Goal: Task Accomplishment & Management: Manage account settings

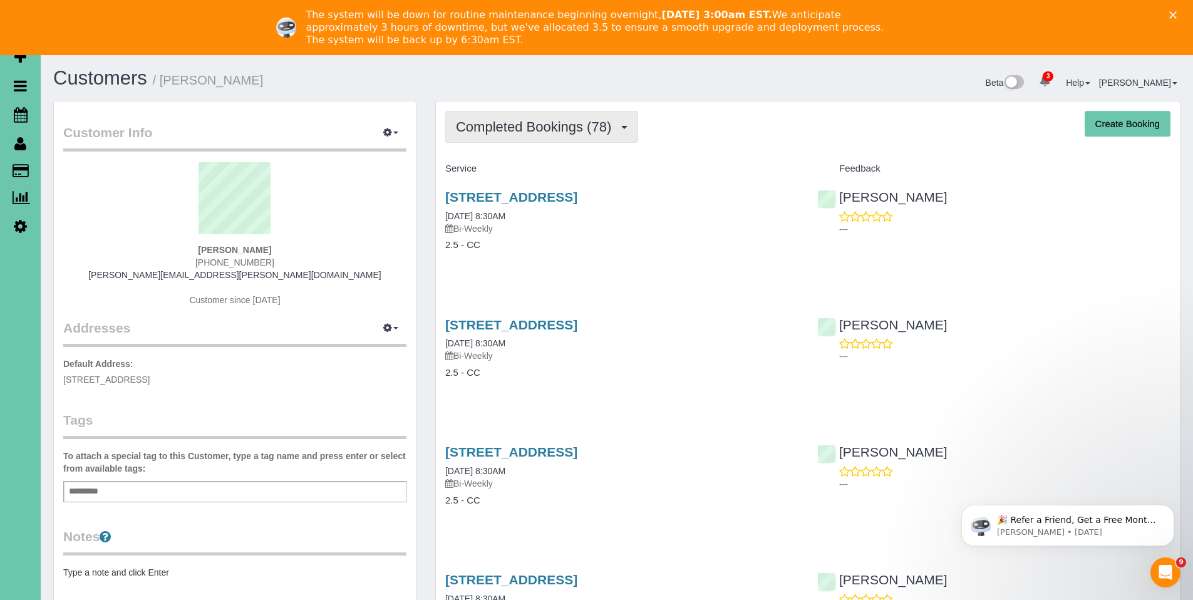
click at [515, 140] on button "Completed Bookings (78)" at bounding box center [541, 127] width 193 height 32
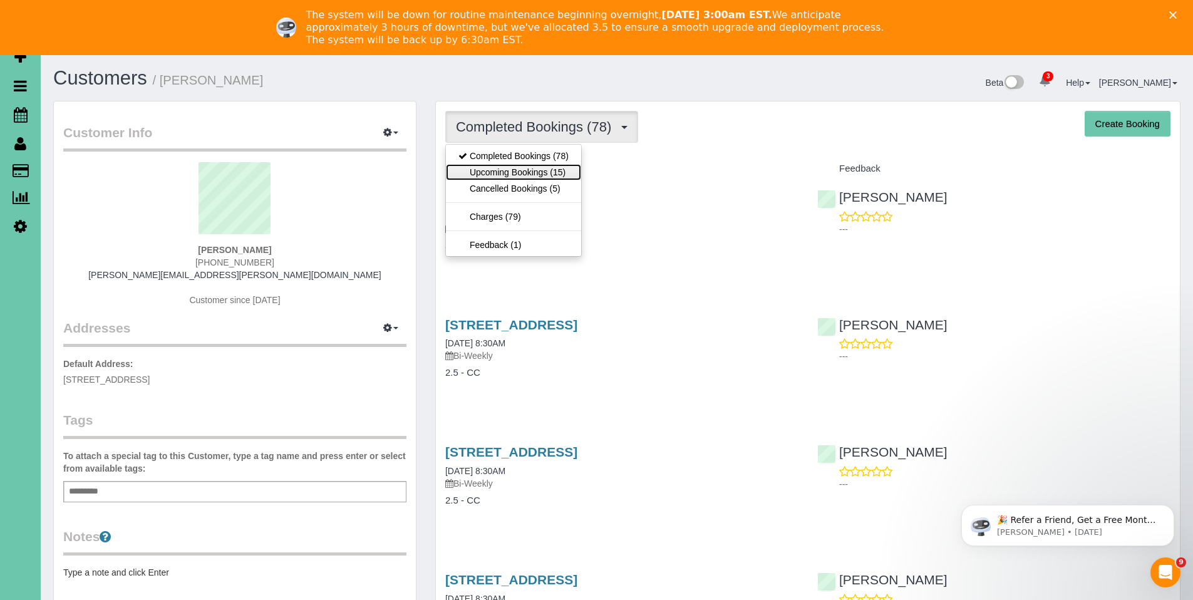
click at [504, 176] on link "Upcoming Bookings (15)" at bounding box center [513, 172] width 135 height 16
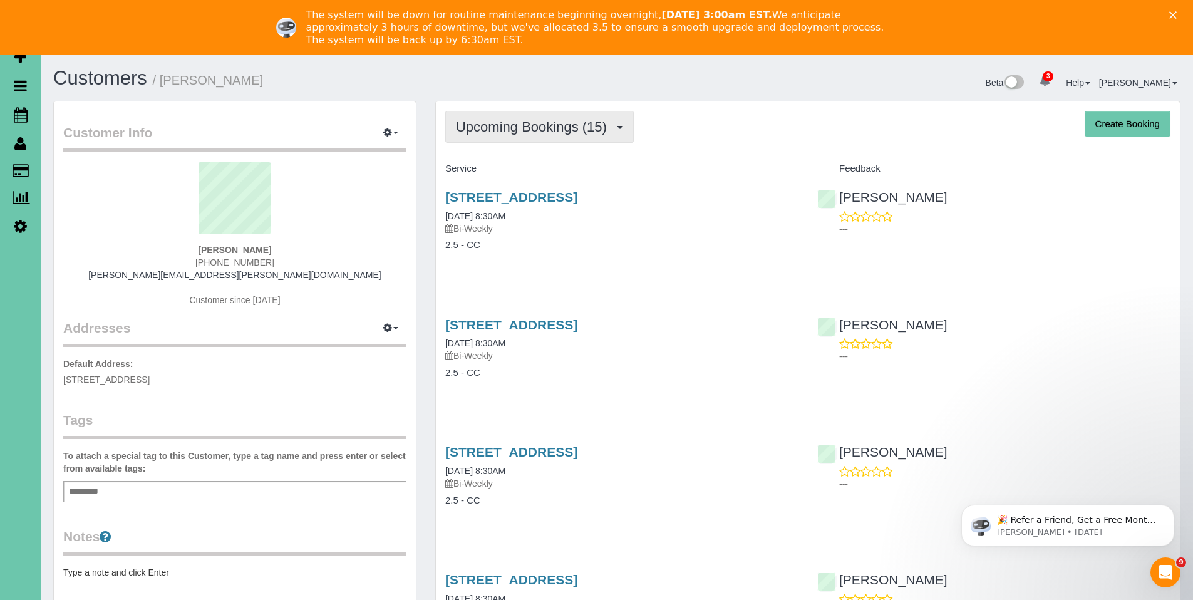
click at [532, 120] on span "Upcoming Bookings (15)" at bounding box center [534, 127] width 157 height 16
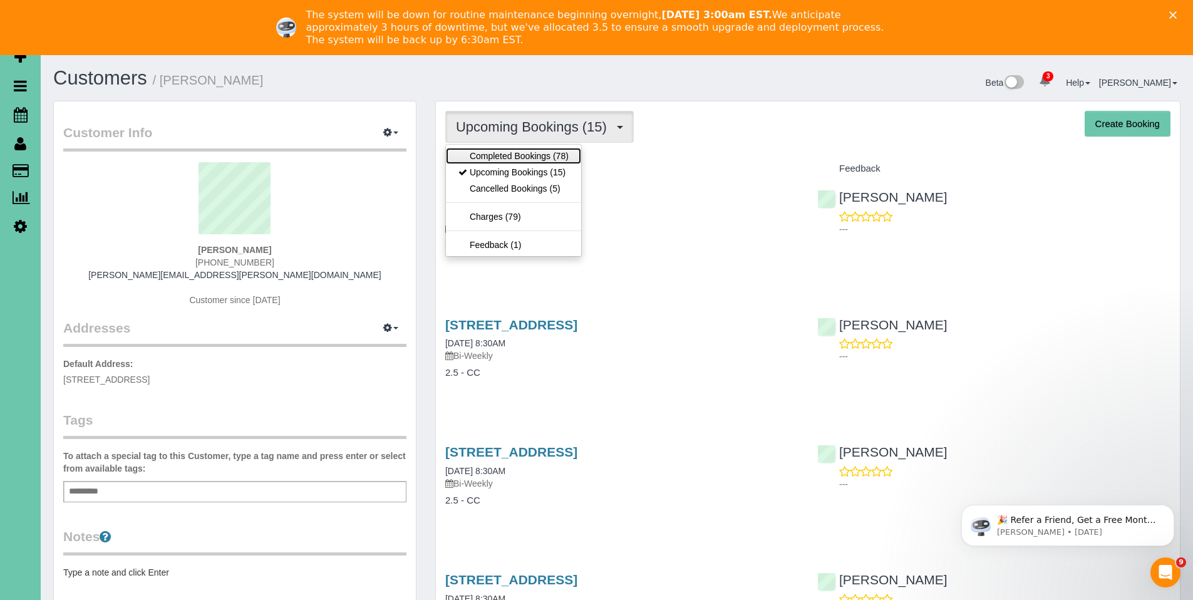
click at [519, 153] on link "Completed Bookings (78)" at bounding box center [513, 156] width 135 height 16
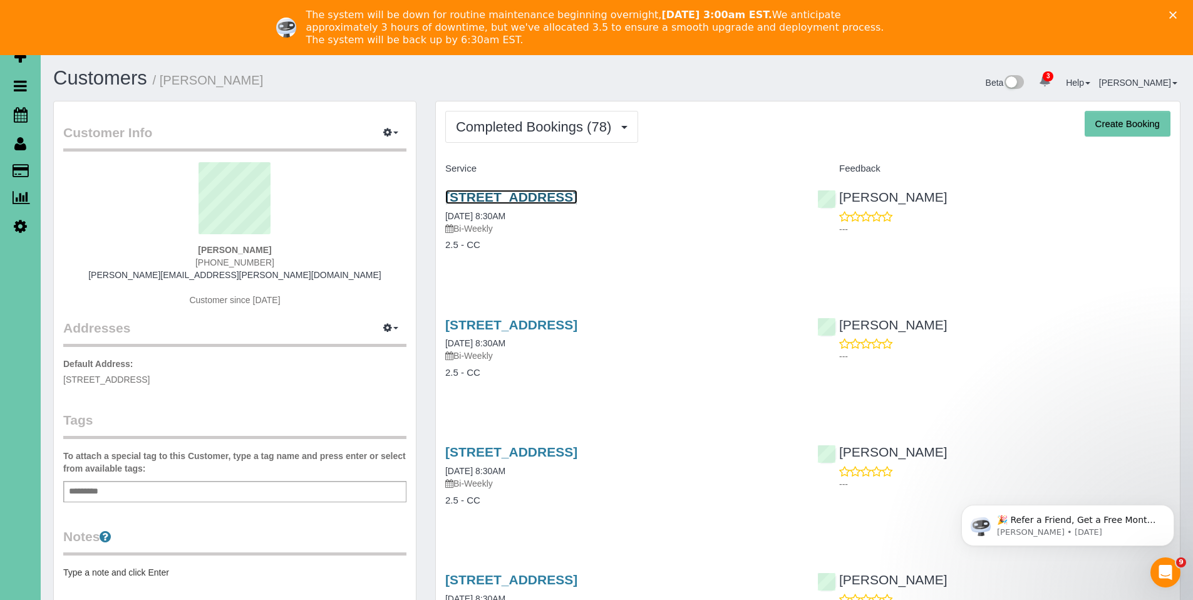
click at [509, 201] on link "320 S 71st Street, Omaha, NE 68132" at bounding box center [511, 197] width 132 height 14
click at [529, 125] on span "Completed Bookings (78)" at bounding box center [537, 127] width 162 height 16
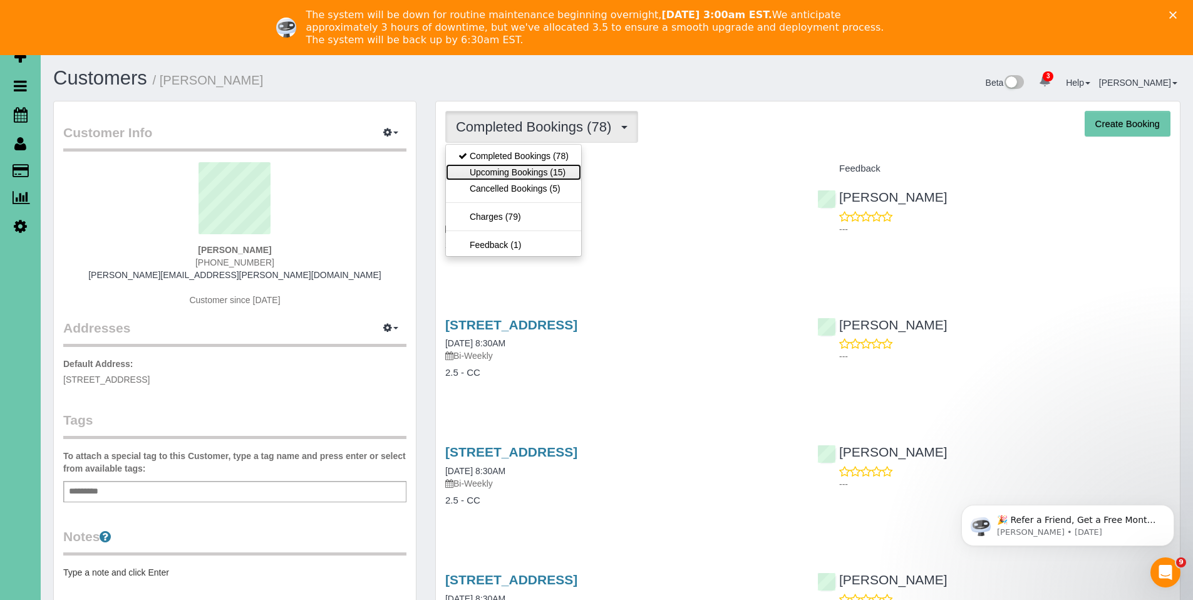
click at [515, 167] on link "Upcoming Bookings (15)" at bounding box center [513, 172] width 135 height 16
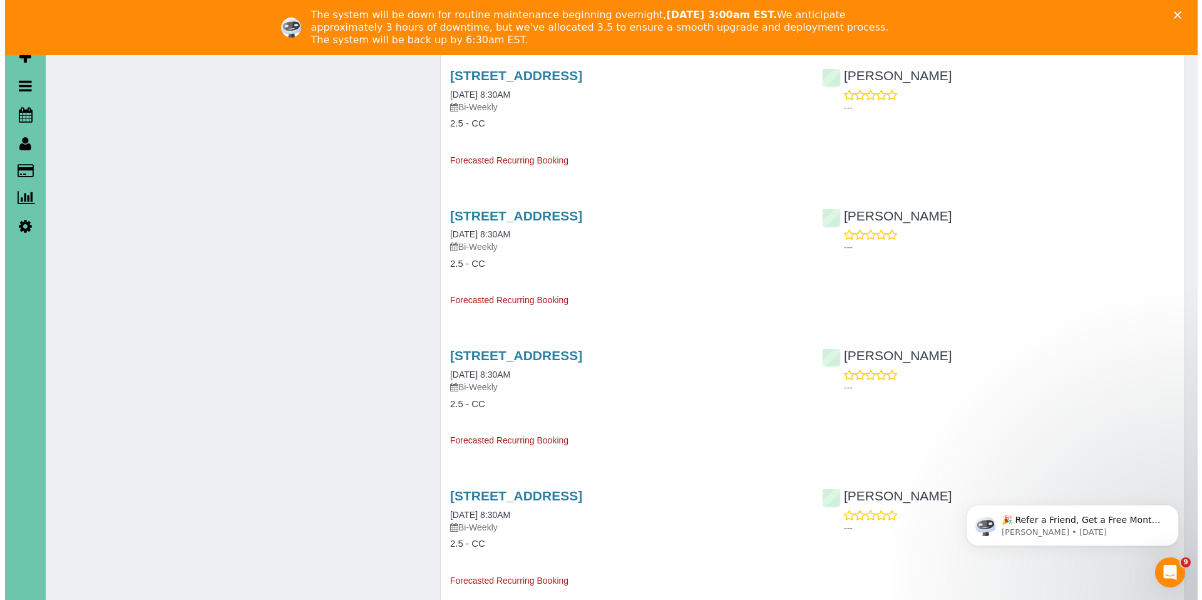
scroll to position [990, 0]
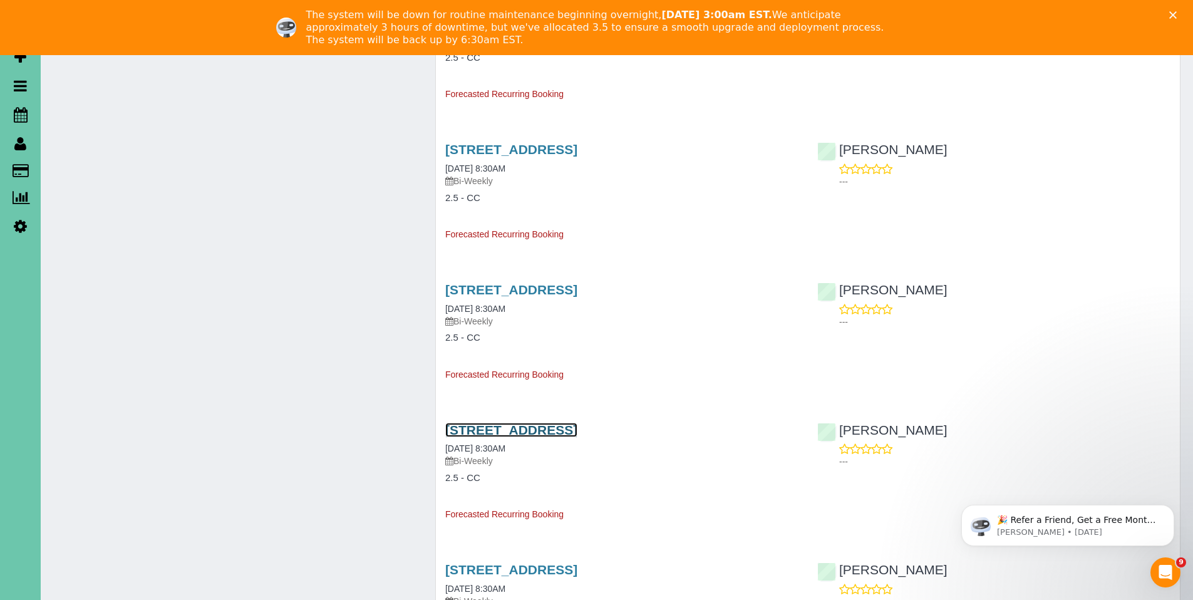
click at [554, 432] on link "[STREET_ADDRESS]" at bounding box center [511, 430] width 132 height 14
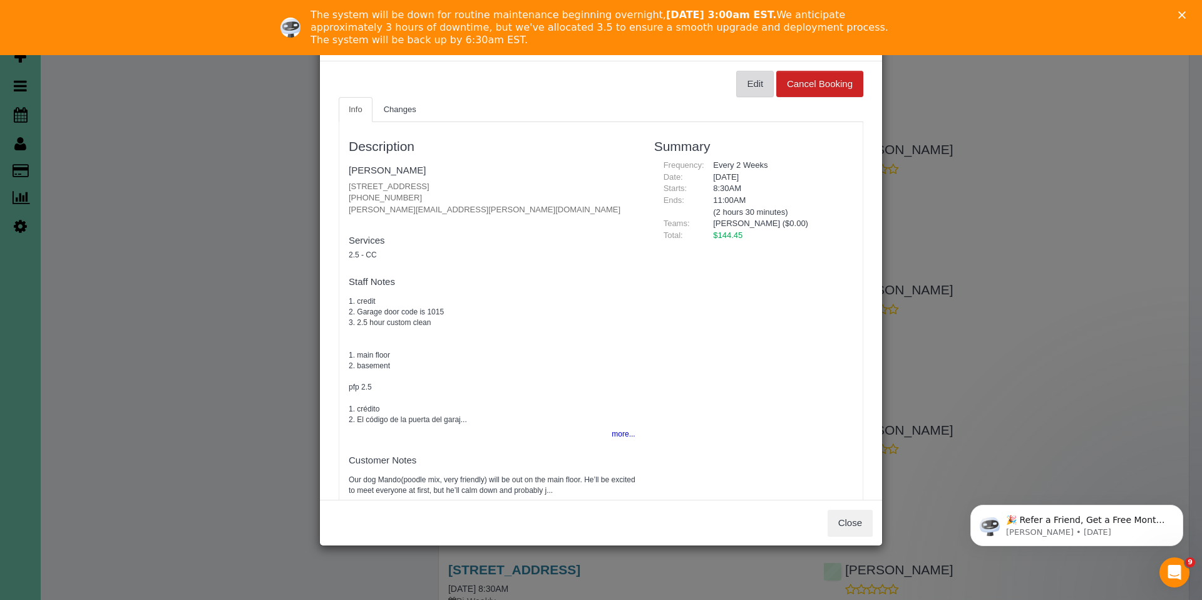
click at [754, 76] on button "Edit" at bounding box center [756, 84] width 38 height 26
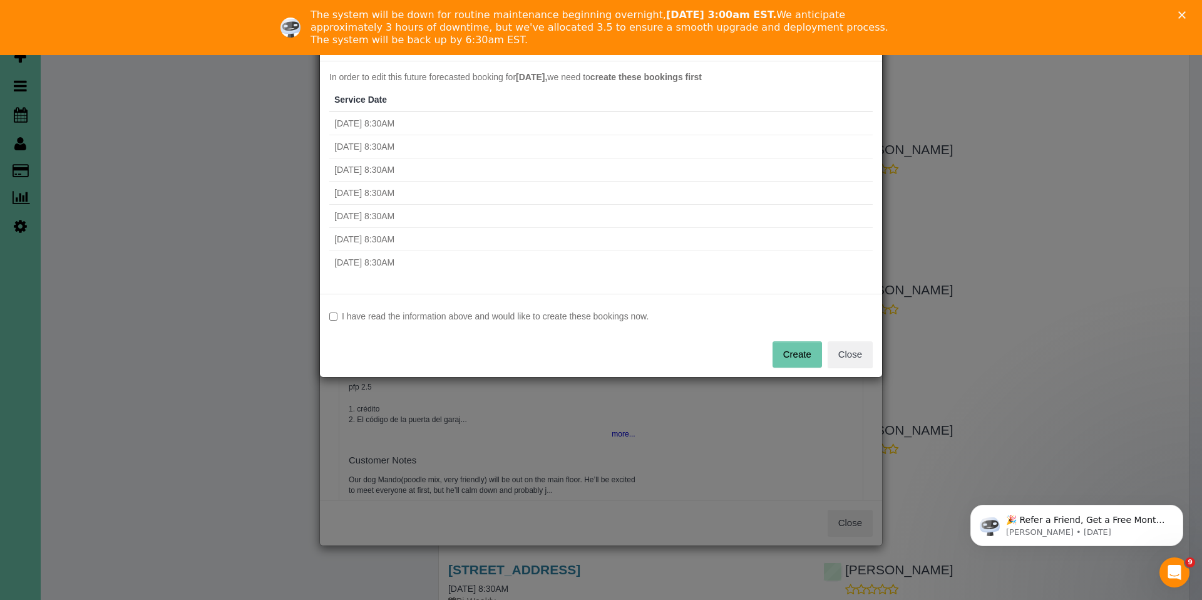
click at [546, 314] on label "I have read the information above and would like to create these bookings now." at bounding box center [601, 316] width 544 height 13
click at [785, 356] on button "Create" at bounding box center [797, 354] width 49 height 26
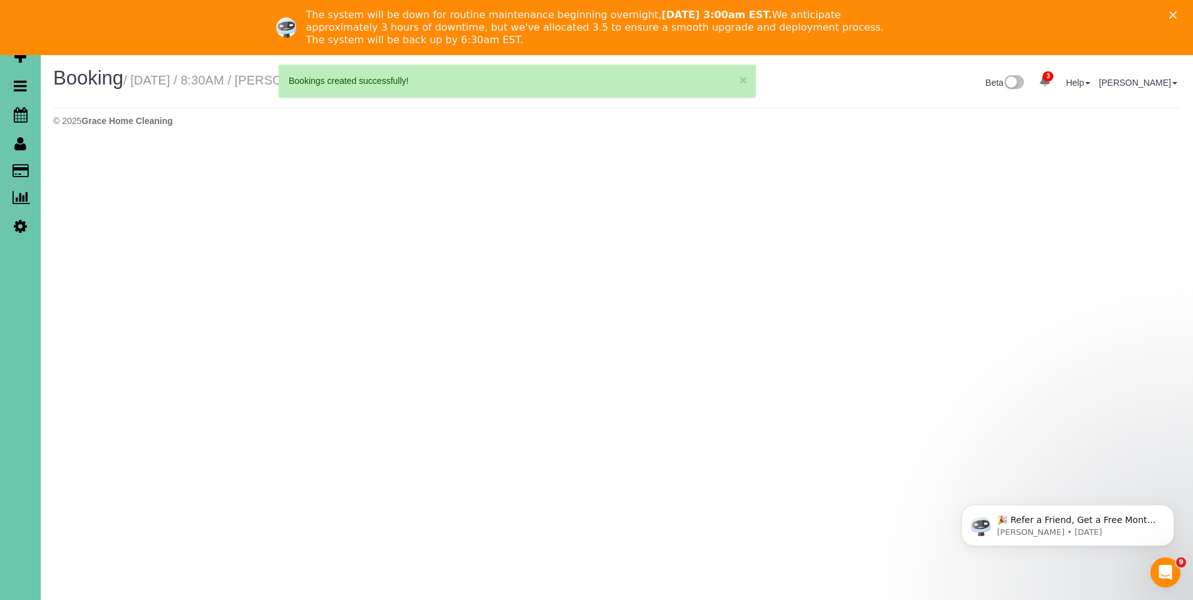
select select "NE"
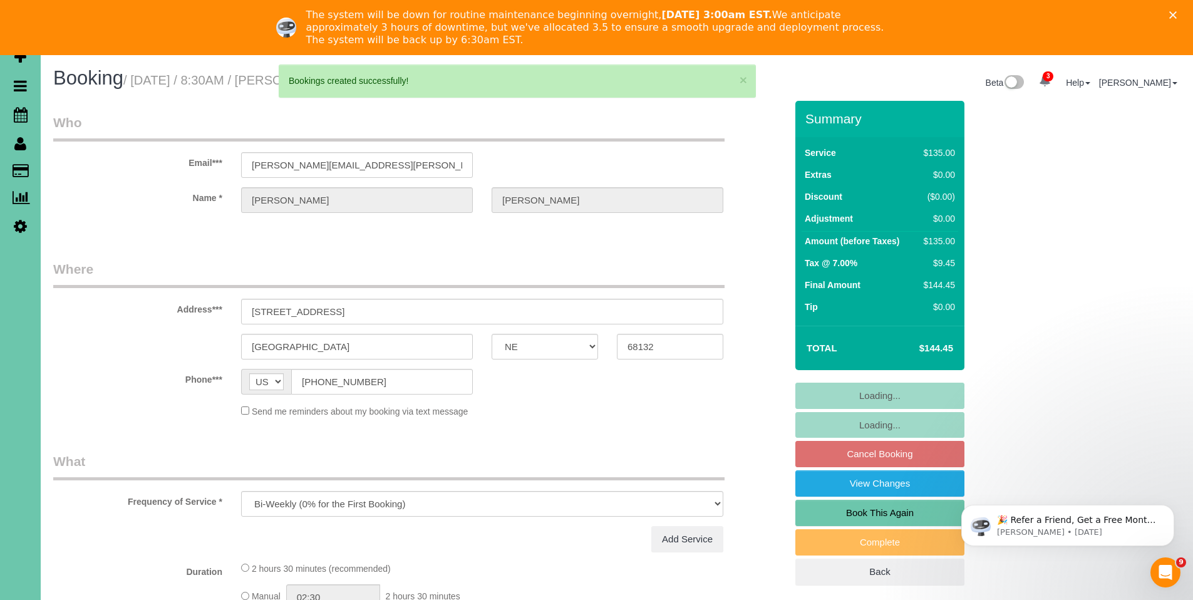
select select "object:8864"
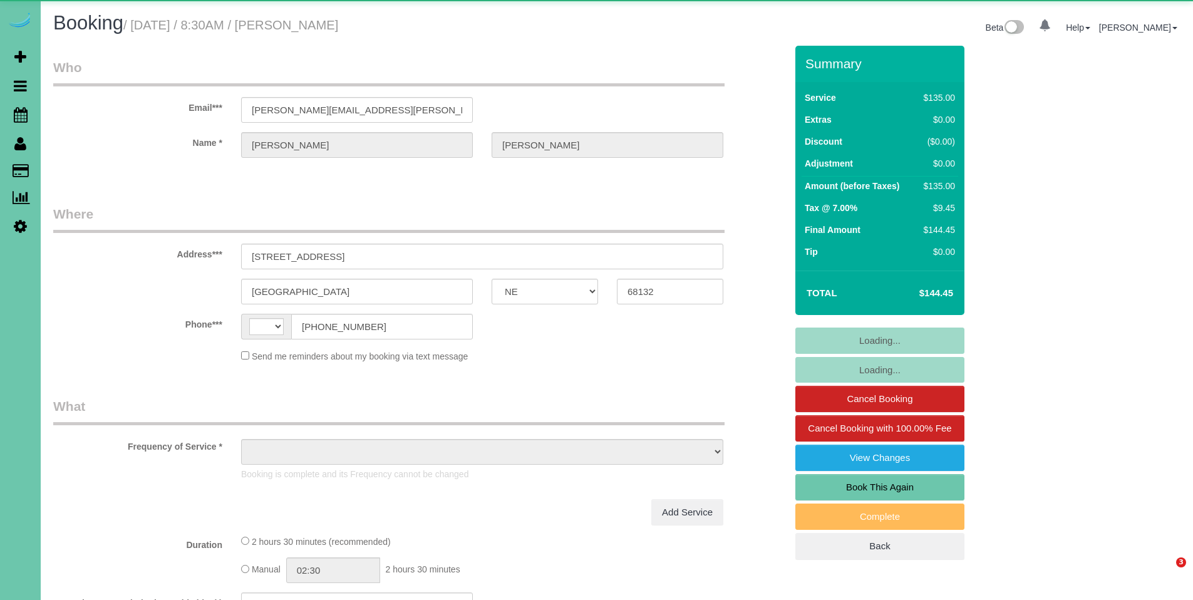
select select "NE"
select select "string:[GEOGRAPHIC_DATA]"
select select "object:653"
select select "string:fspay-cf6d09dd-3363-4505-ae10-996af018aa10"
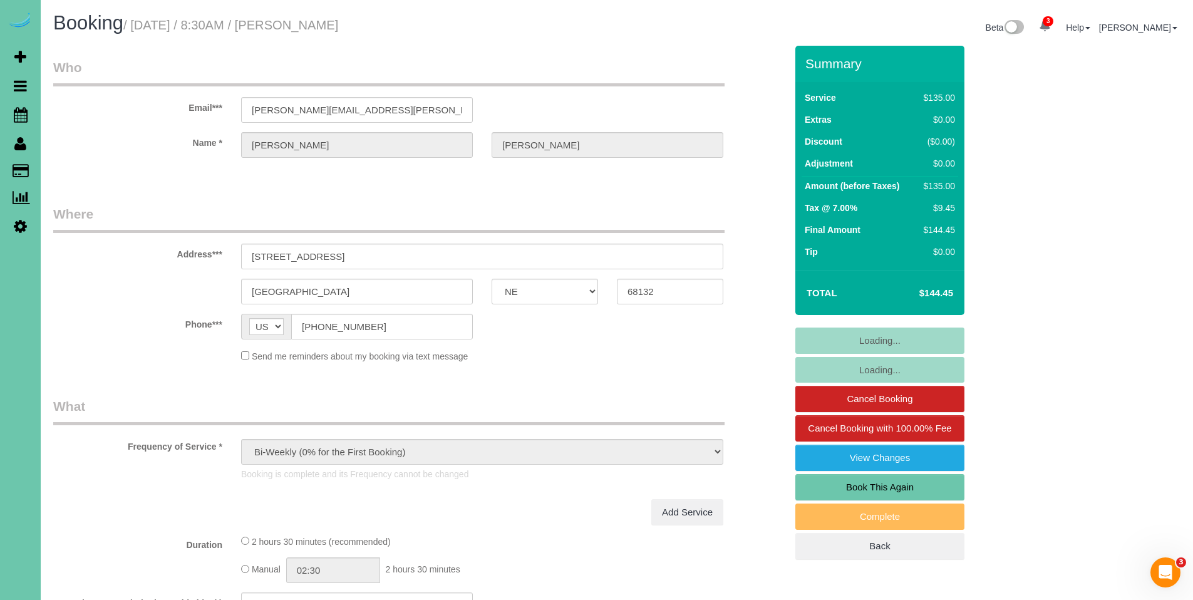
select select "object:935"
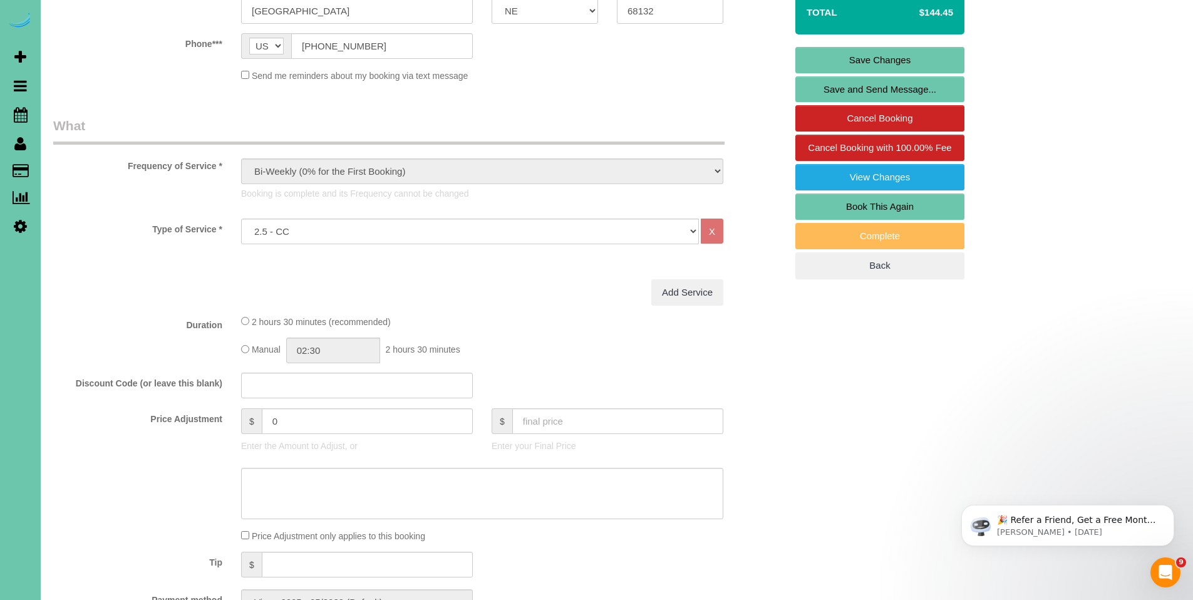
scroll to position [286, 0]
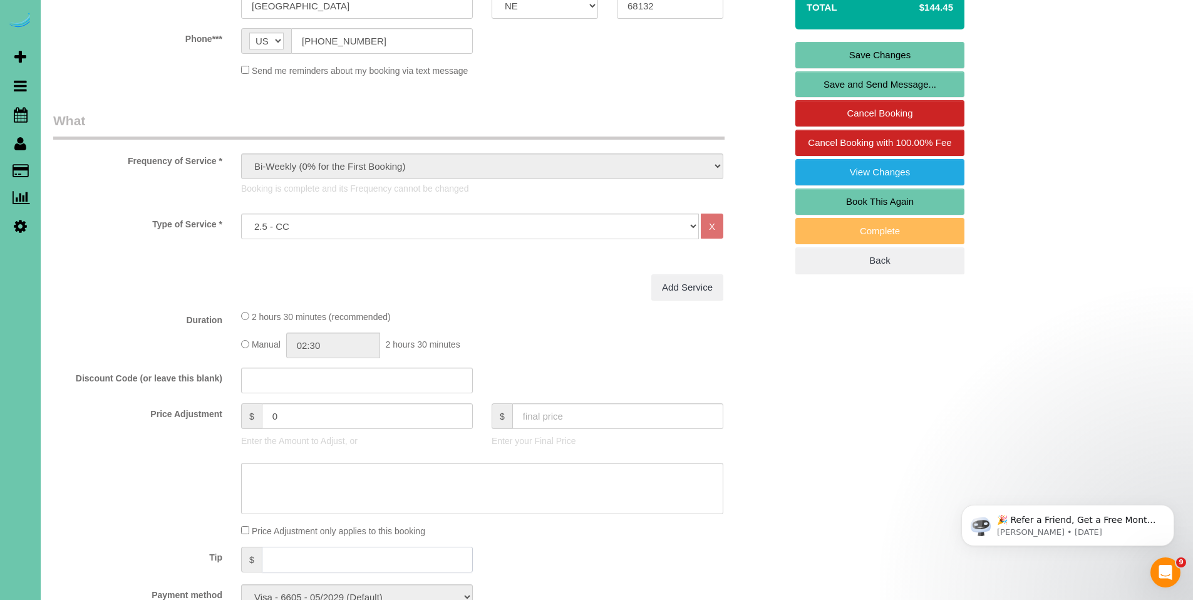
click at [361, 551] on input "text" at bounding box center [367, 560] width 211 height 26
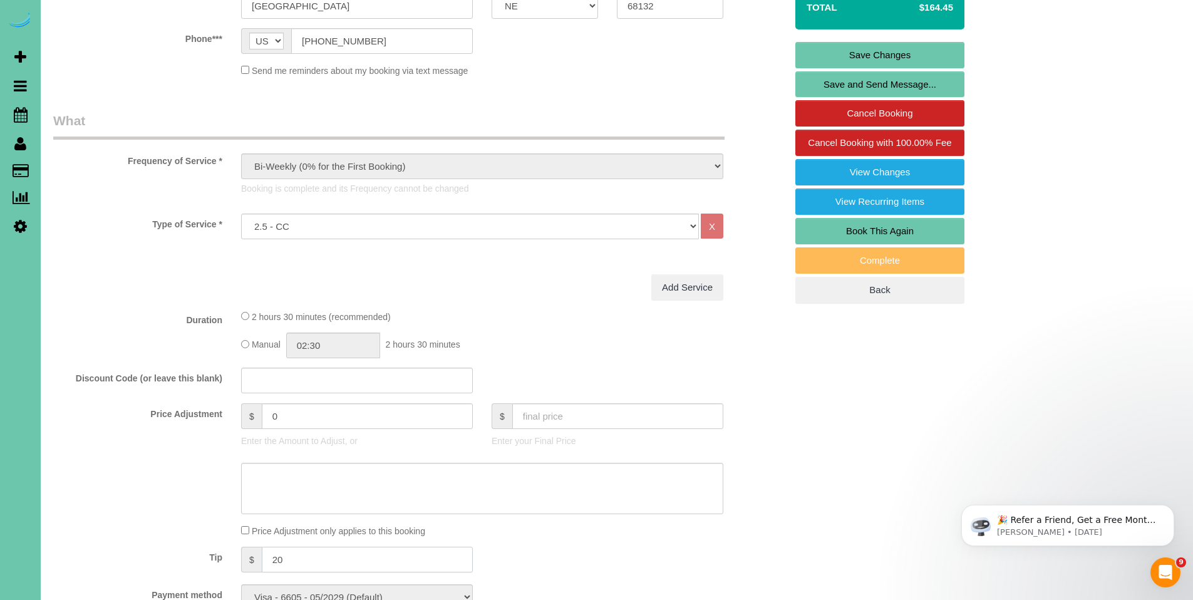
scroll to position [25, 0]
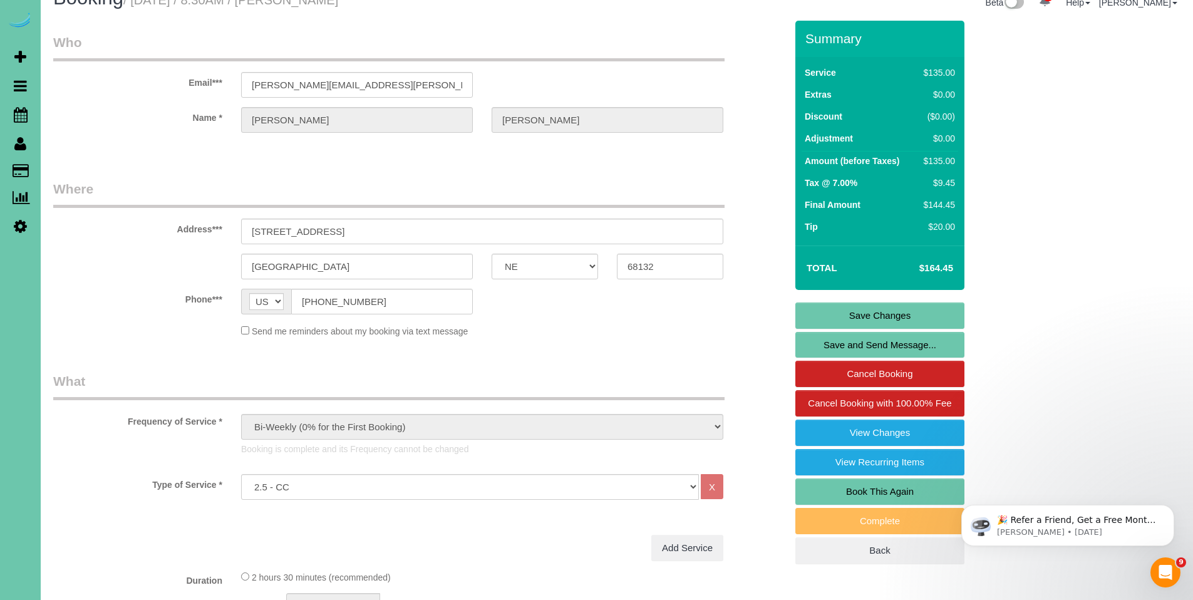
type input "20"
click at [867, 315] on link "Save Changes" at bounding box center [879, 316] width 169 height 26
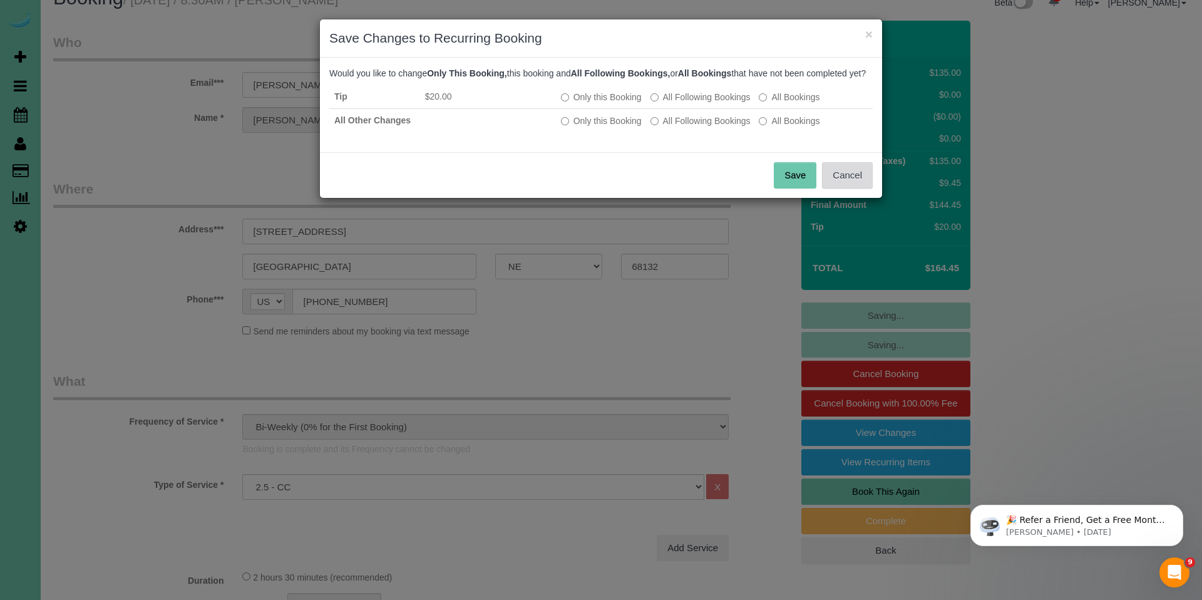
click at [862, 187] on button "Cancel" at bounding box center [847, 175] width 51 height 26
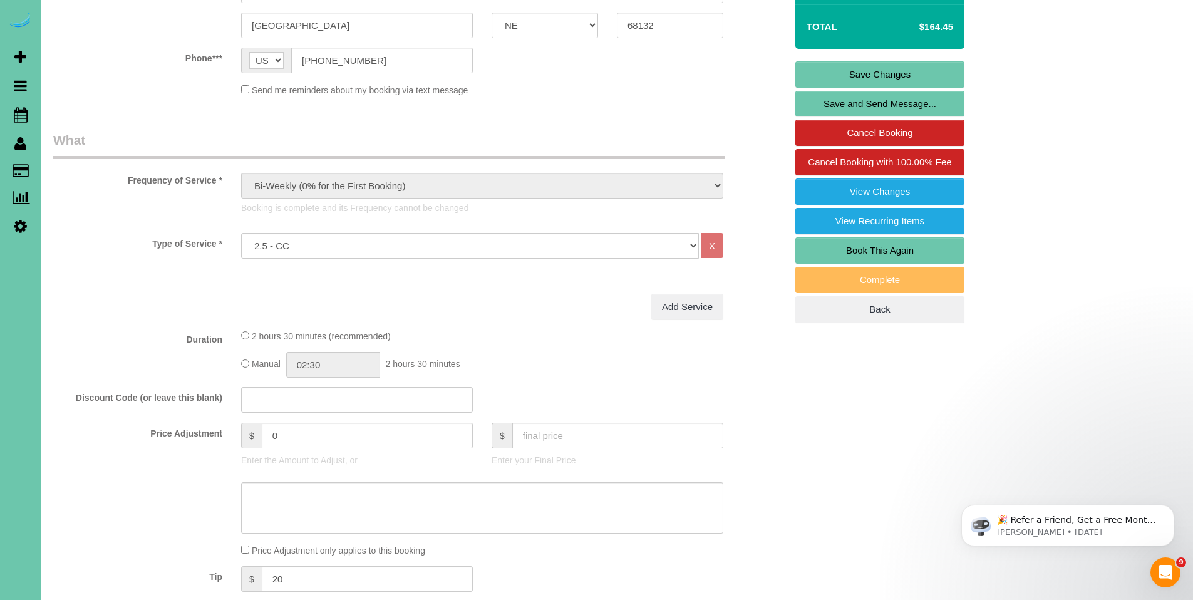
scroll to position [280, 0]
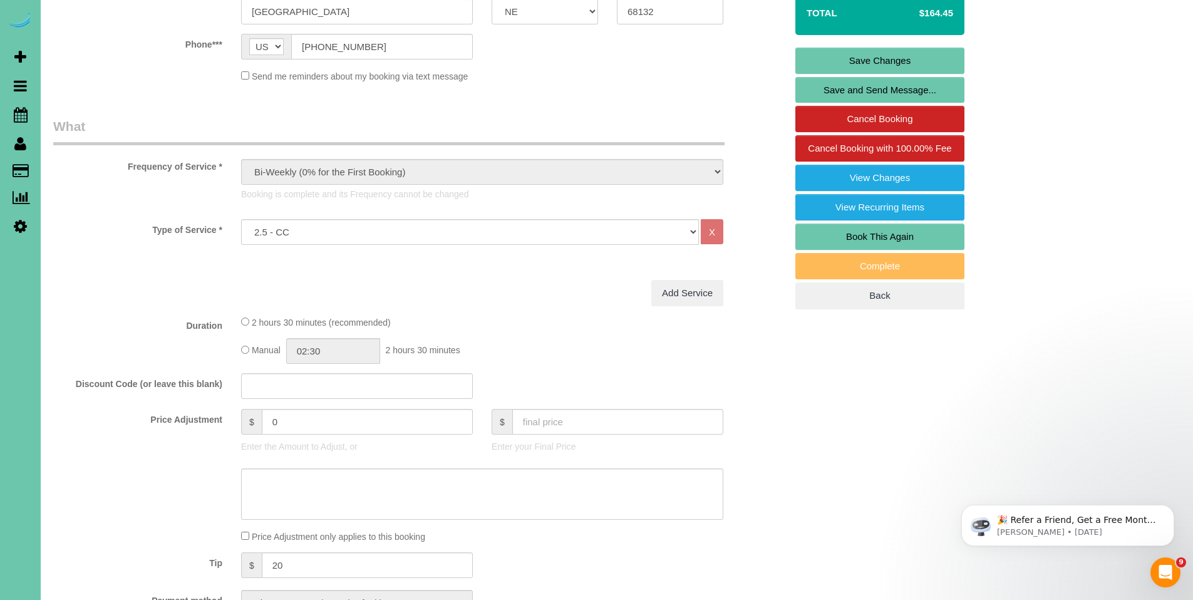
click at [896, 56] on link "Save Changes" at bounding box center [879, 61] width 169 height 26
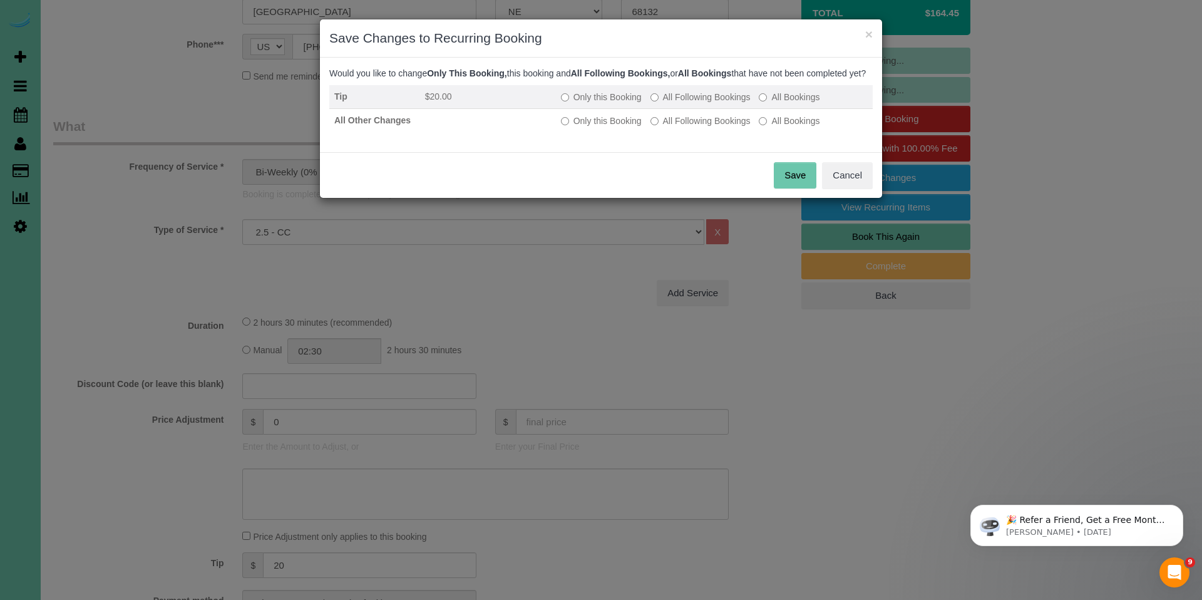
click at [571, 103] on label "Only this Booking" at bounding box center [601, 97] width 81 height 13
click at [797, 189] on button "Save" at bounding box center [795, 175] width 43 height 26
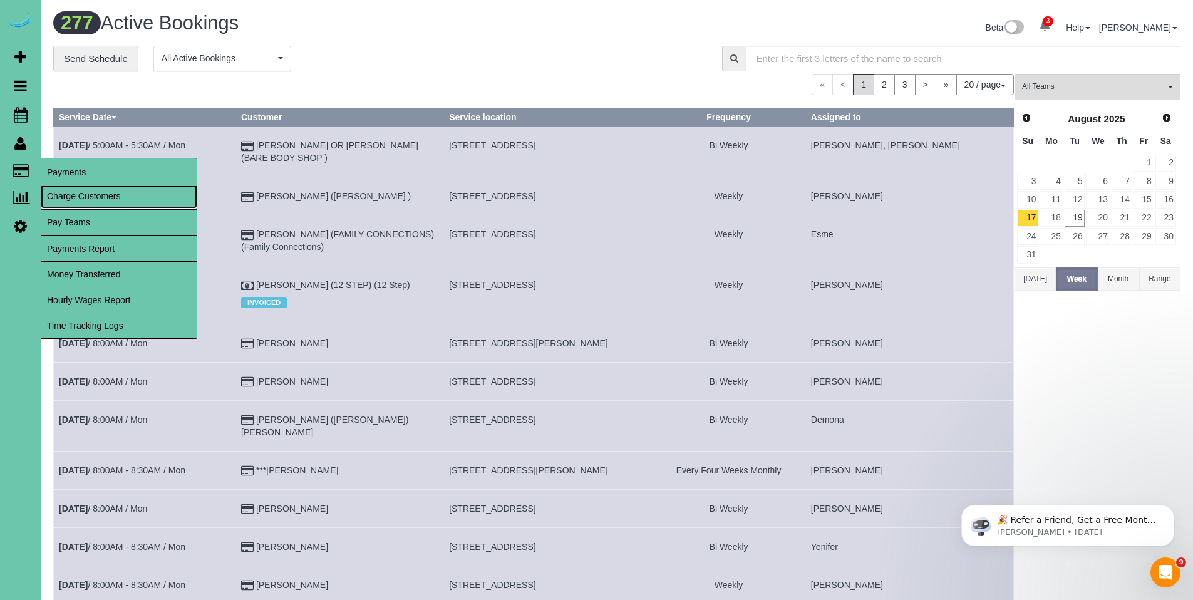
click at [105, 204] on link "Charge Customers" at bounding box center [119, 196] width 157 height 25
select select
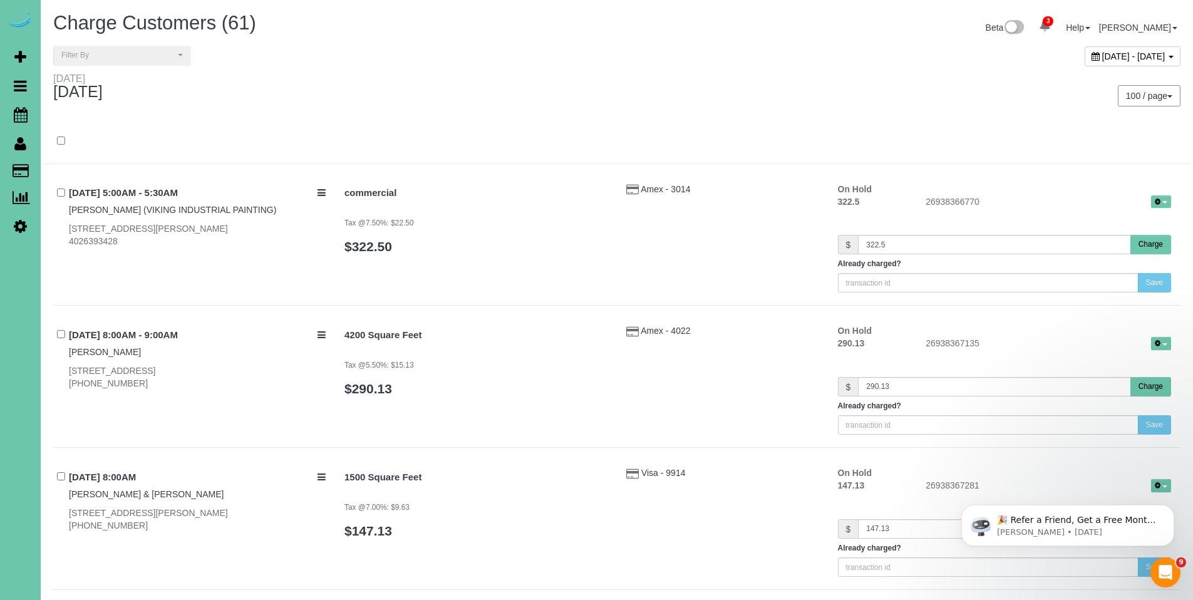
click at [1085, 61] on div "August 19, 2025 - August 19, 2025" at bounding box center [1133, 56] width 96 height 20
type input "**********"
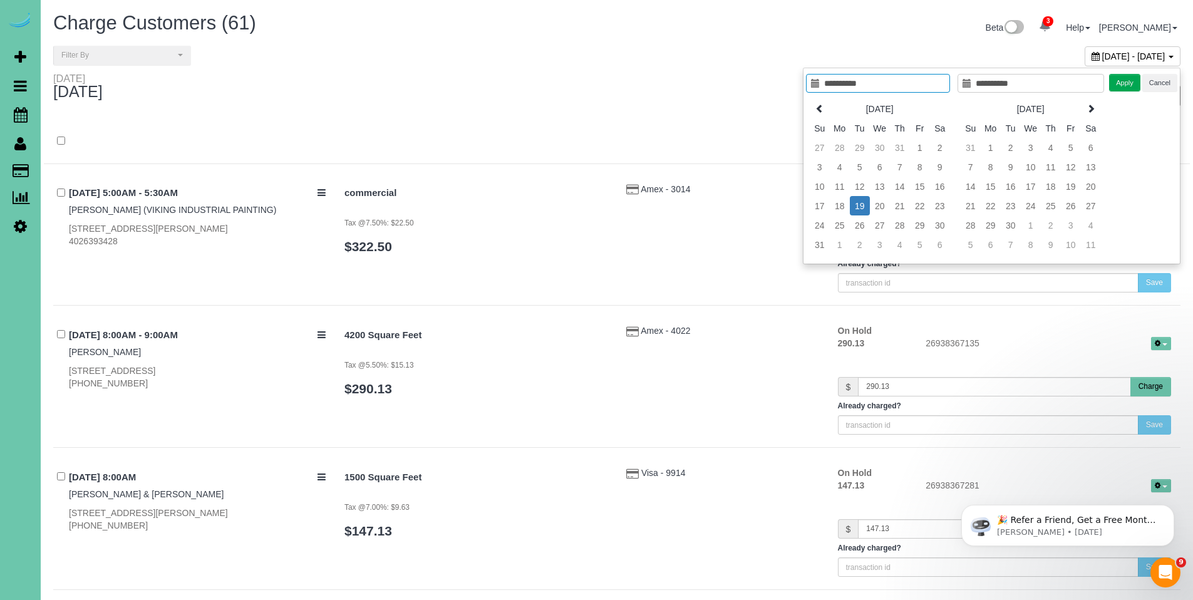
click at [547, 97] on div "Tuesday August 19, 2025" at bounding box center [330, 89] width 573 height 33
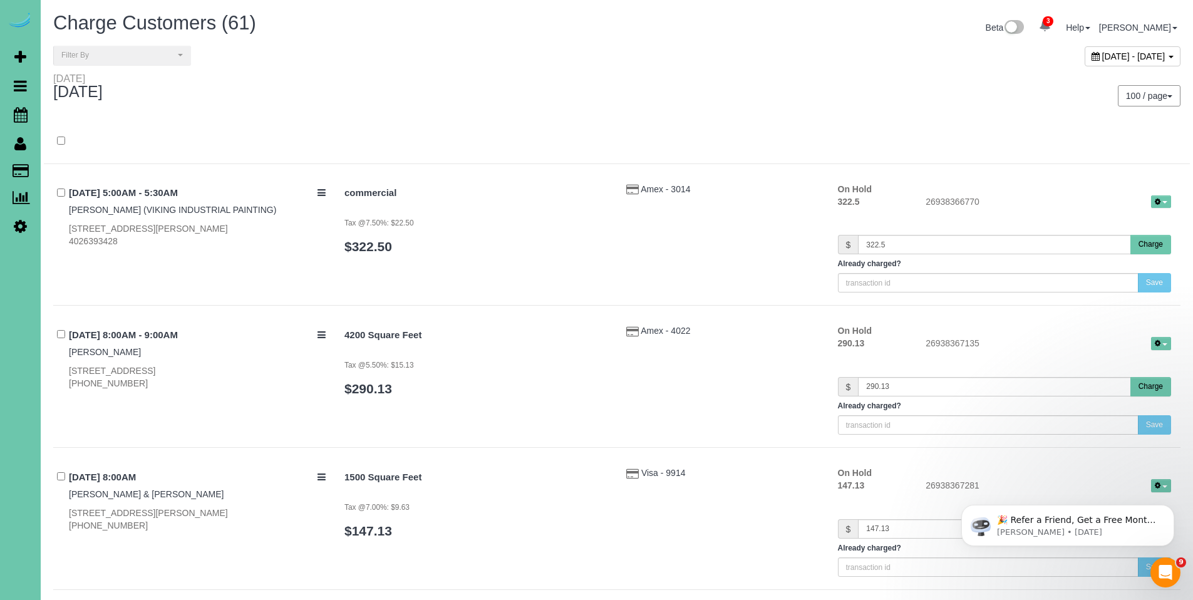
click at [1092, 59] on icon at bounding box center [1096, 56] width 8 height 9
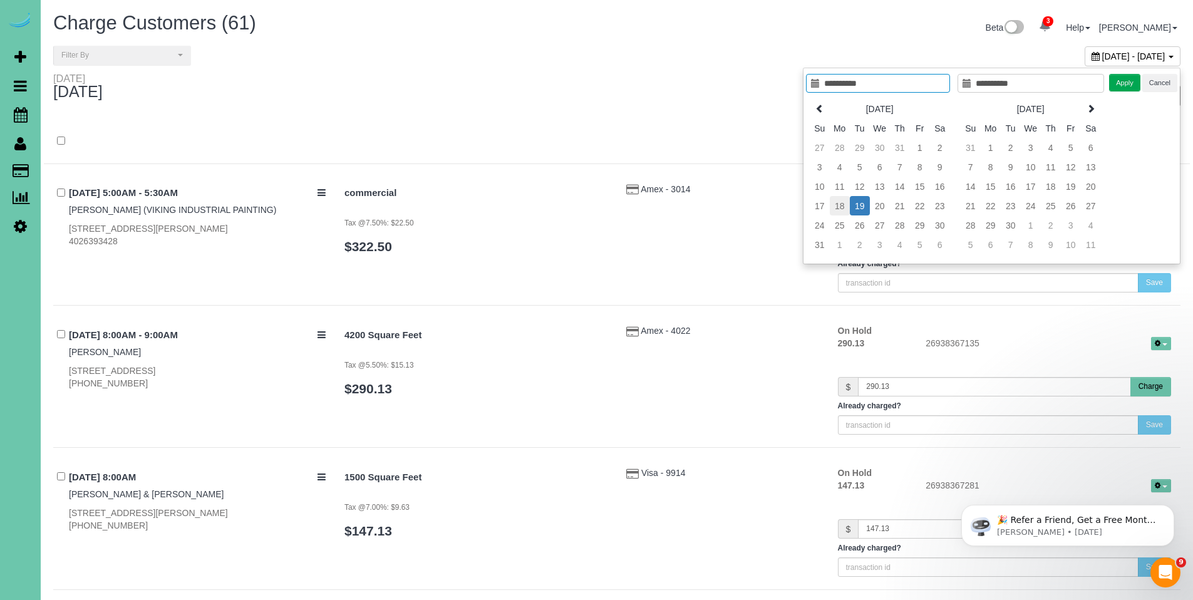
type input "**********"
click at [839, 205] on td "18" at bounding box center [840, 205] width 20 height 19
type input "**********"
click at [839, 205] on td "18" at bounding box center [840, 205] width 20 height 19
type input "**********"
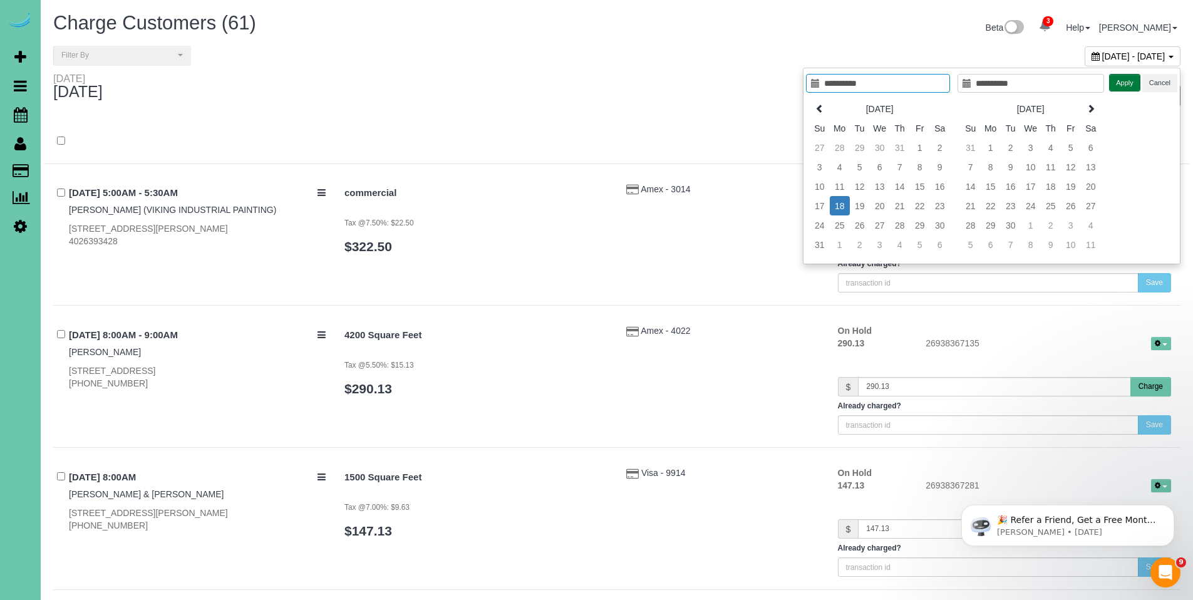
click at [1128, 87] on button "Apply" at bounding box center [1124, 83] width 31 height 18
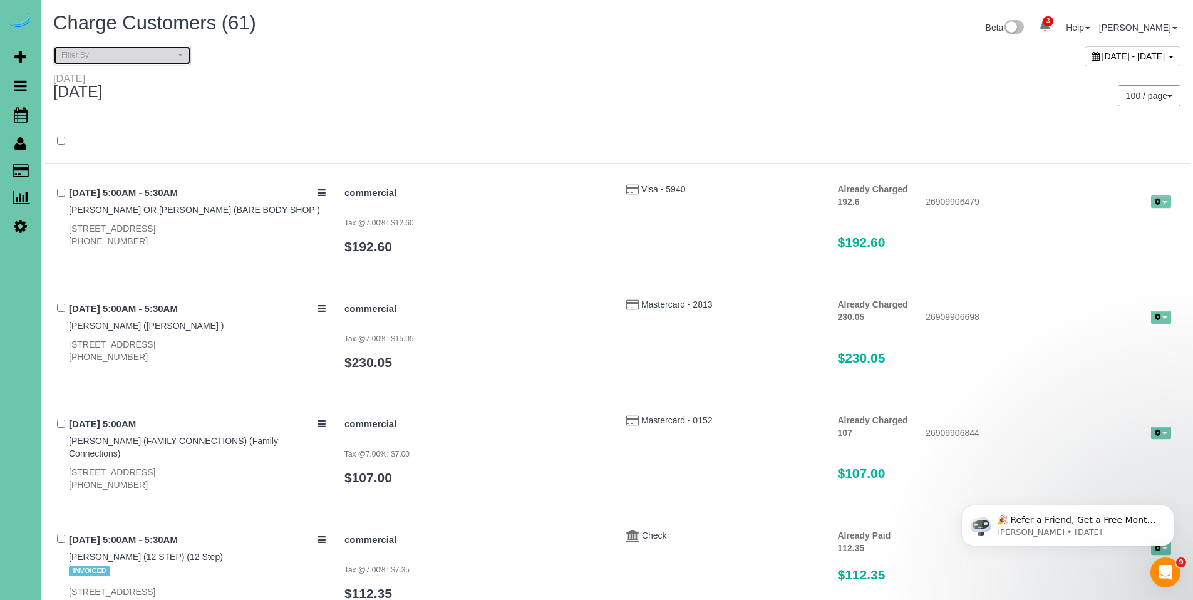
click at [129, 50] on span "Filter By" at bounding box center [117, 55] width 113 height 11
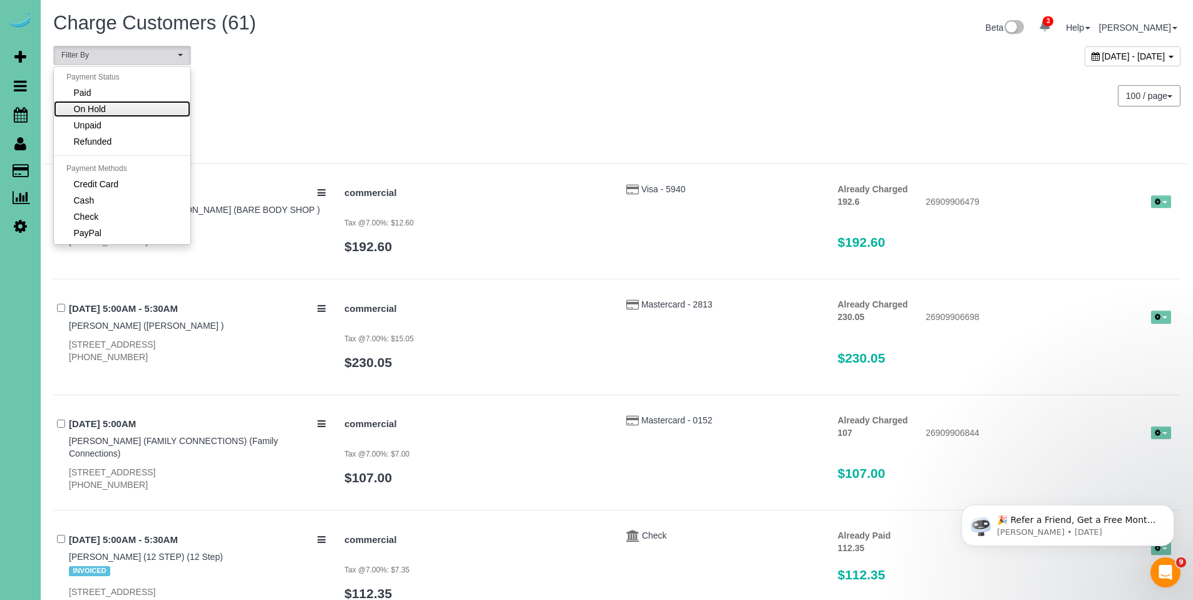
click at [117, 115] on link "On Hold" at bounding box center [122, 109] width 137 height 16
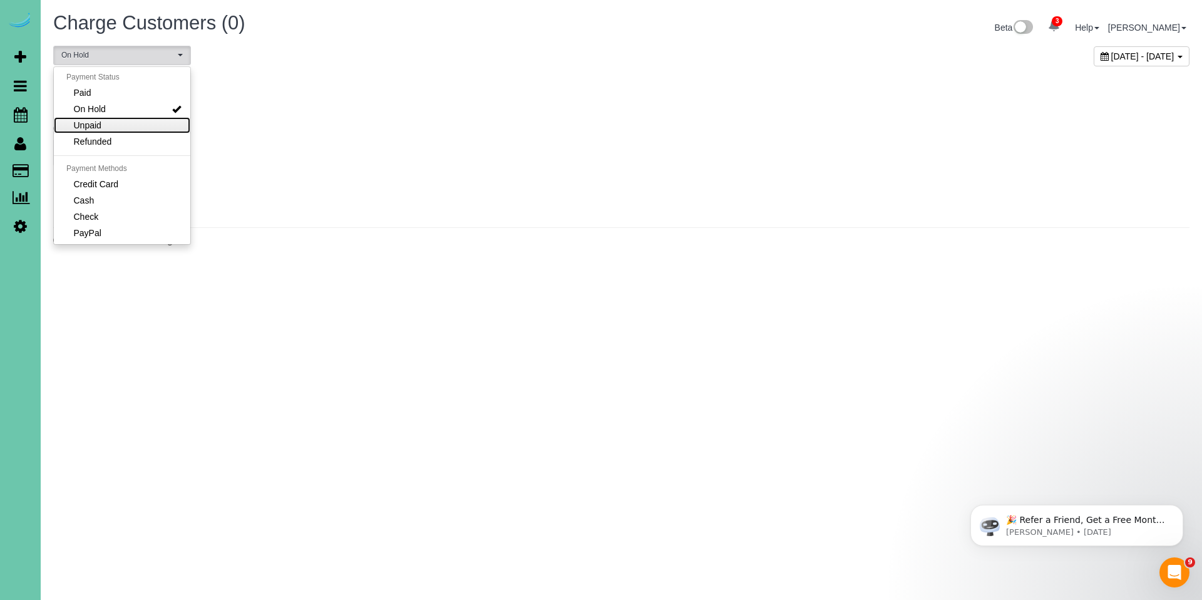
click at [117, 123] on link "Unpaid" at bounding box center [122, 125] width 137 height 16
click at [127, 112] on link "On Hold" at bounding box center [122, 109] width 137 height 16
click at [83, 123] on span "Unpaid" at bounding box center [88, 125] width 28 height 13
select select "******"
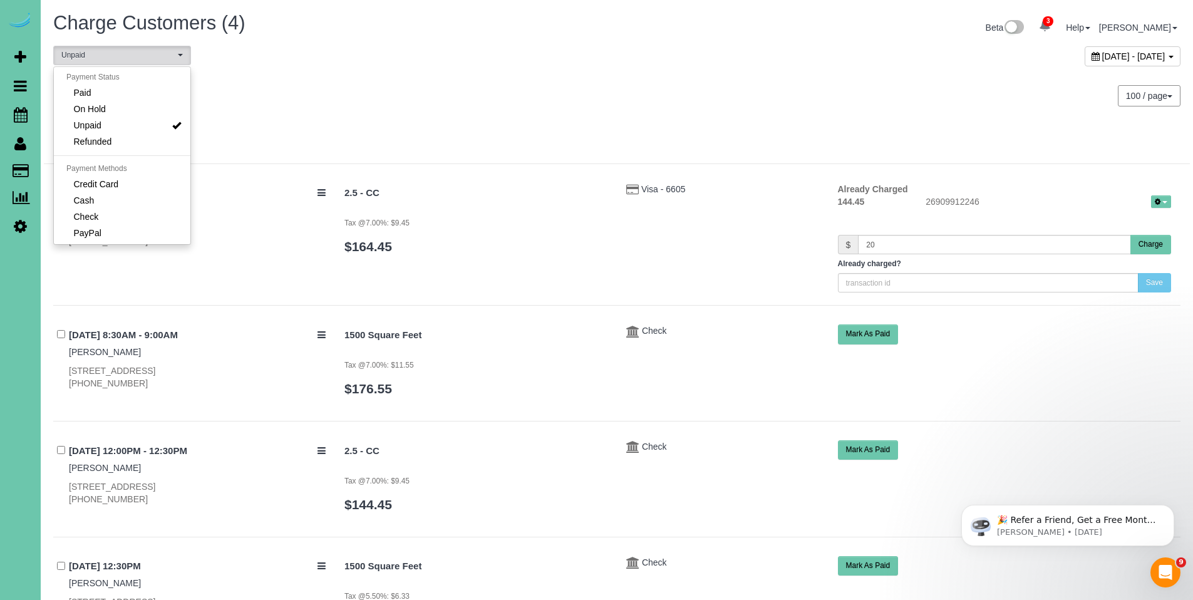
click at [718, 125] on div at bounding box center [617, 141] width 1146 height 45
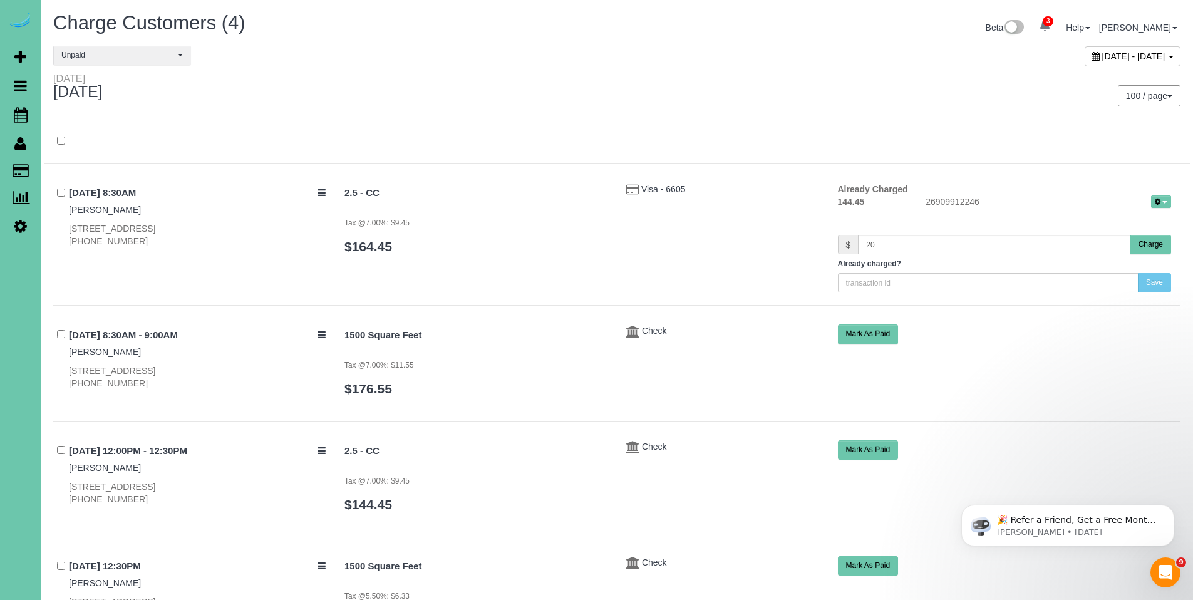
click at [1156, 249] on button "Charge" at bounding box center [1150, 244] width 41 height 19
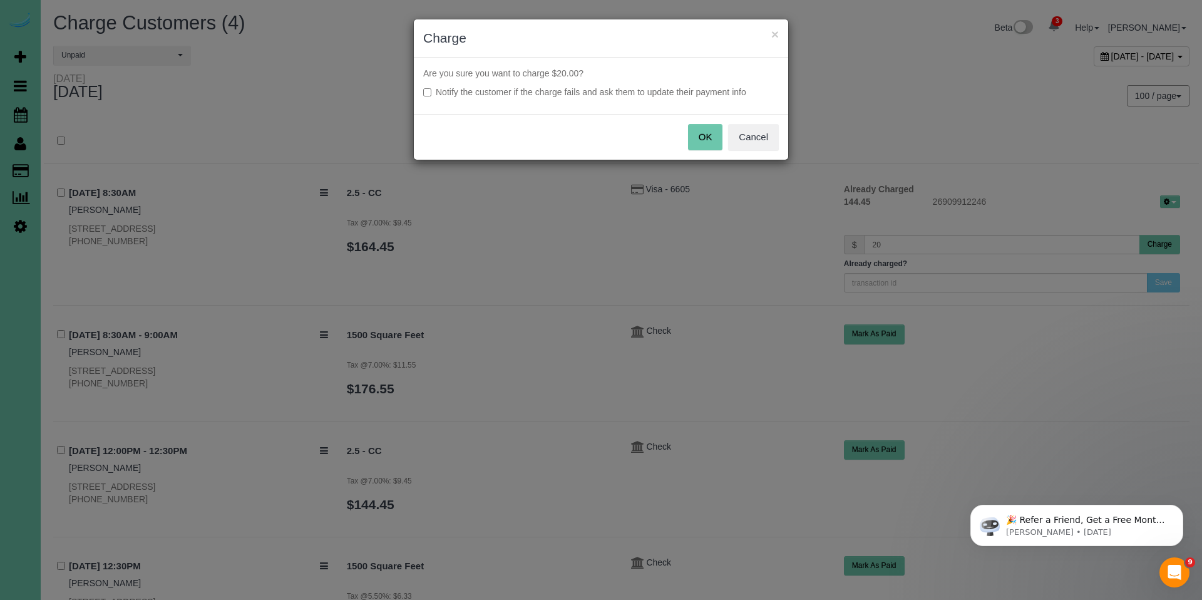
click at [589, 90] on label "Notify the customer if the charge fails and ask them to update their payment in…" at bounding box center [601, 92] width 356 height 13
click at [704, 144] on button "OK" at bounding box center [705, 137] width 35 height 26
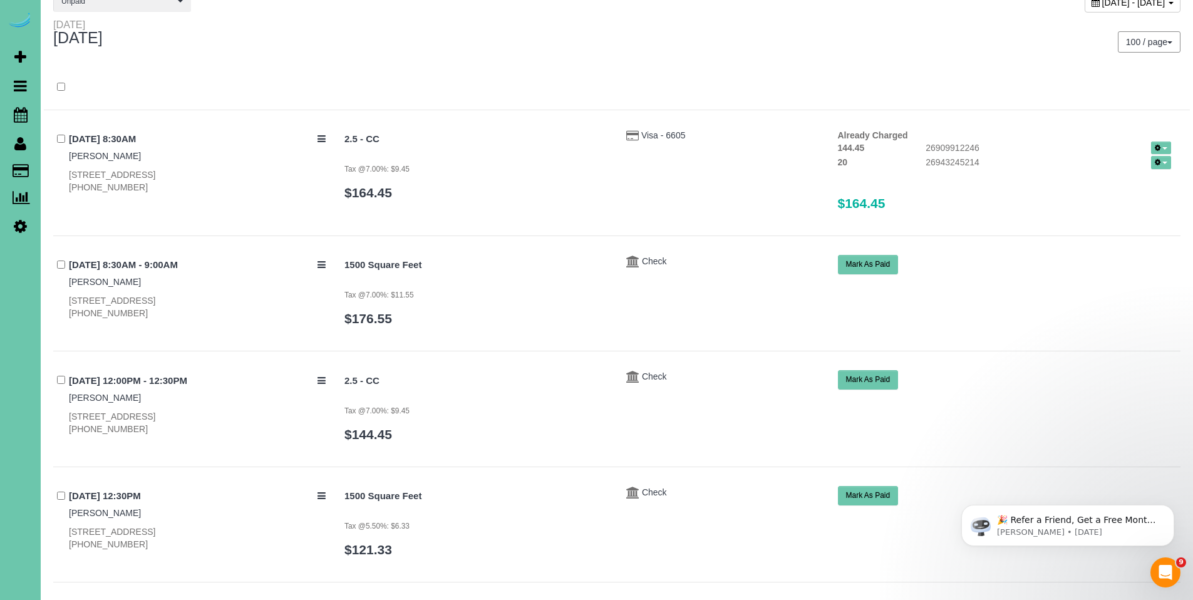
scroll to position [0, 0]
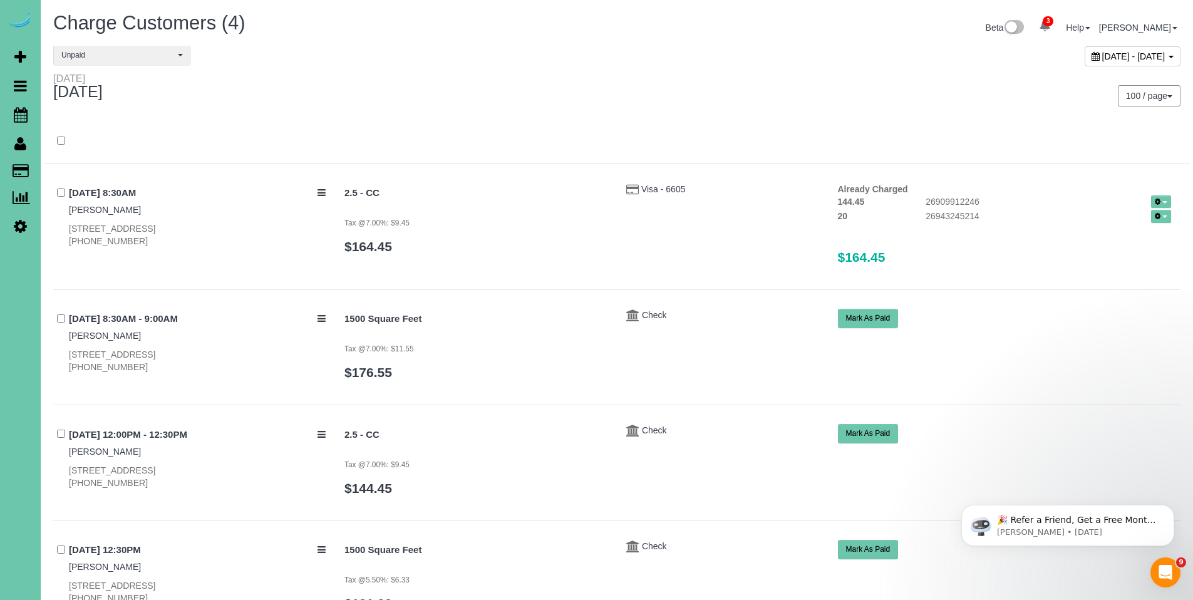
click at [1092, 58] on icon at bounding box center [1096, 56] width 8 height 9
click at [699, 110] on div "100 / page 10 / page 20 / page 30 / page 40 / page 50 / page 100 / page" at bounding box center [903, 96] width 573 height 46
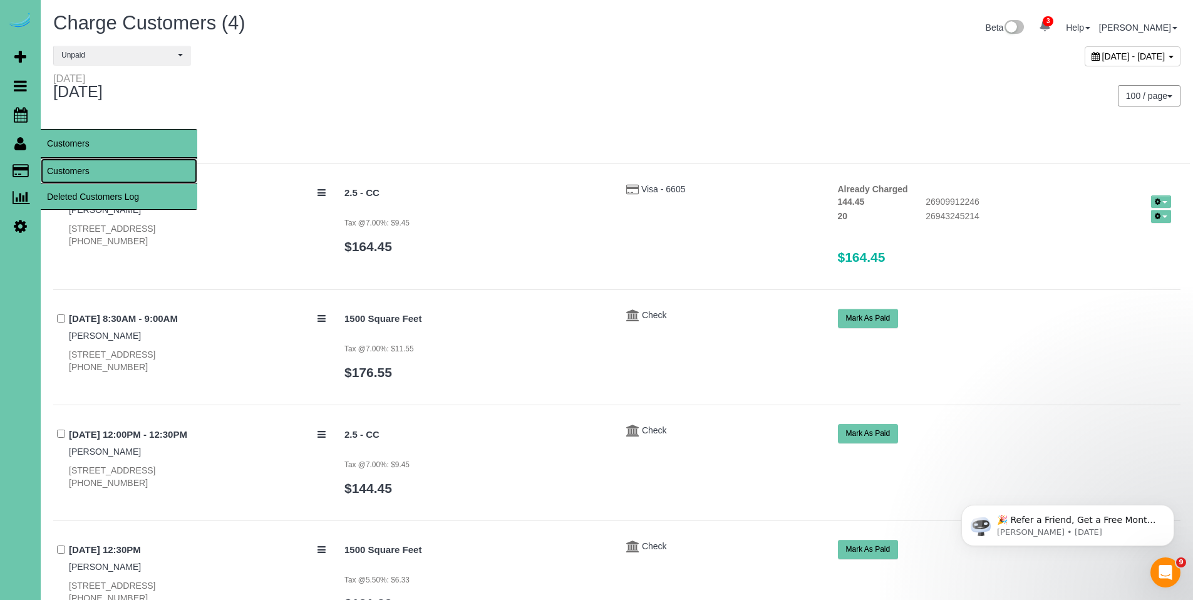
click at [81, 170] on link "Customers" at bounding box center [119, 170] width 157 height 25
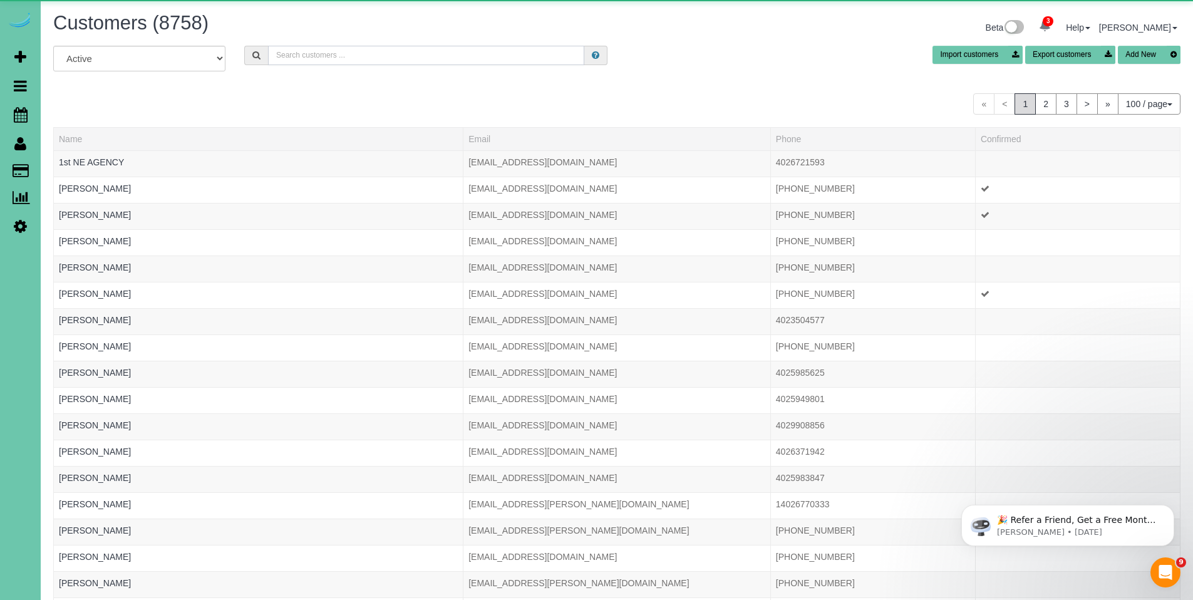
click at [410, 49] on input "text" at bounding box center [426, 55] width 316 height 19
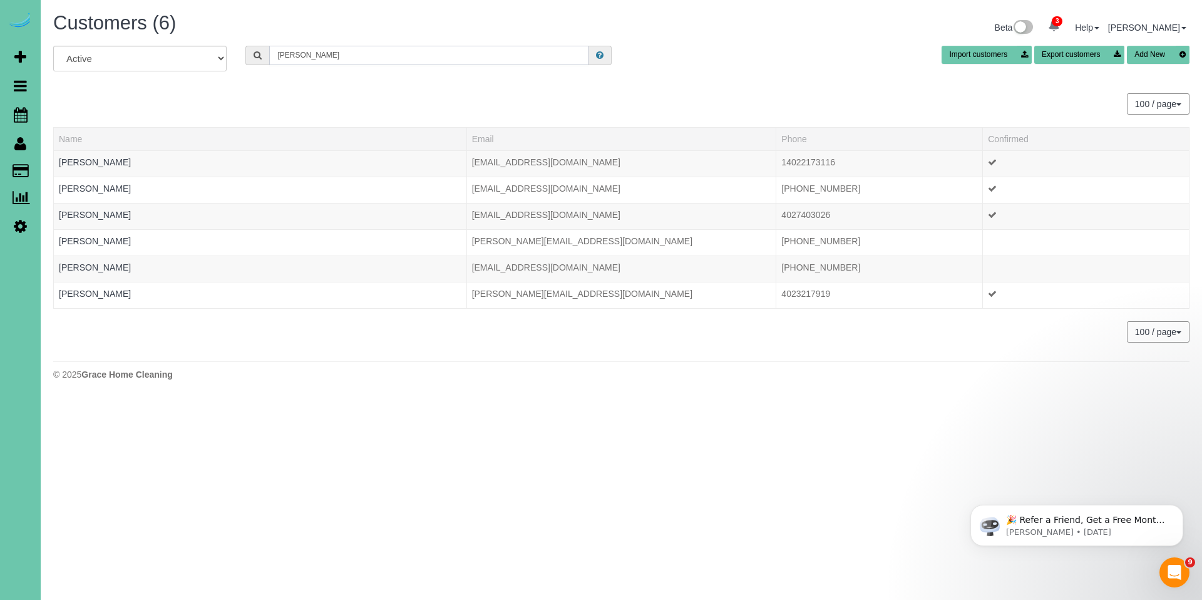
drag, startPoint x: 318, startPoint y: 57, endPoint x: 237, endPoint y: 52, distance: 81.6
click at [237, 52] on div "lisa h" at bounding box center [428, 55] width 385 height 19
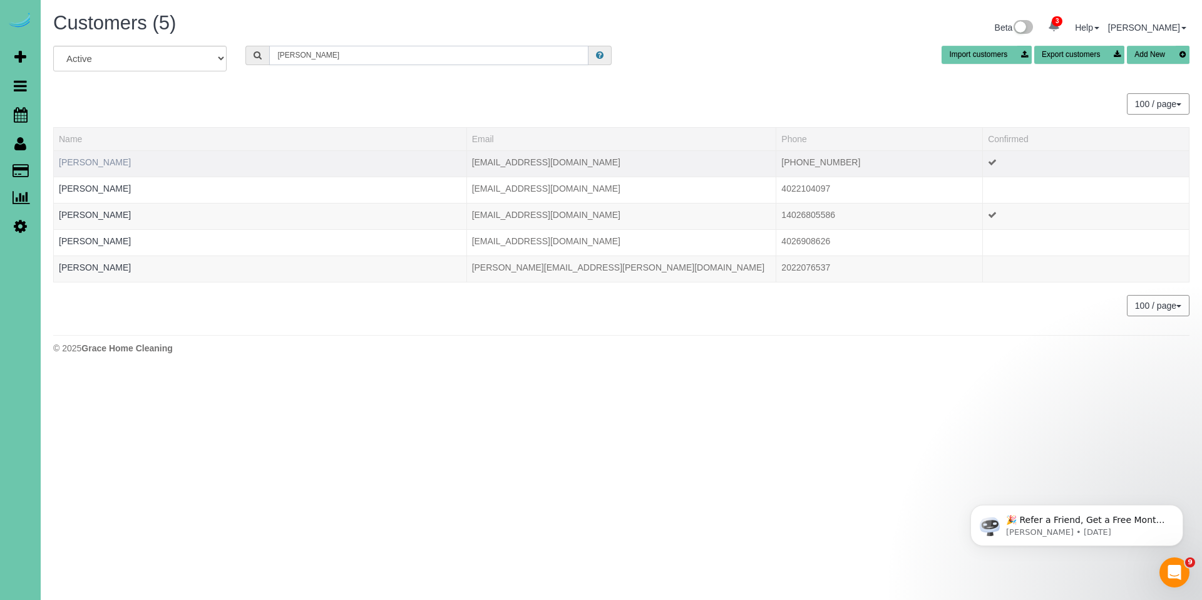
type input "milone"
click at [103, 164] on link "Kelly Milone" at bounding box center [95, 162] width 72 height 10
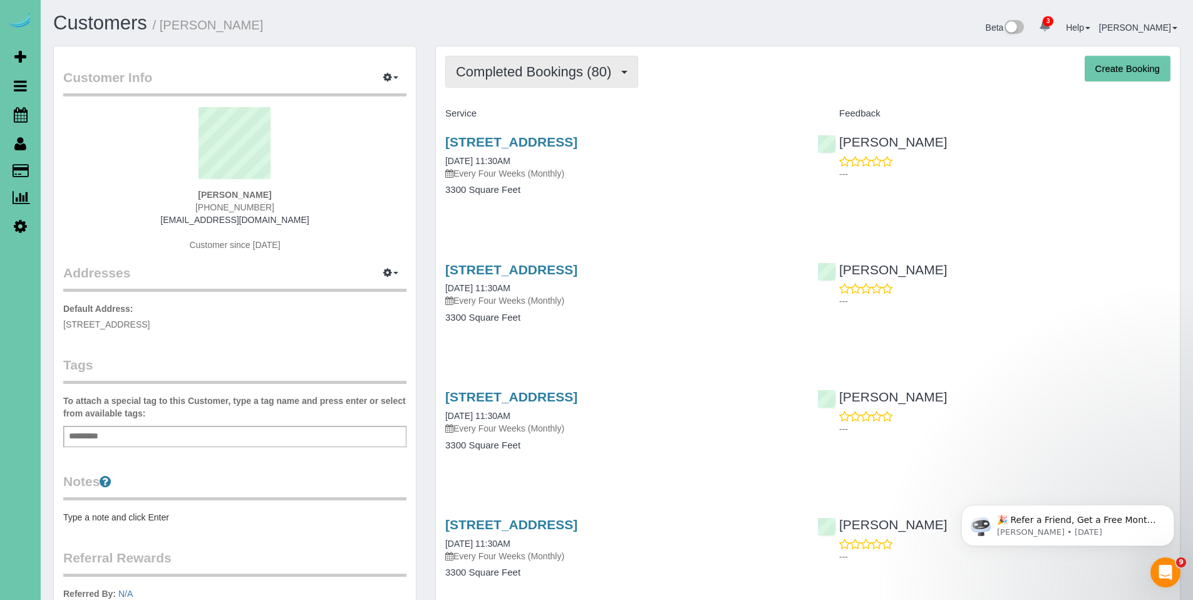
click at [534, 60] on button "Completed Bookings (80)" at bounding box center [541, 72] width 193 height 32
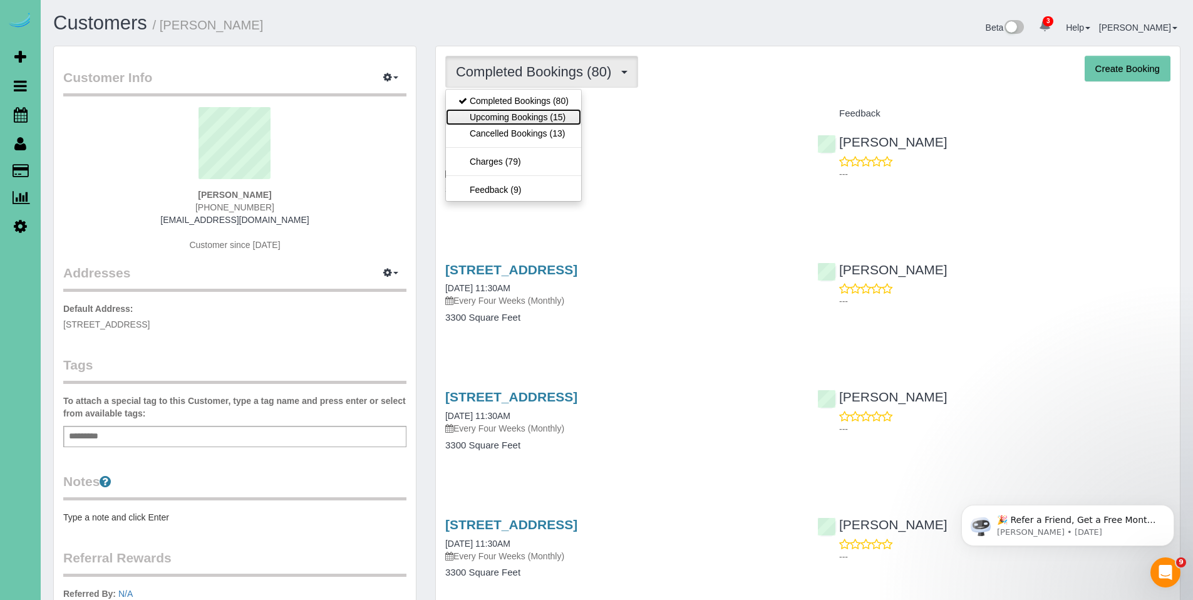
click at [525, 114] on link "Upcoming Bookings (15)" at bounding box center [513, 117] width 135 height 16
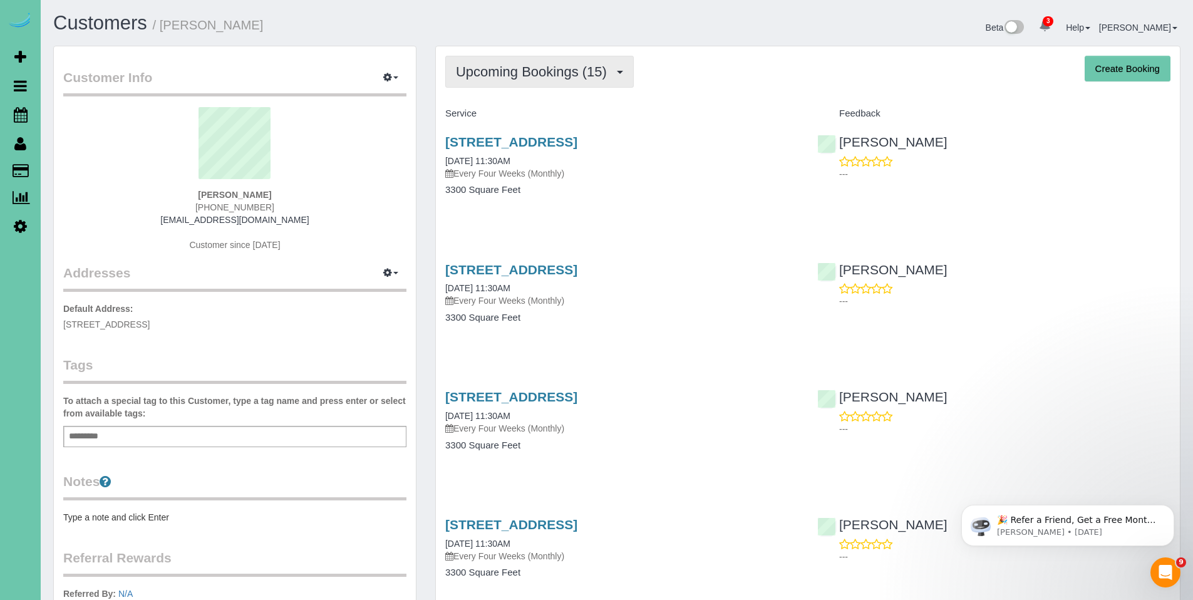
click at [525, 79] on span "Upcoming Bookings (15)" at bounding box center [534, 72] width 157 height 16
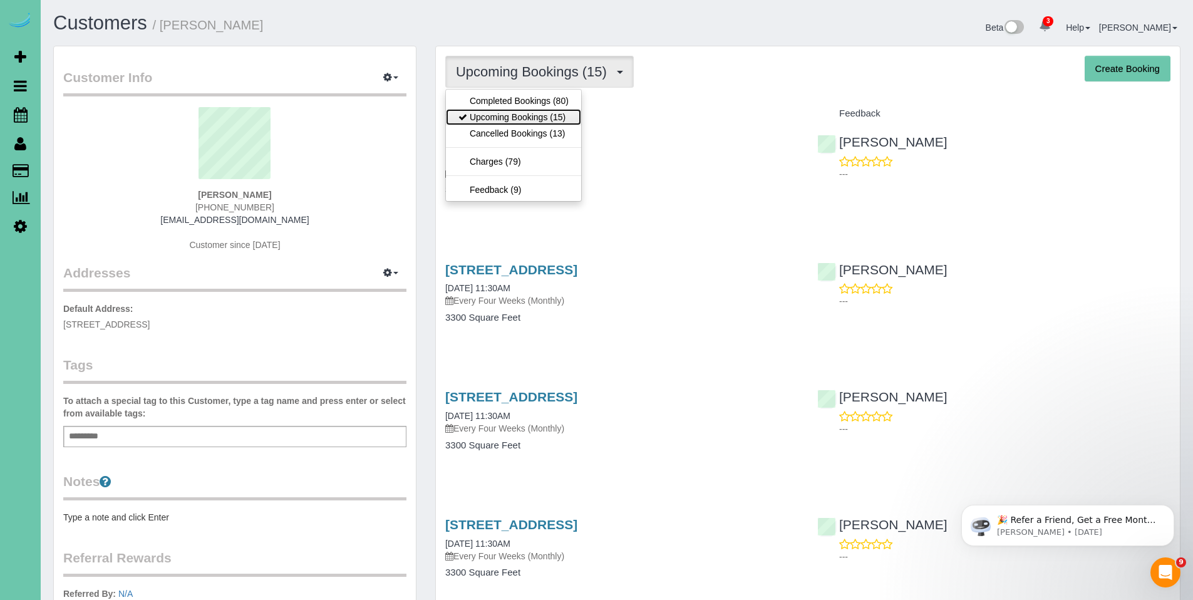
click at [520, 116] on link "Upcoming Bookings (15)" at bounding box center [513, 117] width 135 height 16
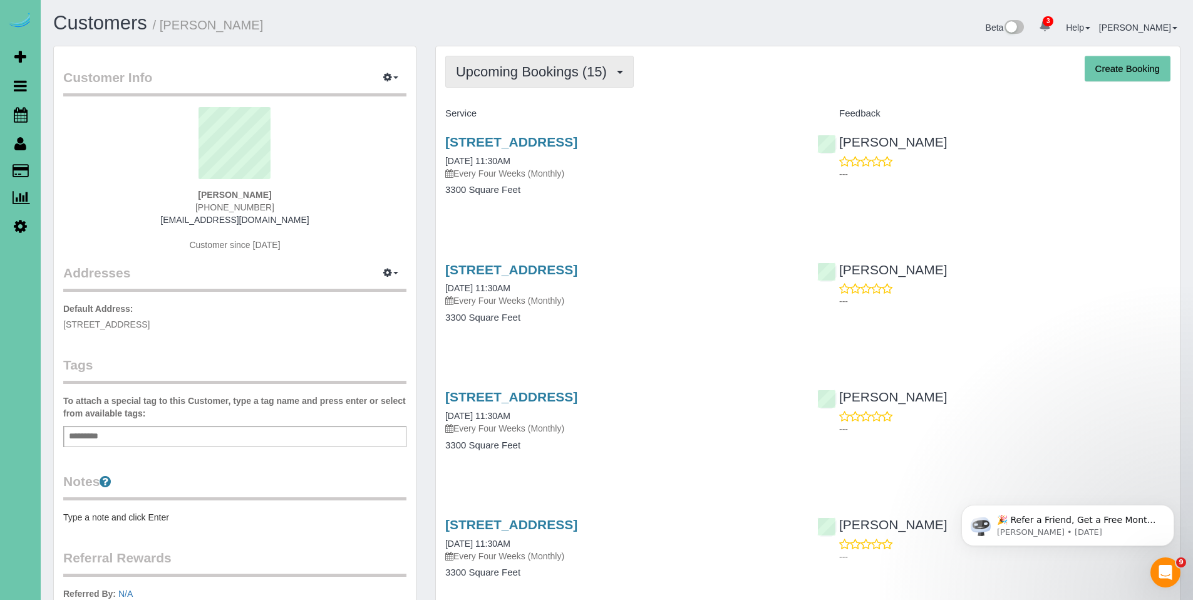
click at [522, 73] on span "Upcoming Bookings (15)" at bounding box center [534, 72] width 157 height 16
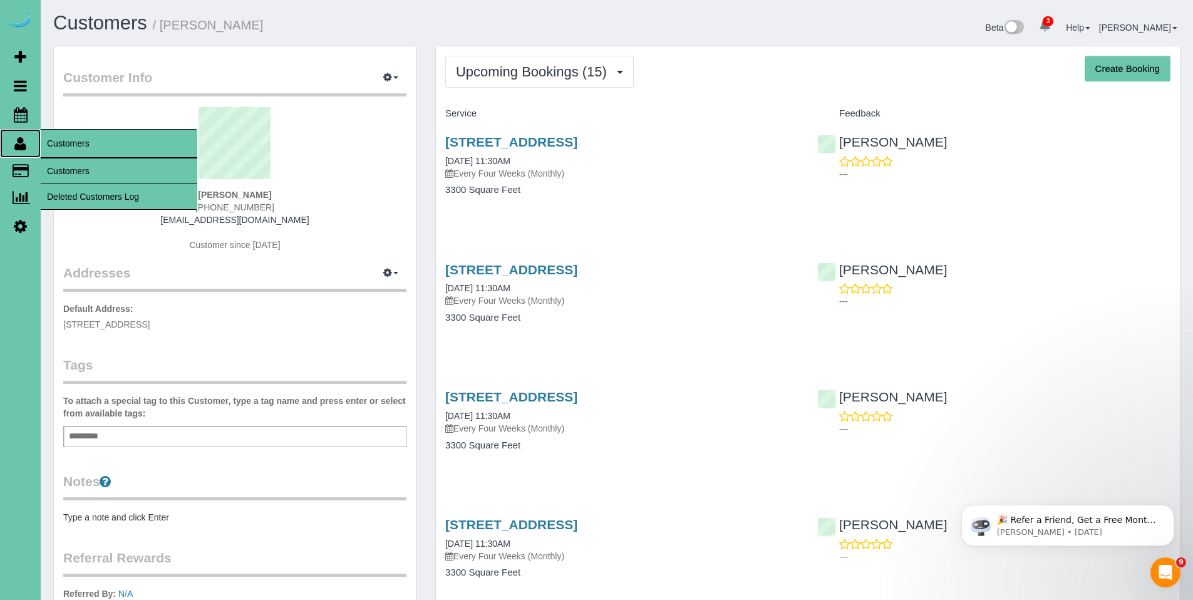
click at [24, 147] on icon at bounding box center [20, 143] width 12 height 15
click at [86, 173] on link "Customers" at bounding box center [119, 170] width 157 height 25
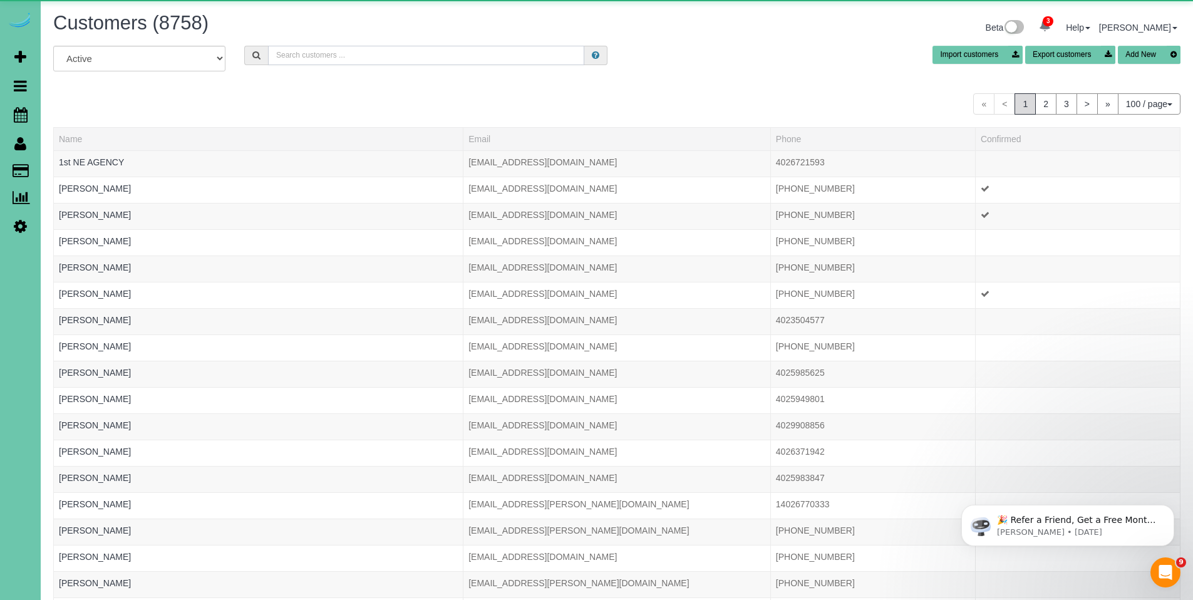
click at [378, 58] on input "text" at bounding box center [426, 55] width 316 height 19
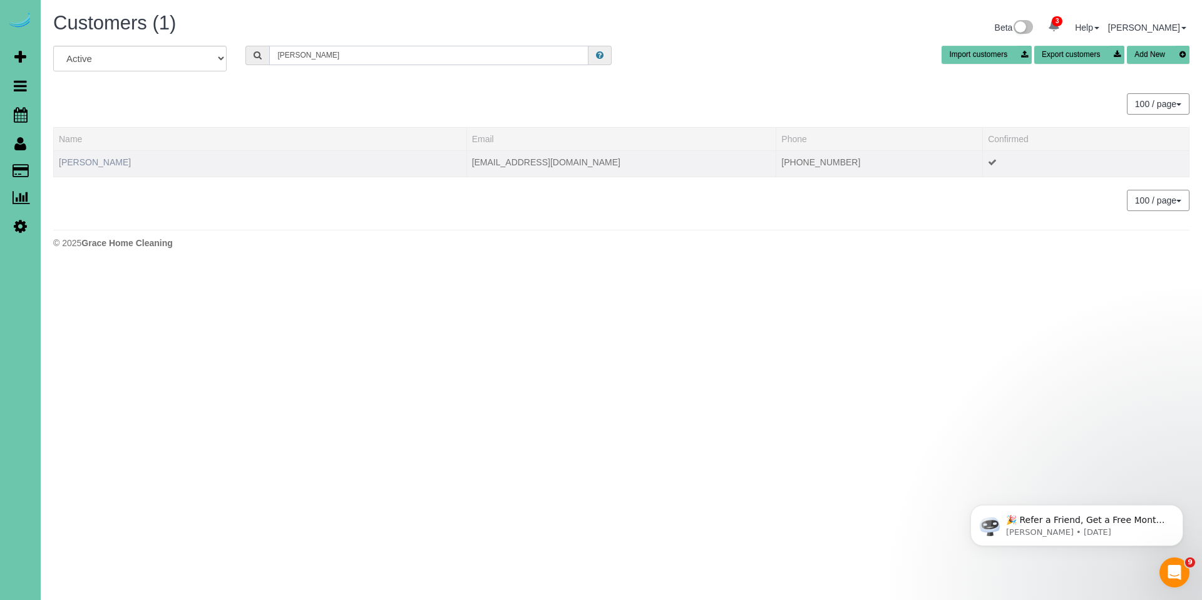
type input "lisa f"
click at [100, 161] on link "Lisa Freifeld" at bounding box center [95, 162] width 72 height 10
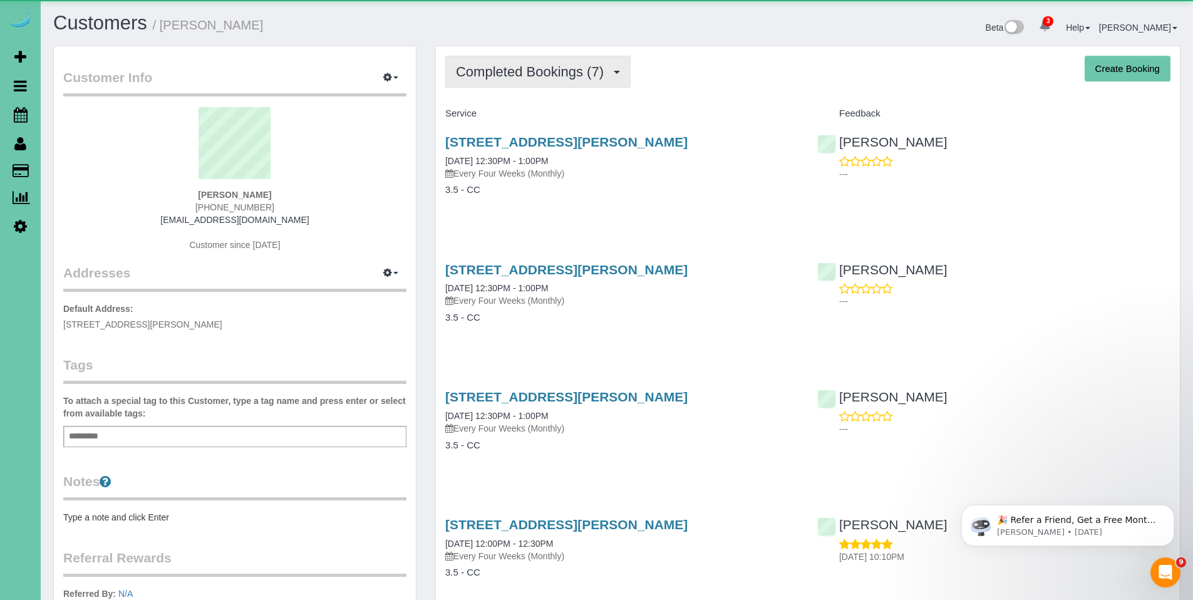
click at [554, 73] on span "Completed Bookings (7)" at bounding box center [533, 72] width 154 height 16
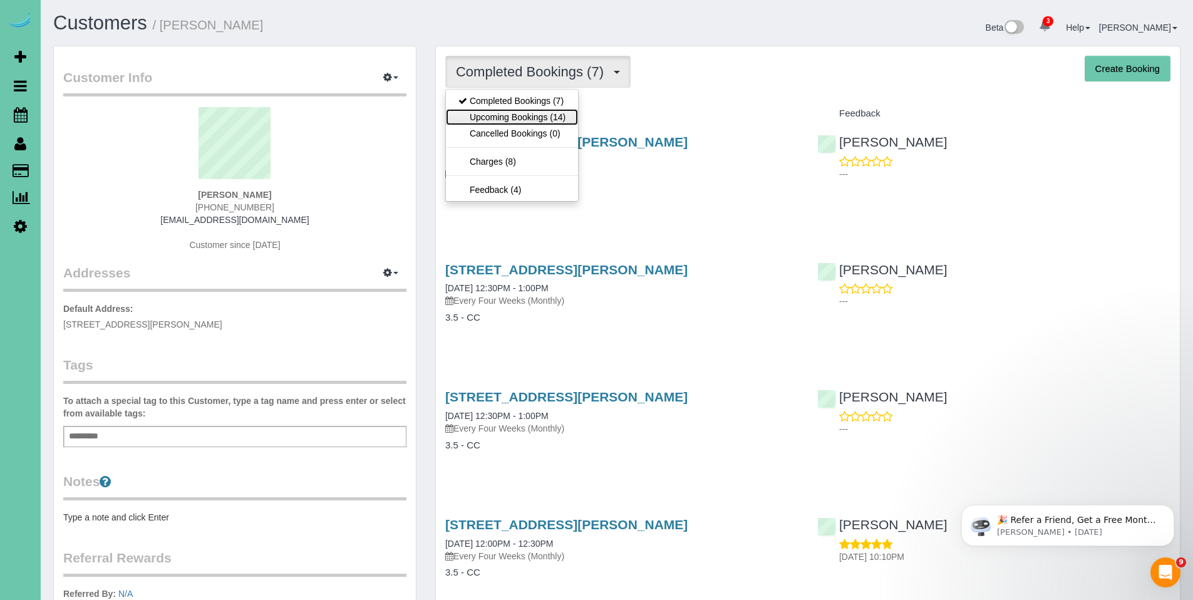
click at [520, 122] on link "Upcoming Bookings (14)" at bounding box center [512, 117] width 132 height 16
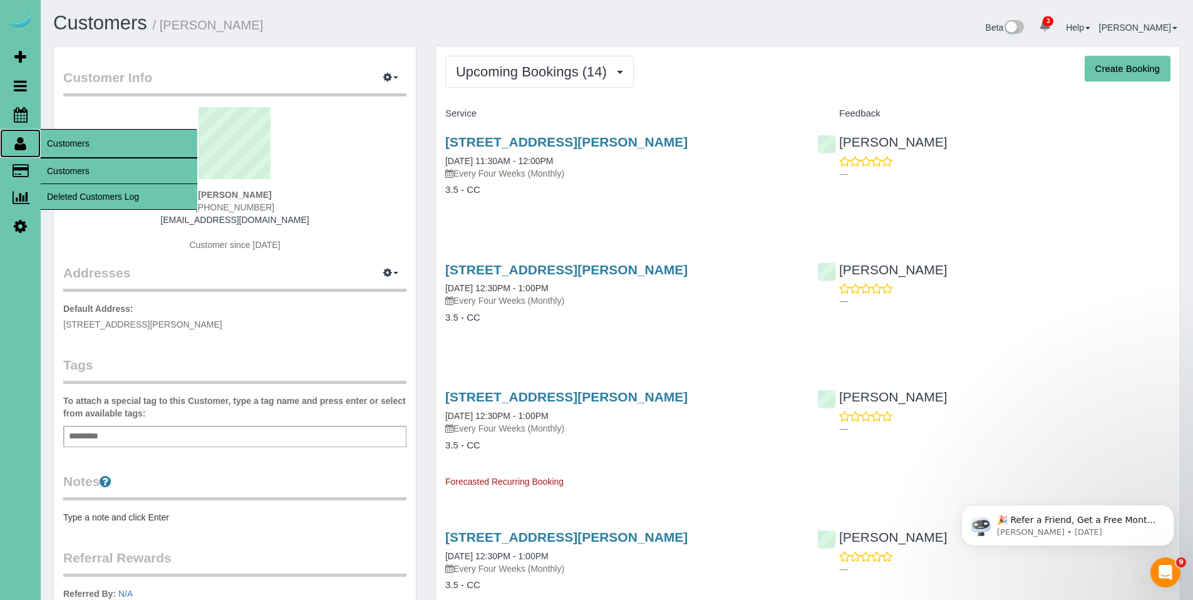
click at [23, 143] on icon at bounding box center [20, 143] width 12 height 15
click at [63, 169] on link "Customers" at bounding box center [119, 170] width 157 height 25
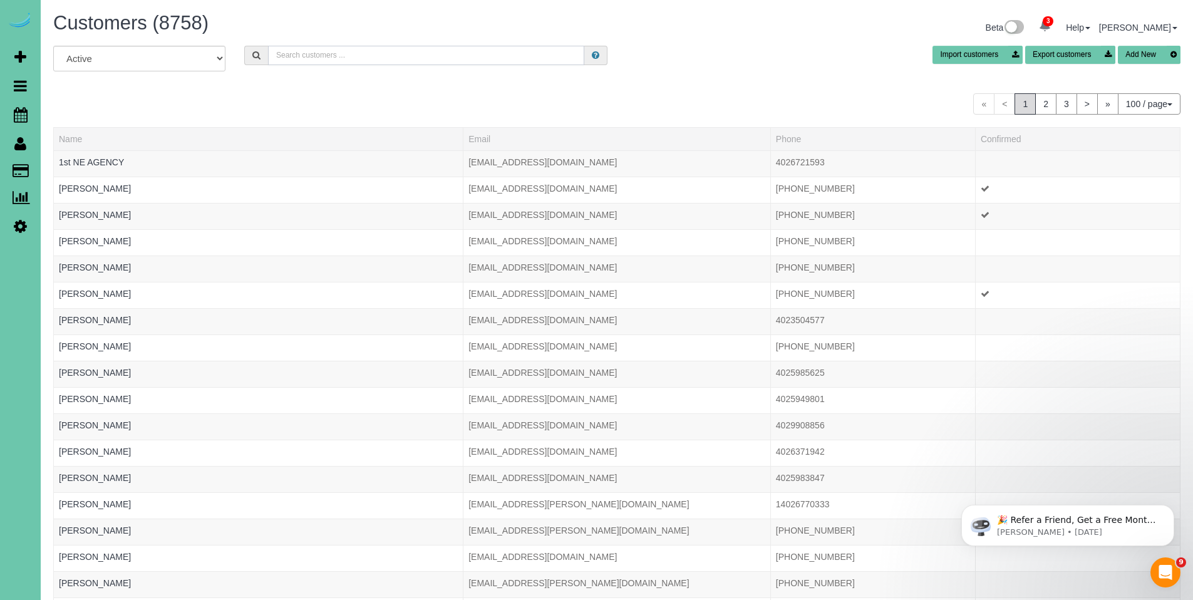
click at [336, 58] on input "text" at bounding box center [426, 55] width 316 height 19
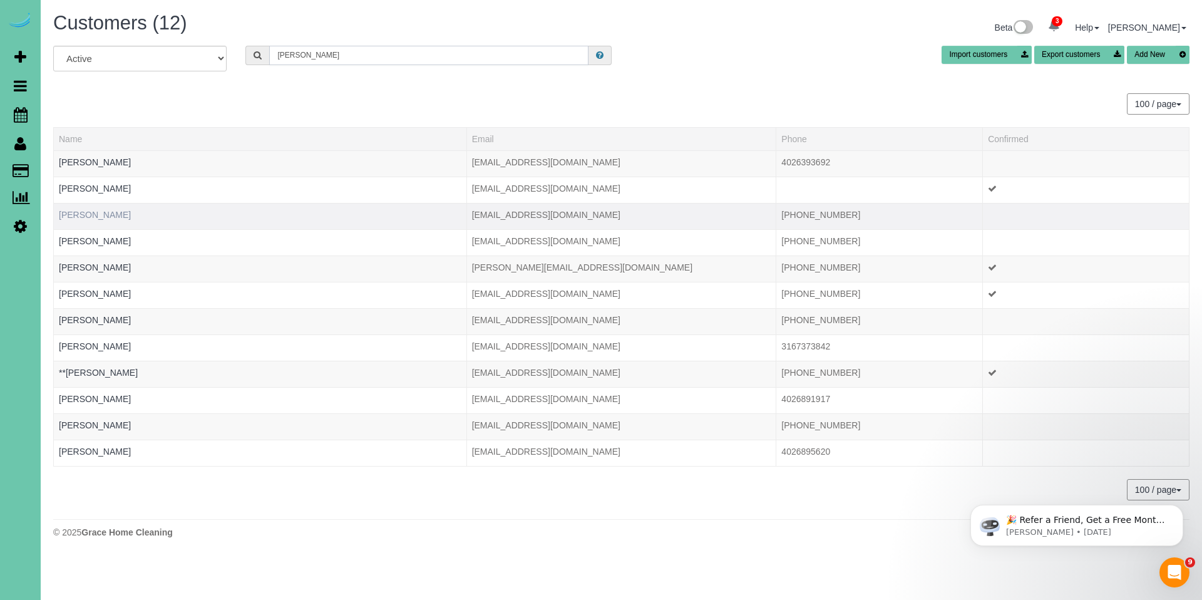
type input "Holly"
click at [115, 214] on link "Holly Hindmarsh" at bounding box center [95, 215] width 72 height 10
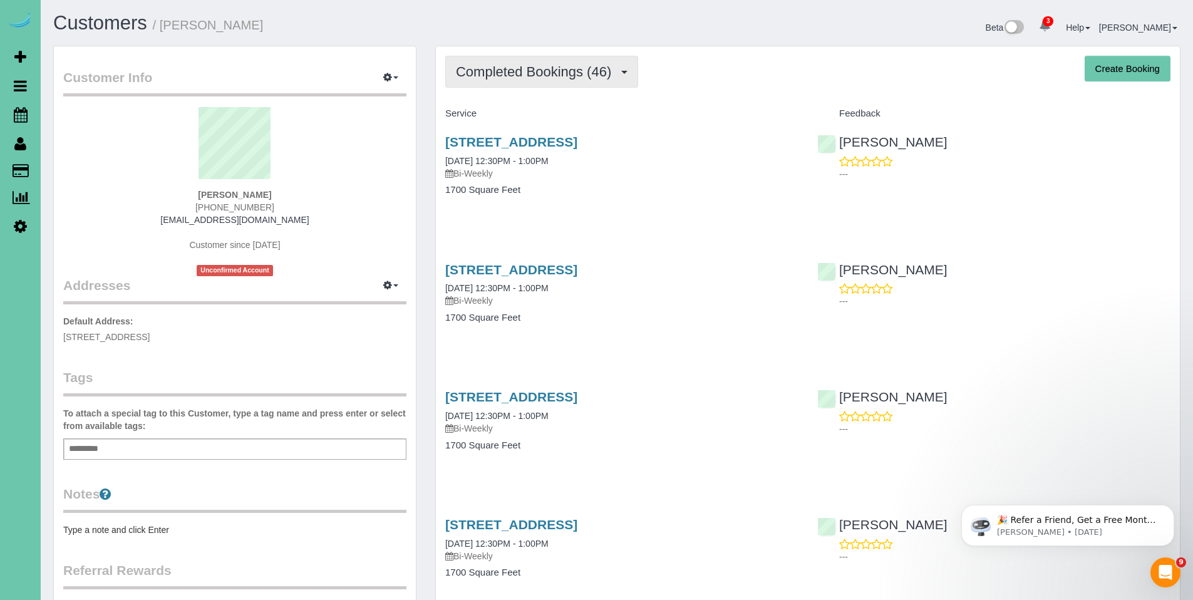
click at [494, 74] on span "Completed Bookings (46)" at bounding box center [537, 72] width 162 height 16
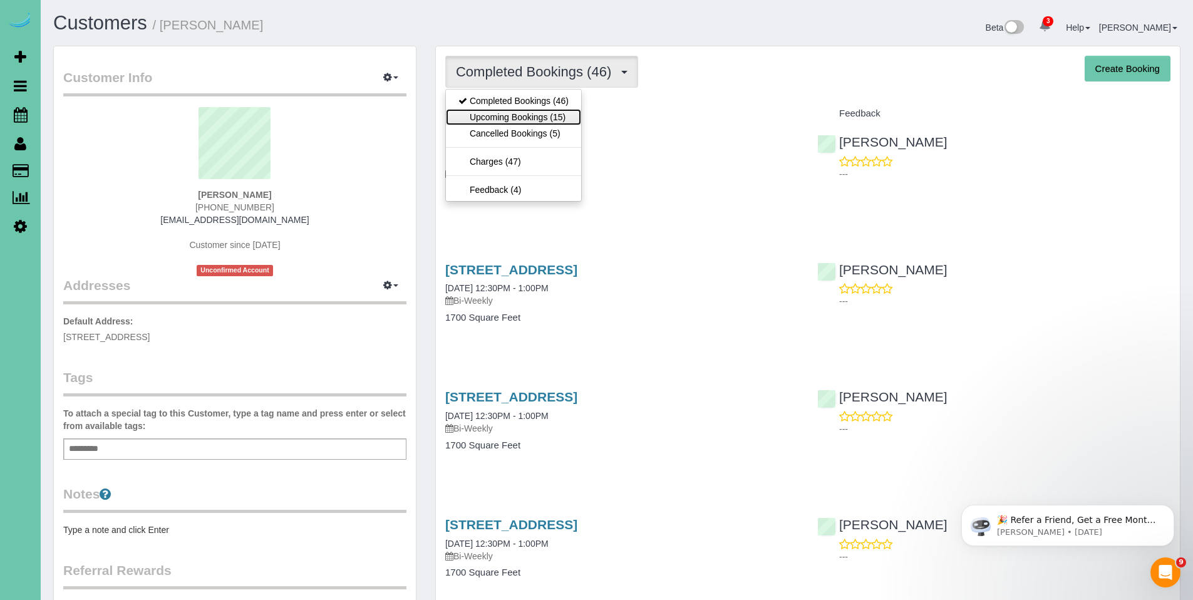
click at [495, 123] on link "Upcoming Bookings (15)" at bounding box center [513, 117] width 135 height 16
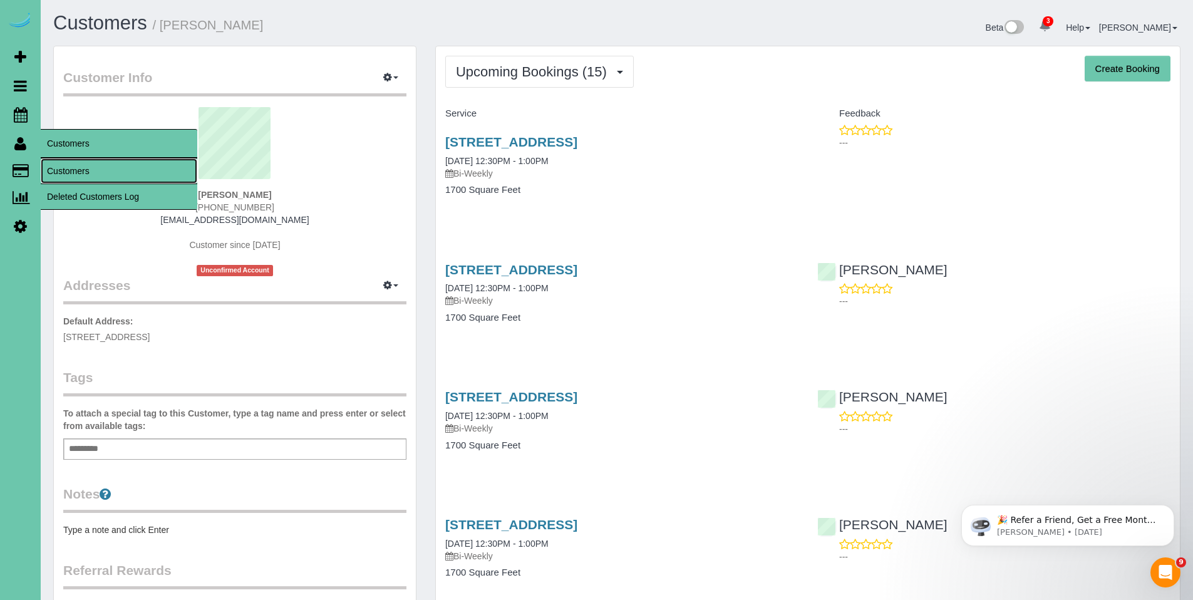
click at [64, 165] on link "Customers" at bounding box center [119, 170] width 157 height 25
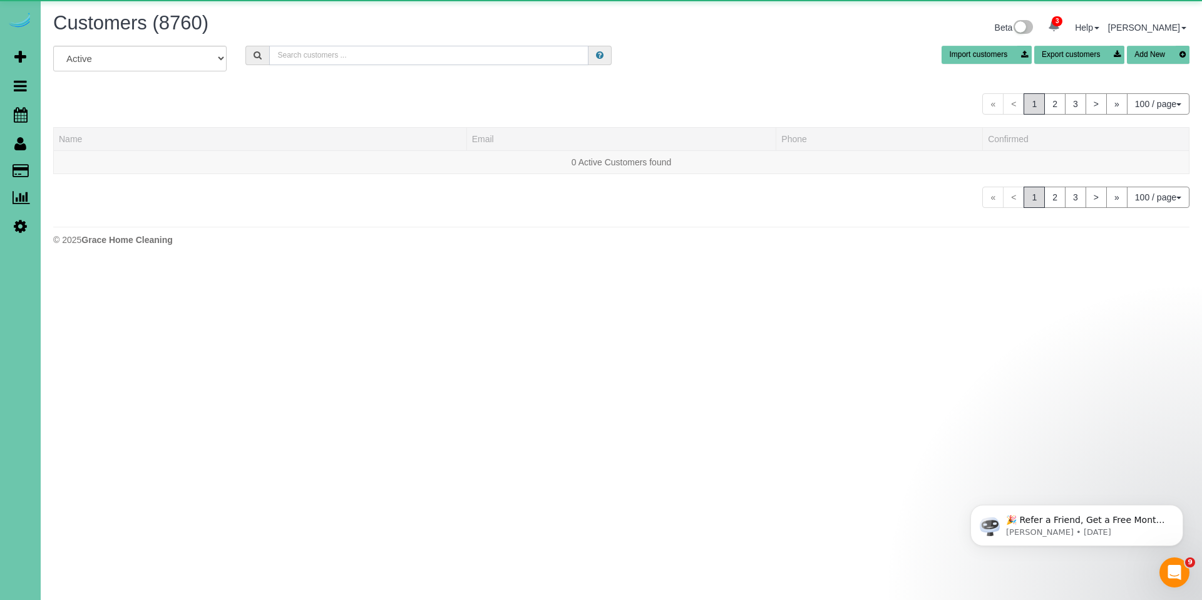
click at [373, 58] on input "text" at bounding box center [428, 55] width 319 height 19
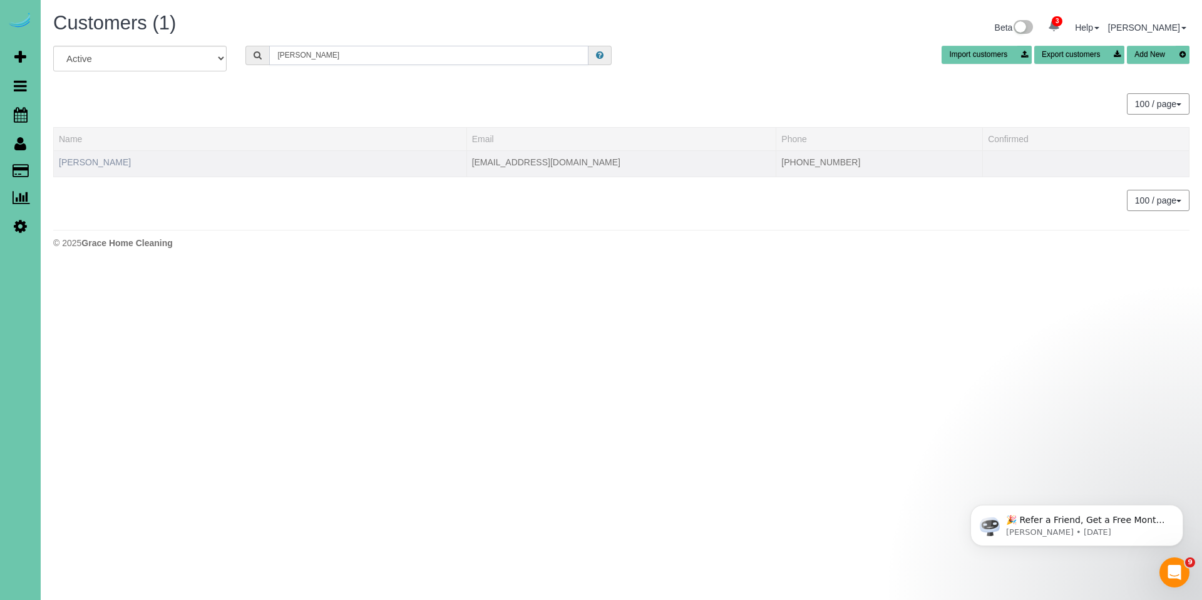
type input "ashley e"
click at [88, 162] on link "Ashley Edwards" at bounding box center [95, 162] width 72 height 10
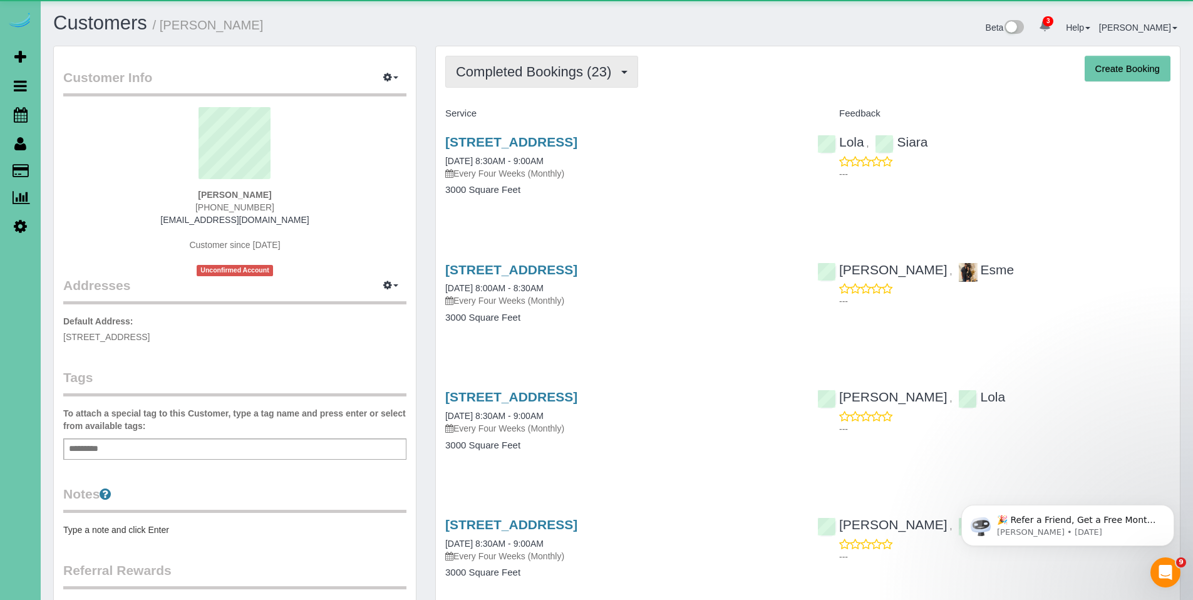
click at [526, 80] on button "Completed Bookings (23)" at bounding box center [541, 72] width 193 height 32
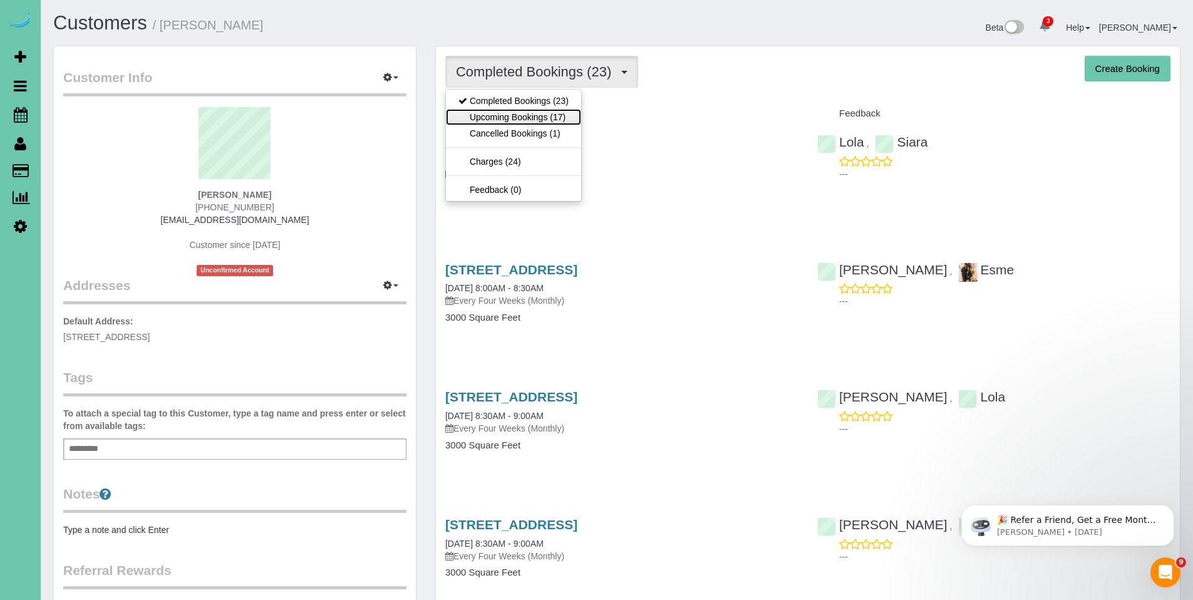
click at [520, 115] on link "Upcoming Bookings (17)" at bounding box center [513, 117] width 135 height 16
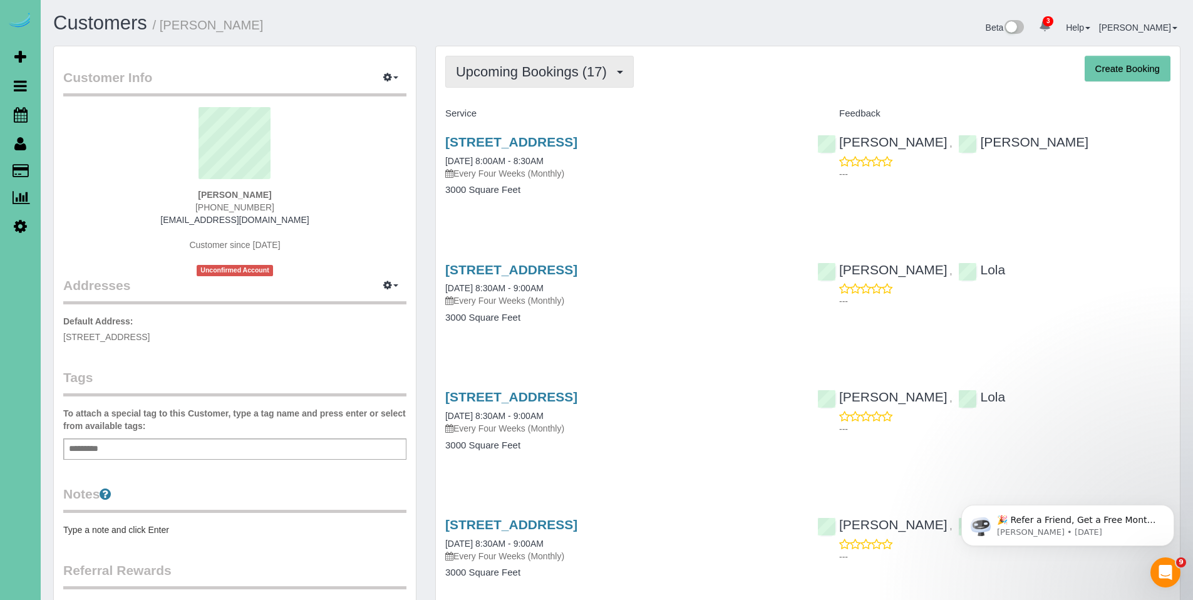
click at [542, 83] on button "Upcoming Bookings (17)" at bounding box center [539, 72] width 189 height 32
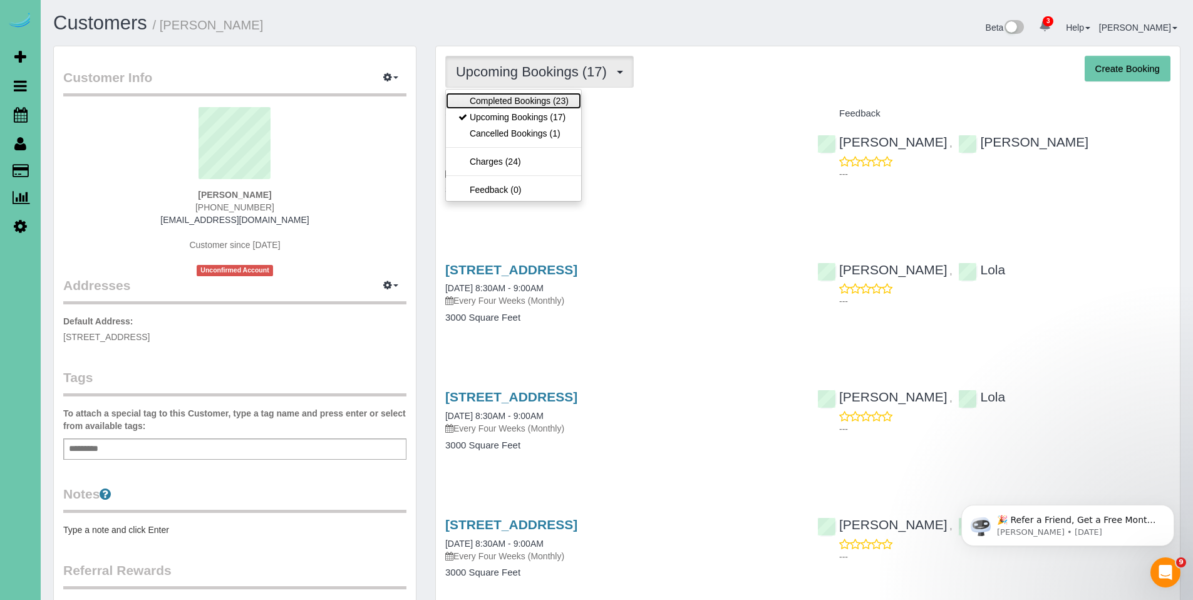
click at [532, 97] on link "Completed Bookings (23)" at bounding box center [513, 101] width 135 height 16
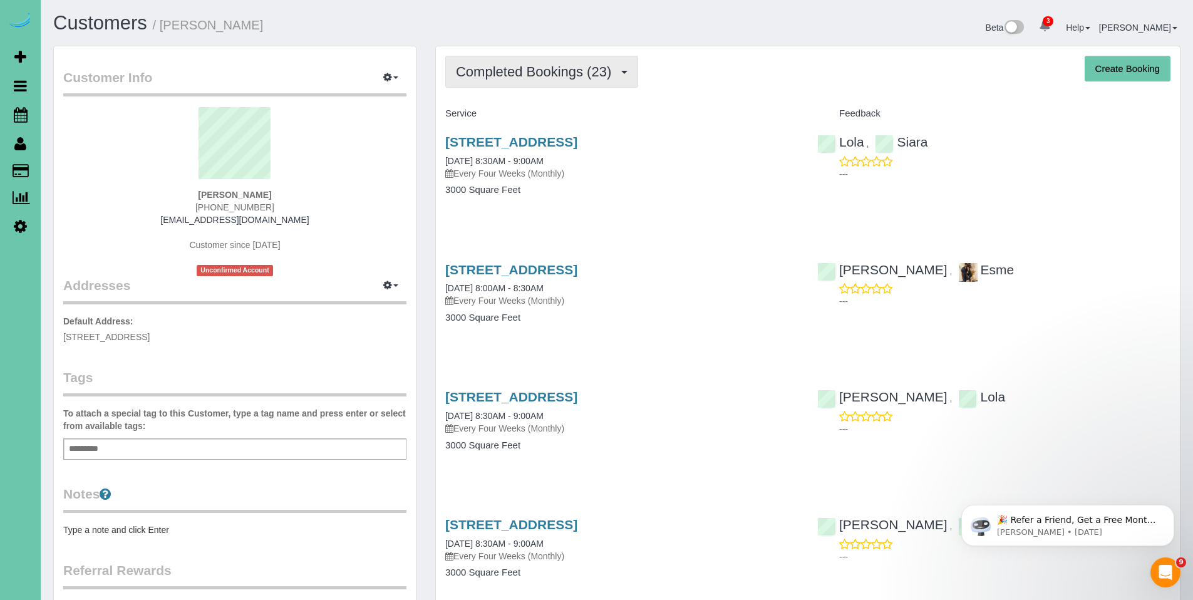
click at [533, 74] on span "Completed Bookings (23)" at bounding box center [537, 72] width 162 height 16
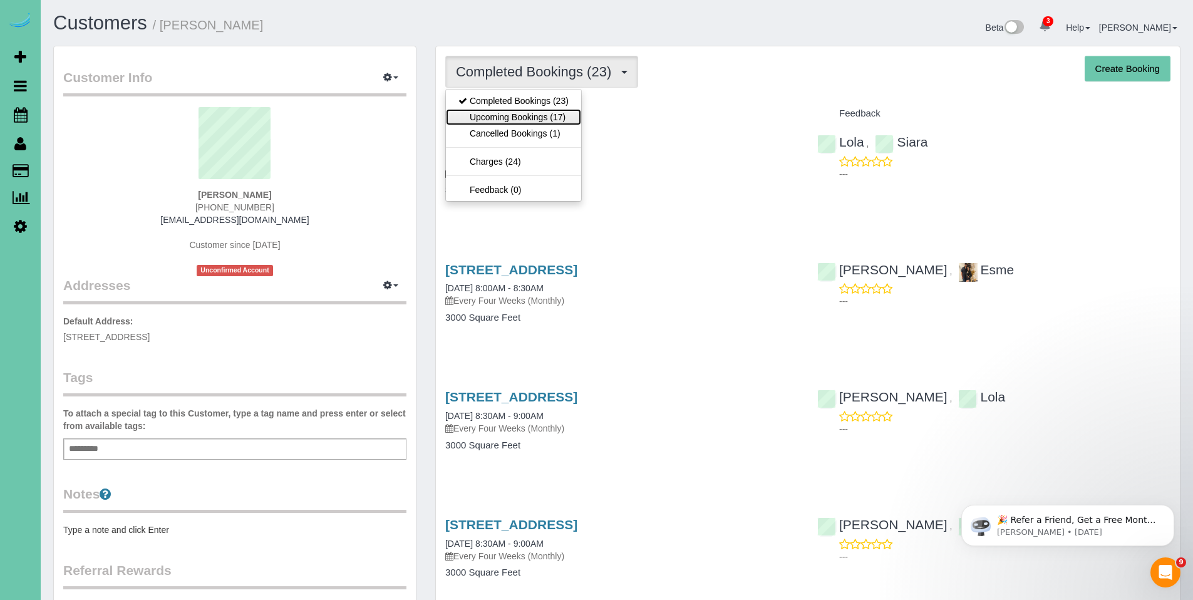
click at [521, 110] on link "Upcoming Bookings (17)" at bounding box center [513, 117] width 135 height 16
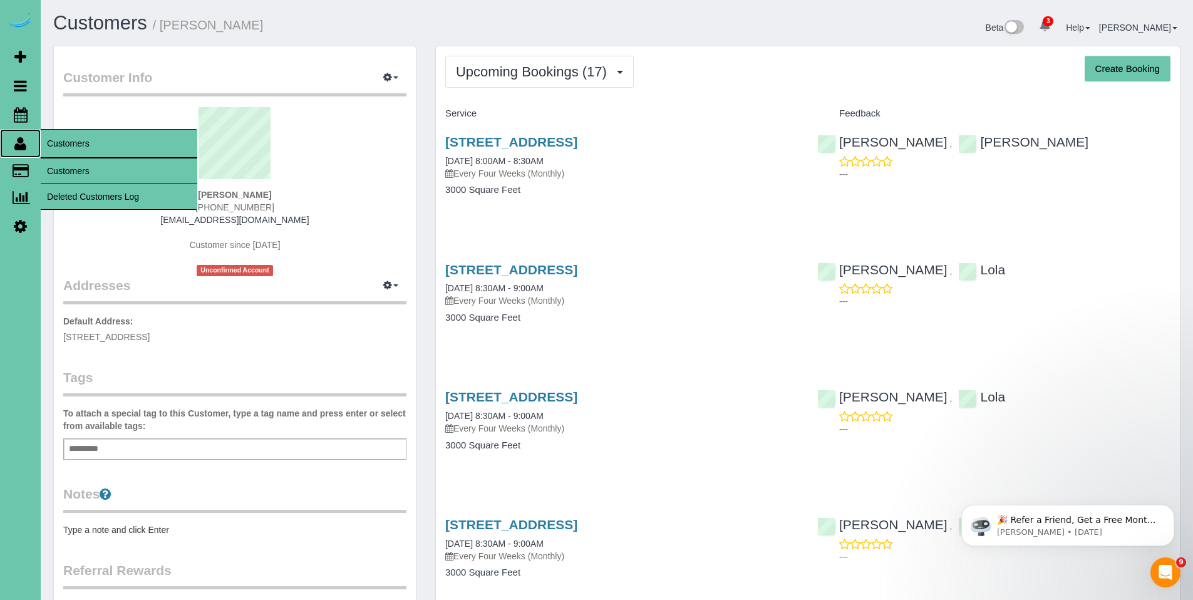
click at [22, 148] on icon at bounding box center [20, 143] width 12 height 15
click at [67, 169] on link "Customers" at bounding box center [119, 170] width 157 height 25
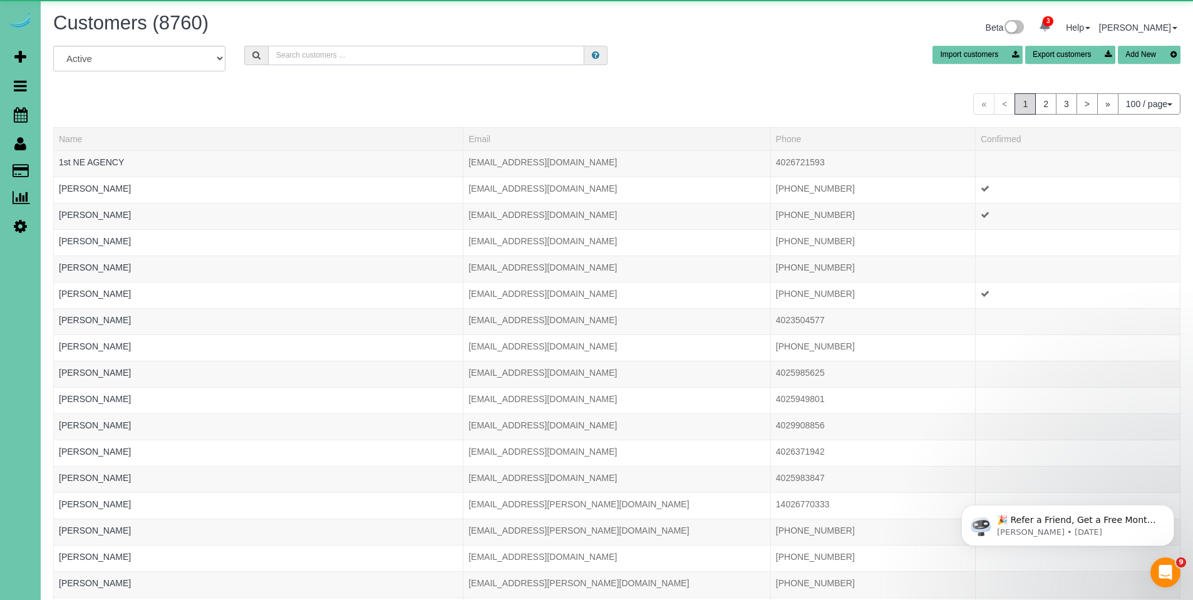
click at [382, 63] on input "text" at bounding box center [426, 55] width 316 height 19
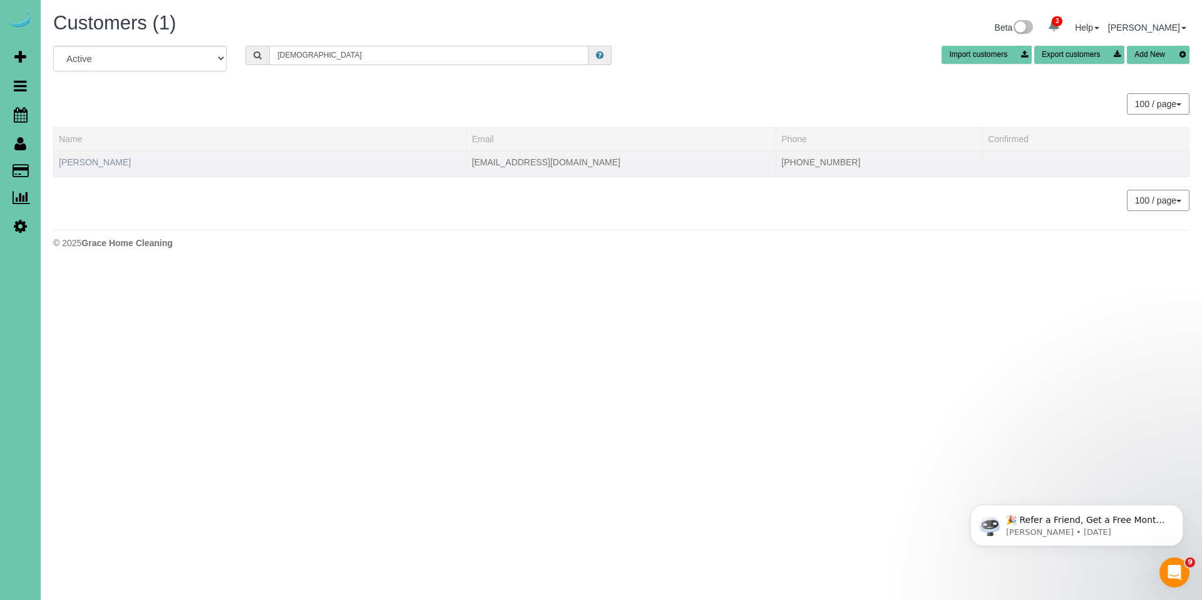
type input "Sunit"
click at [115, 163] on link "Sunita Chaduvula" at bounding box center [95, 162] width 72 height 10
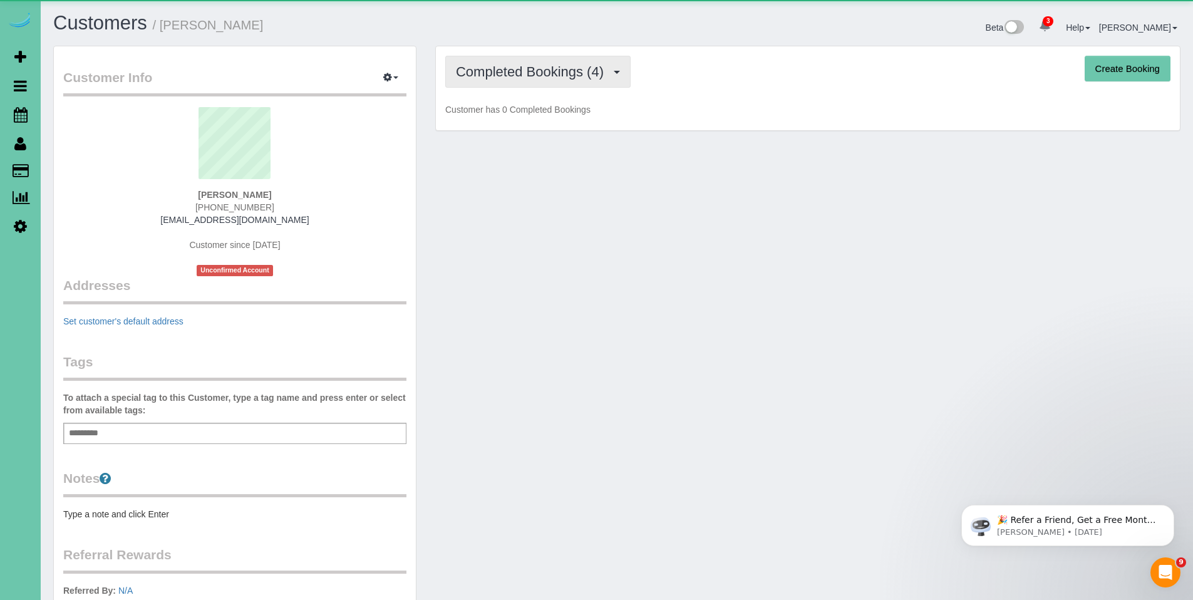
click at [538, 77] on span "Completed Bookings (4)" at bounding box center [533, 72] width 154 height 16
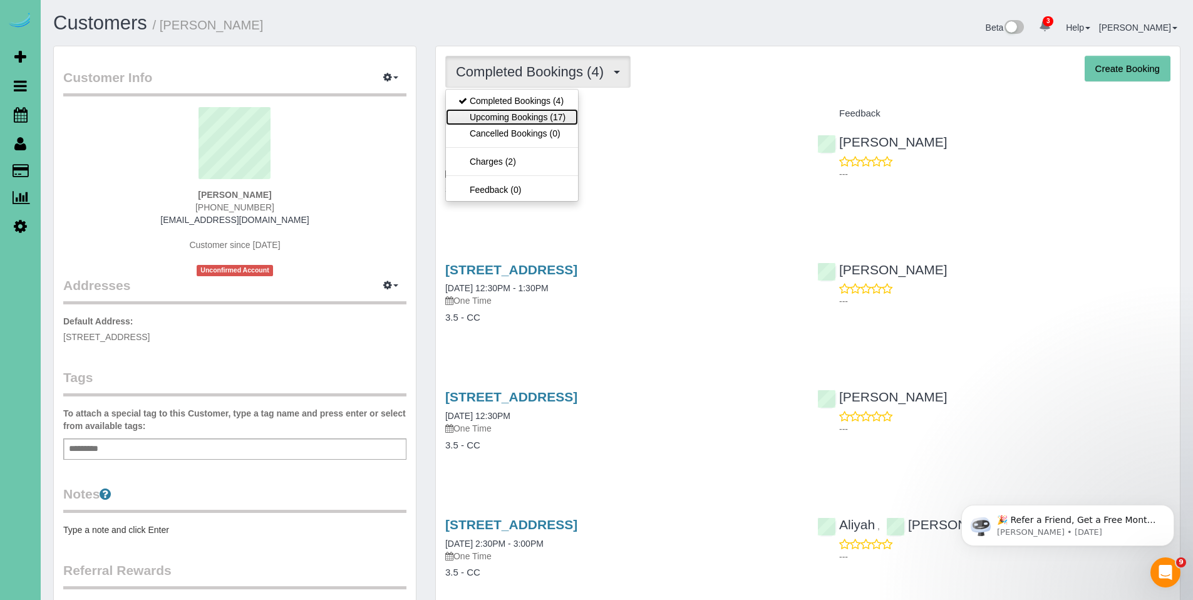
click at [534, 112] on link "Upcoming Bookings (17)" at bounding box center [512, 117] width 132 height 16
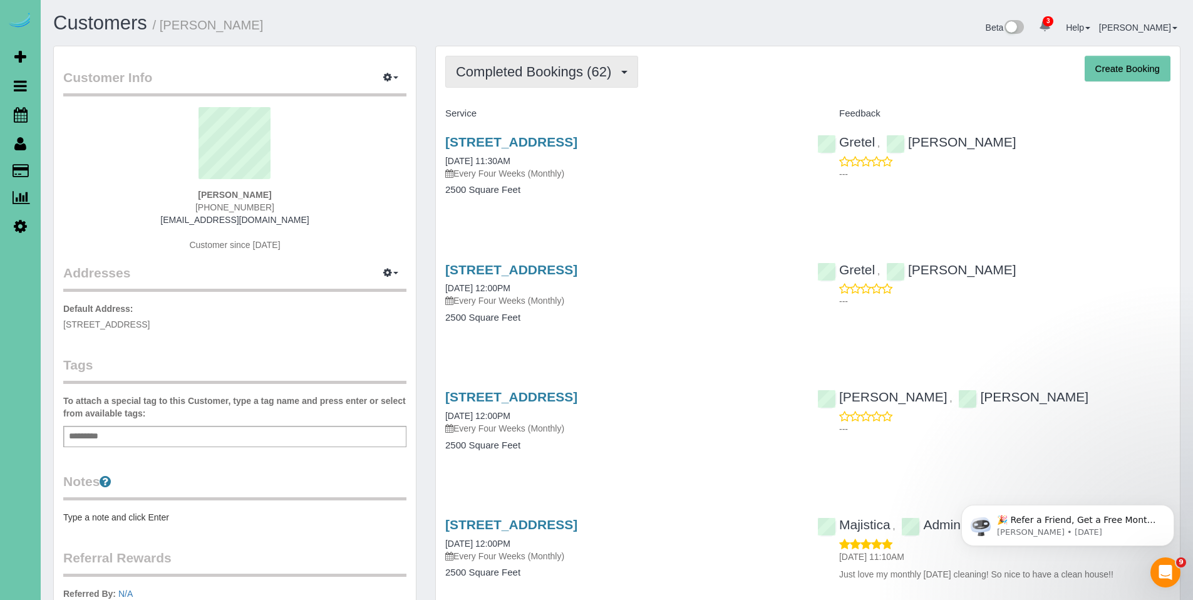
click at [519, 70] on span "Completed Bookings (62)" at bounding box center [537, 72] width 162 height 16
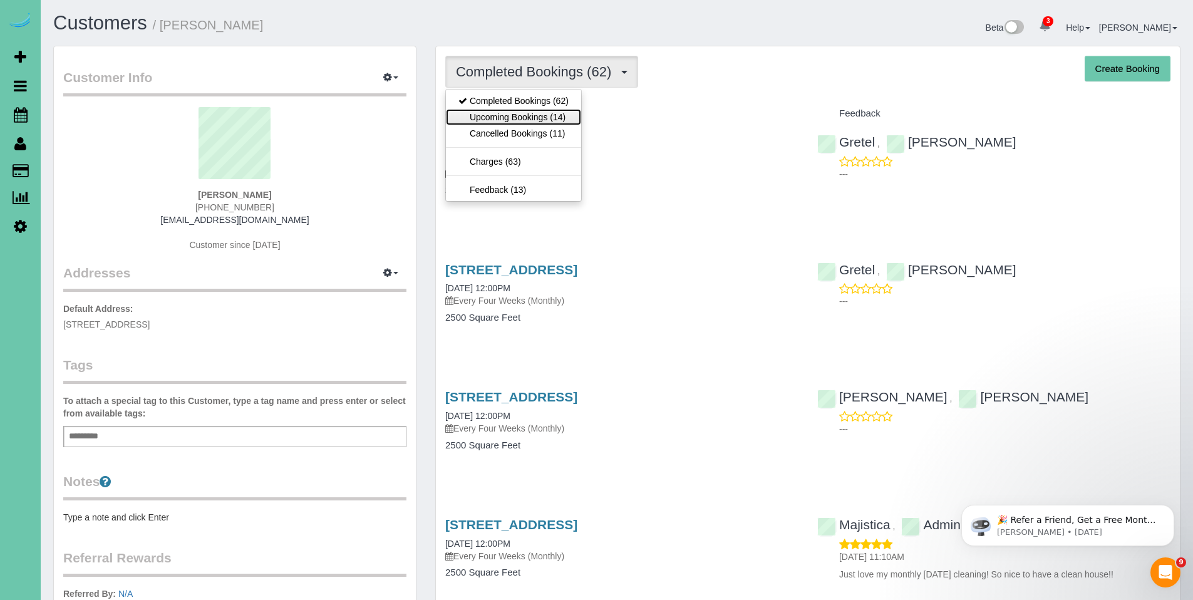
click at [514, 120] on link "Upcoming Bookings (14)" at bounding box center [513, 117] width 135 height 16
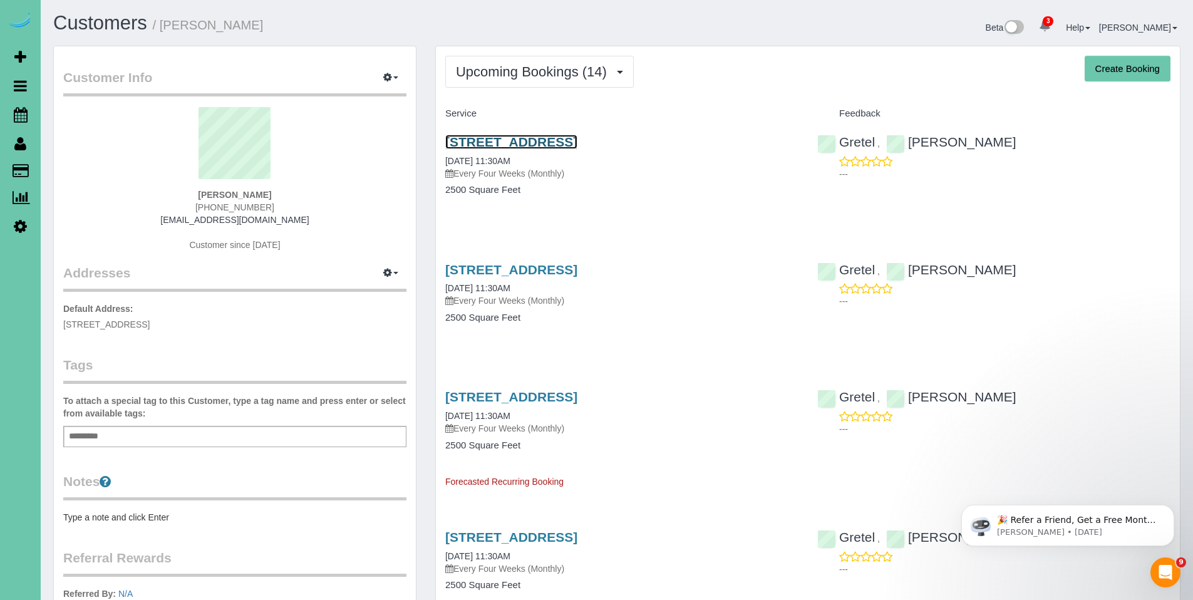
click at [522, 149] on link "[STREET_ADDRESS]" at bounding box center [511, 142] width 132 height 14
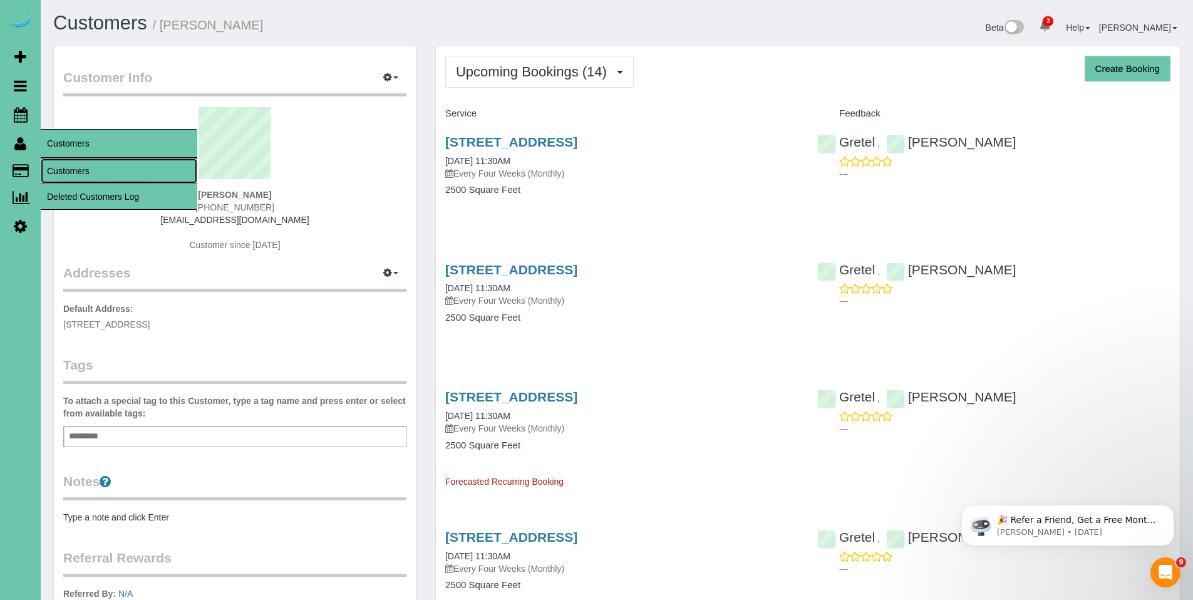
click at [75, 169] on link "Customers" at bounding box center [119, 170] width 157 height 25
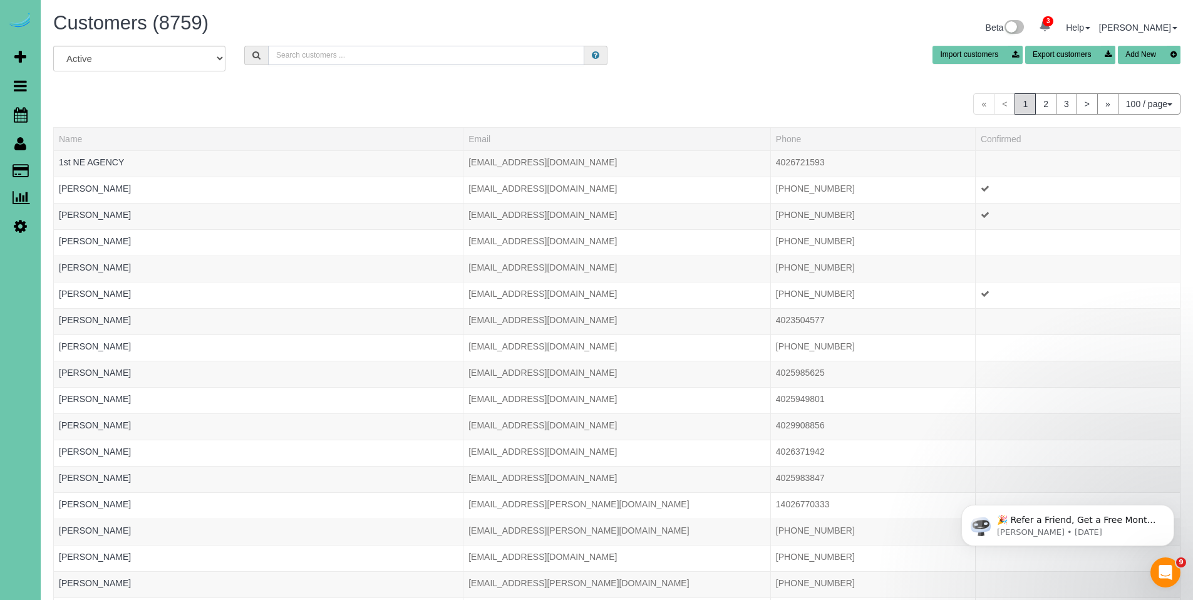
click at [436, 56] on input "text" at bounding box center [426, 55] width 316 height 19
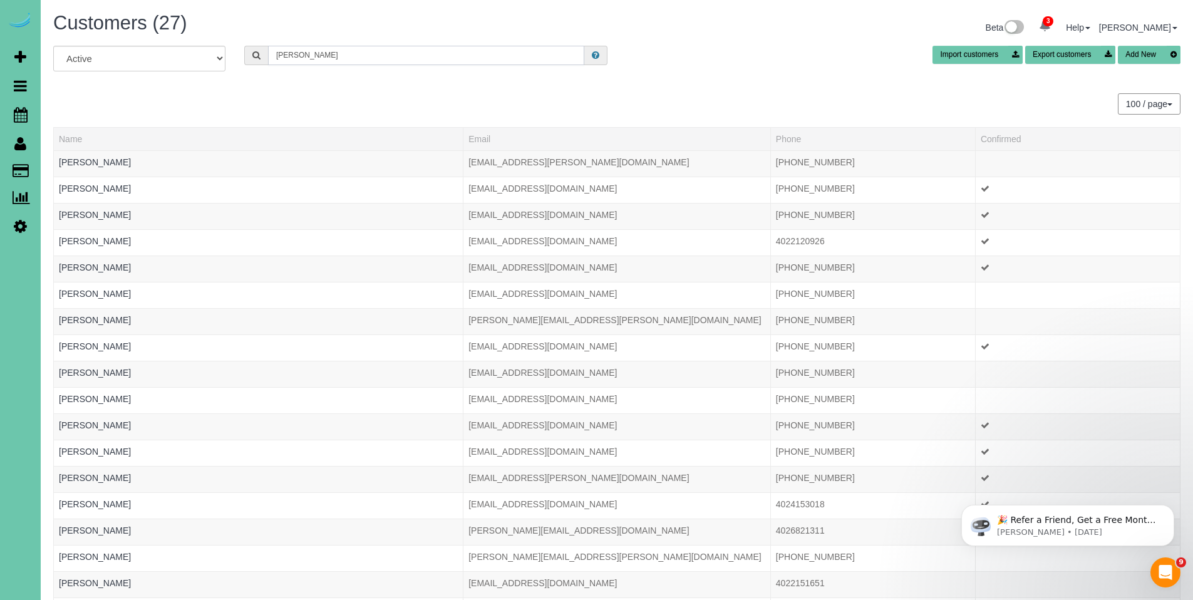
type input "joan anderson"
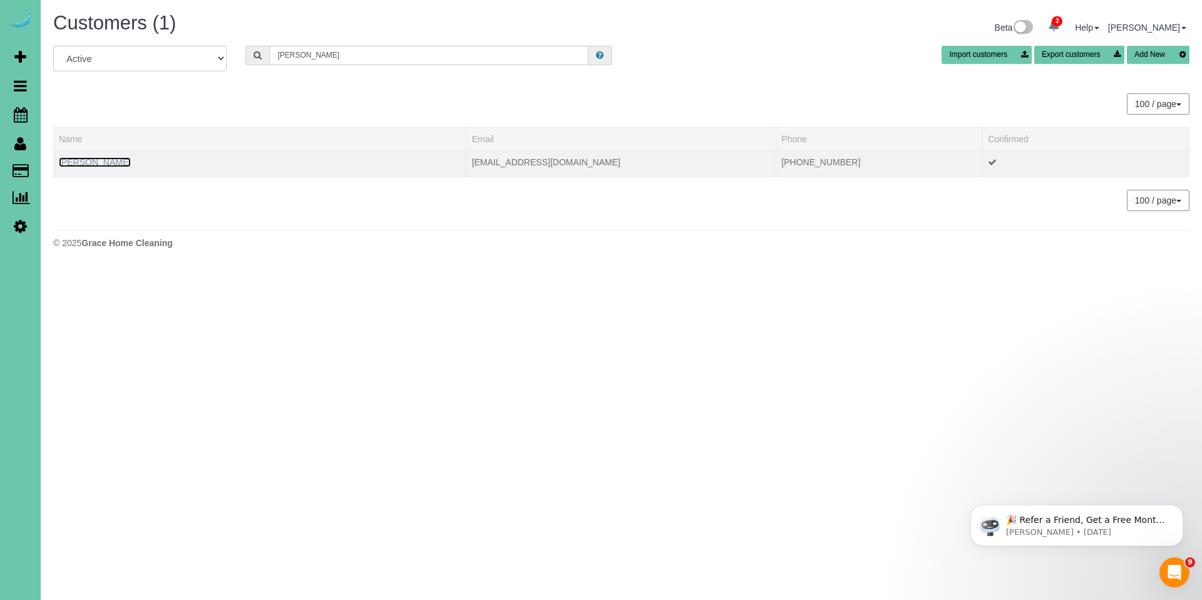
click at [91, 167] on link "Joan Anderson" at bounding box center [95, 162] width 72 height 10
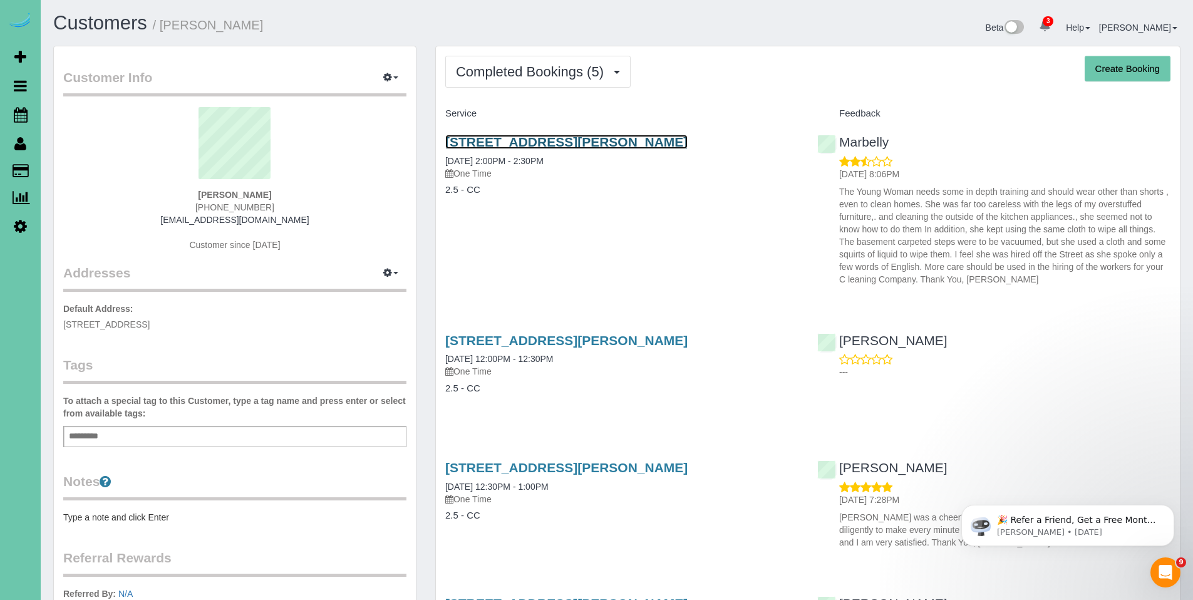
click at [497, 140] on link "20108 Maple St., Gretna, NE 68028" at bounding box center [566, 142] width 242 height 14
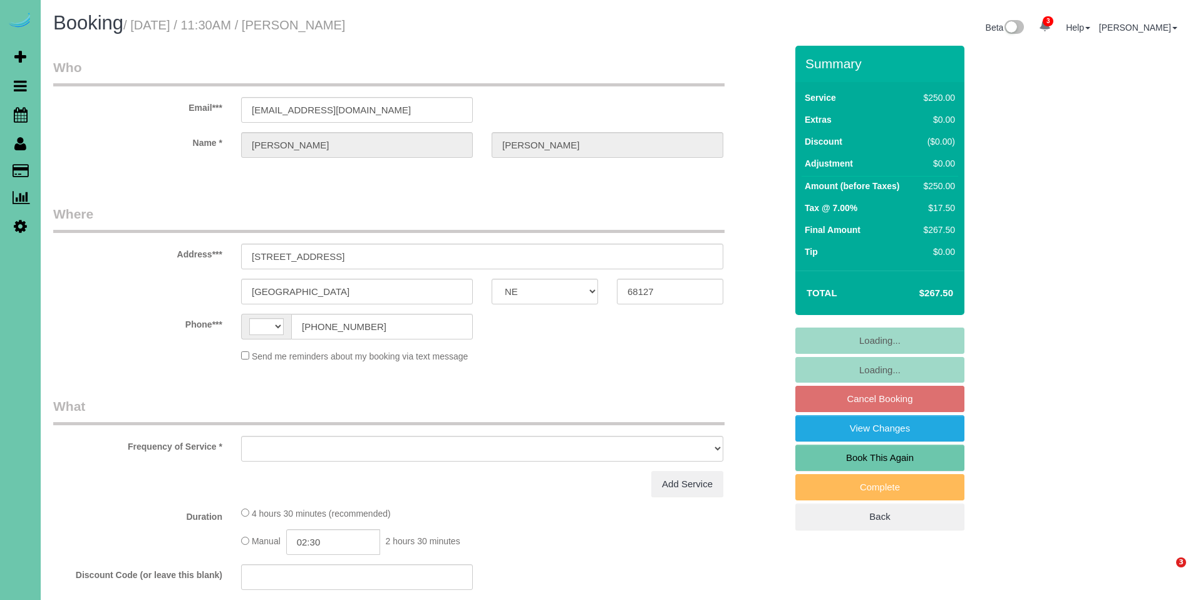
select select "NE"
select select "string:US"
select select "object:648"
select select "string:fspay-0beb2bd3-fa8a-478b-b75c-8e375ca6a8fc"
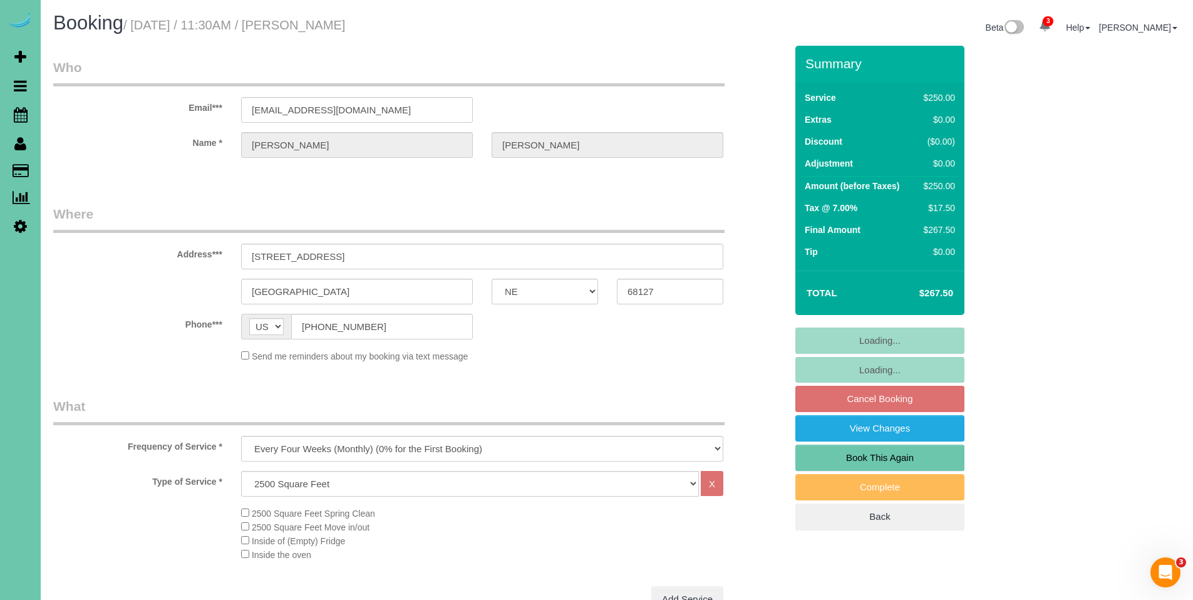
select select "object:739"
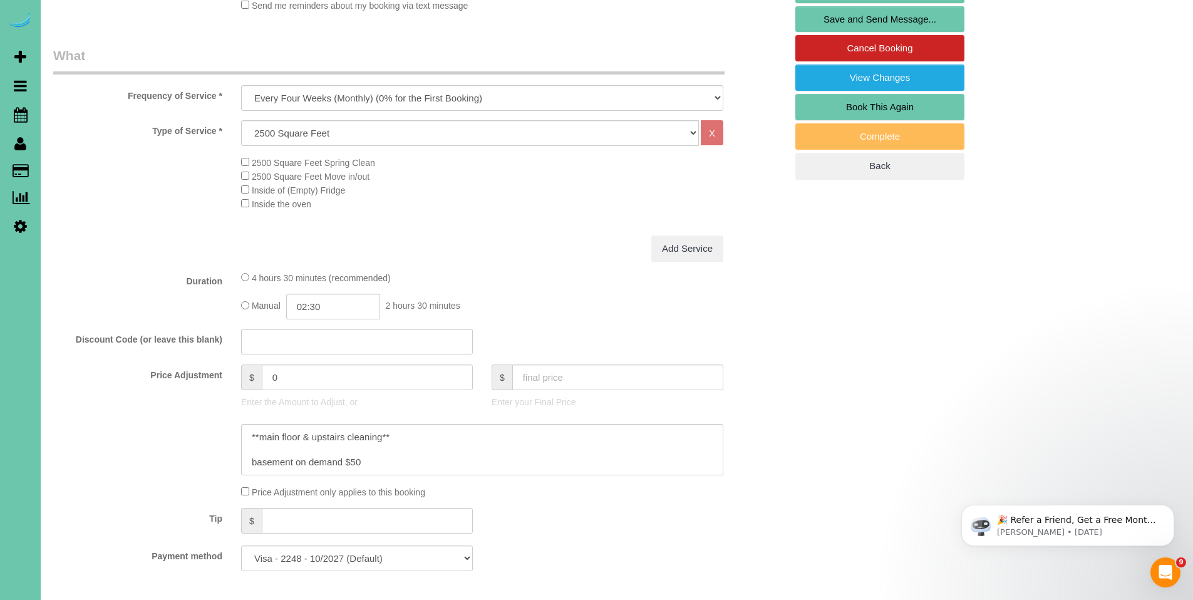
scroll to position [354, 0]
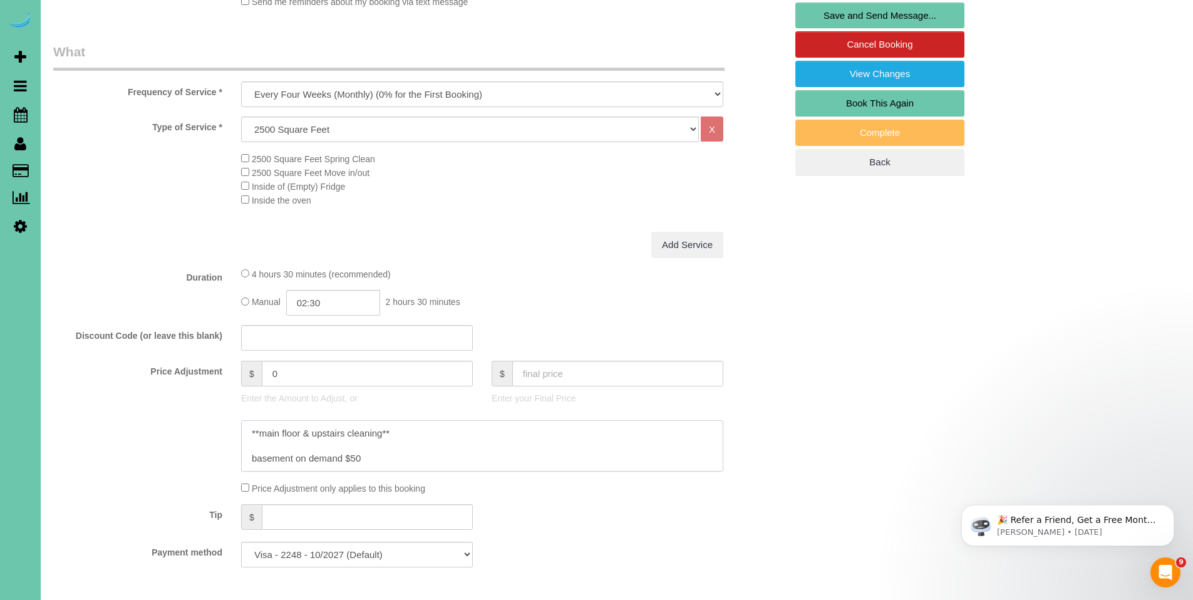
click at [557, 451] on textarea at bounding box center [482, 445] width 482 height 51
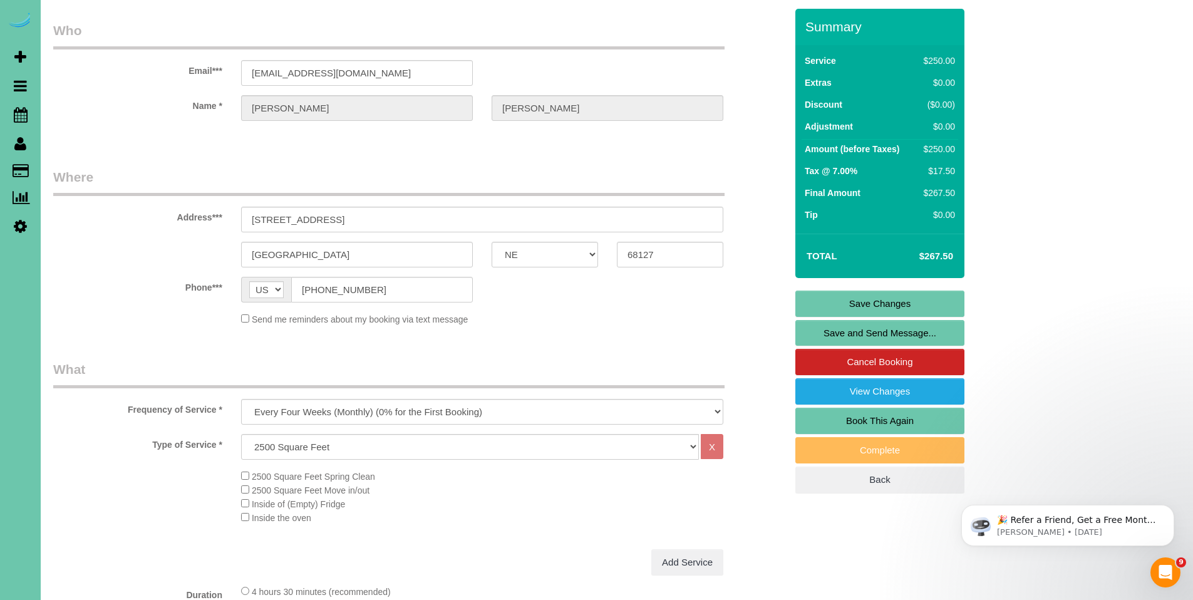
scroll to position [0, 0]
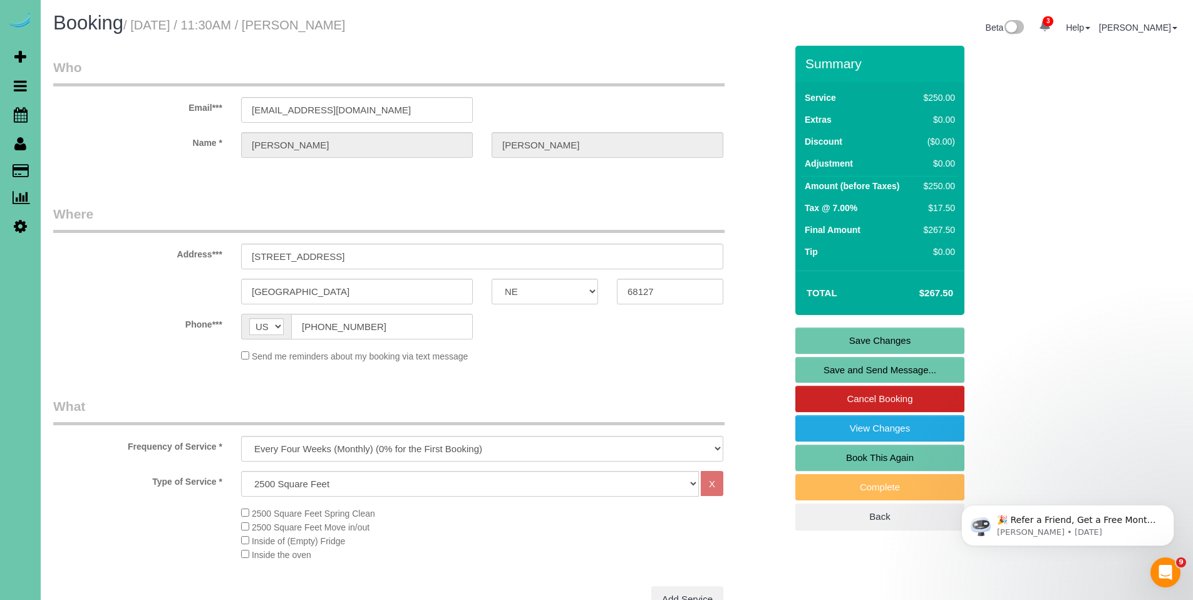
click at [882, 401] on link "Cancel Booking" at bounding box center [879, 399] width 169 height 26
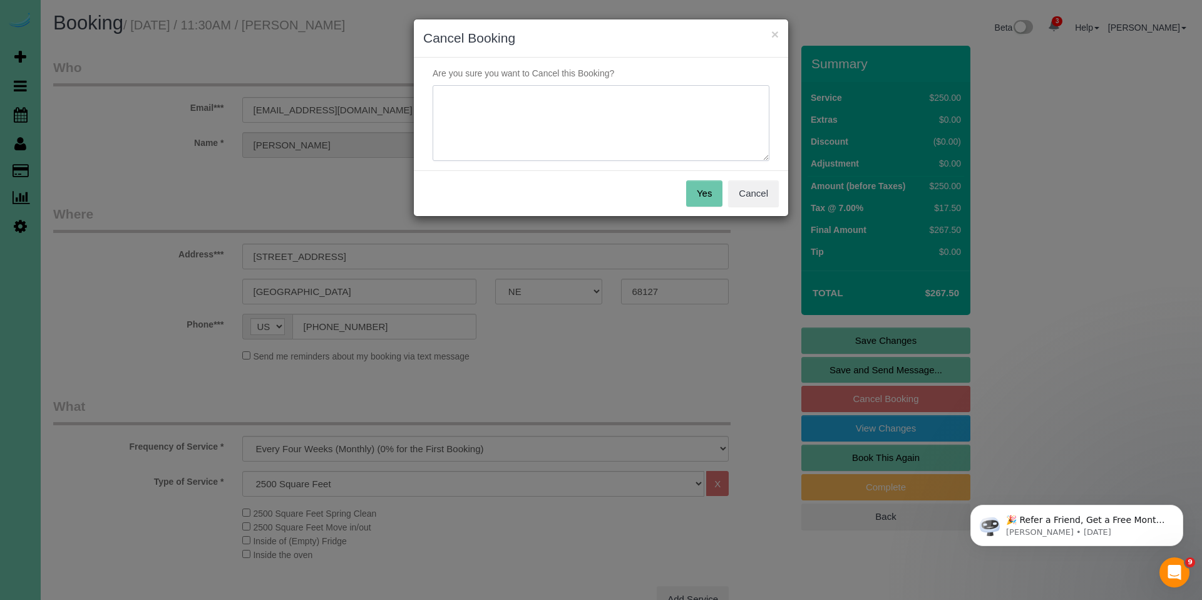
click at [577, 115] on textarea at bounding box center [601, 123] width 337 height 76
type textarea "She retired and wants to do the cleaning. Did offer the CC's to her and reminde…"
click at [706, 194] on button "Yes" at bounding box center [704, 193] width 36 height 26
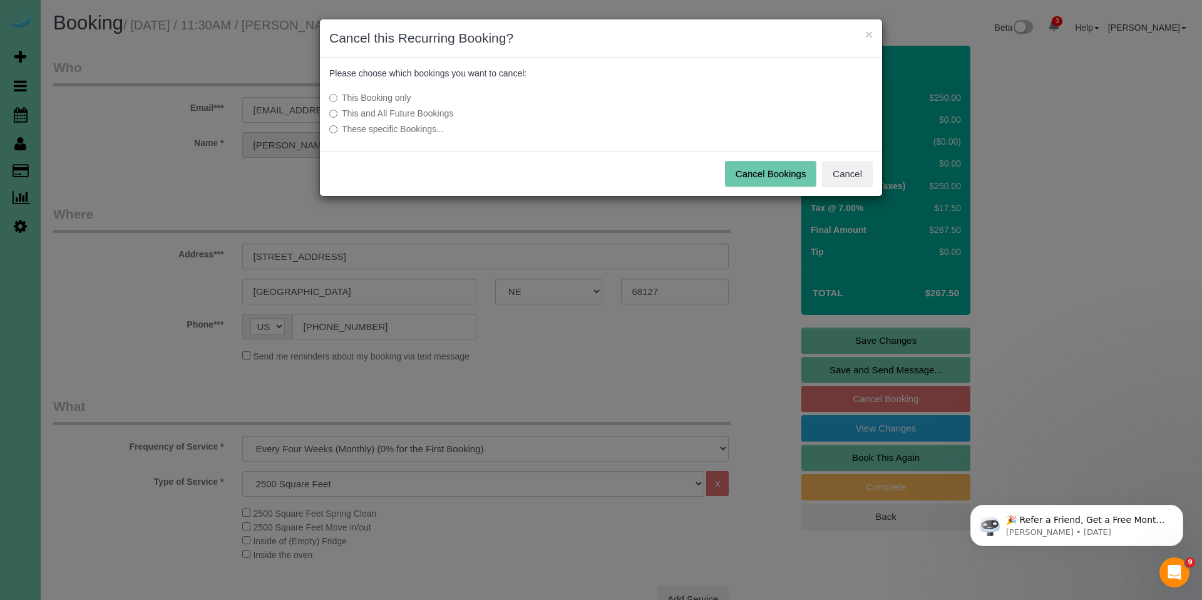
click at [396, 112] on label "This and All Future Bookings" at bounding box center [507, 113] width 356 height 13
click at [783, 168] on button "Cancel Bookings" at bounding box center [771, 174] width 92 height 26
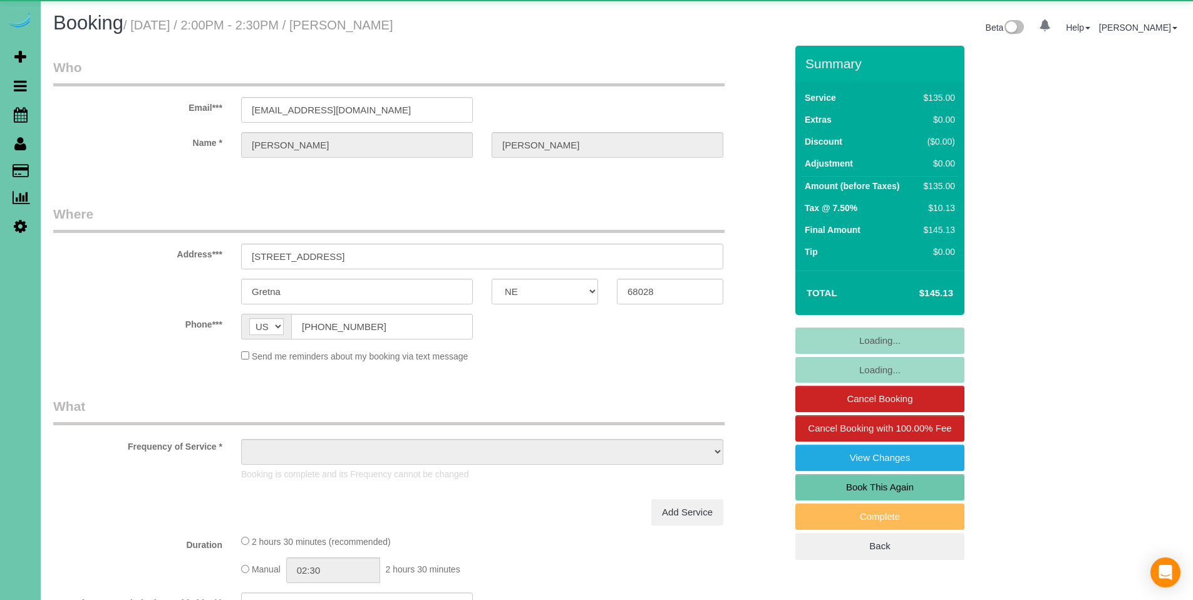
select select "NE"
select select "object:672"
select select "number:34"
select select "number:40"
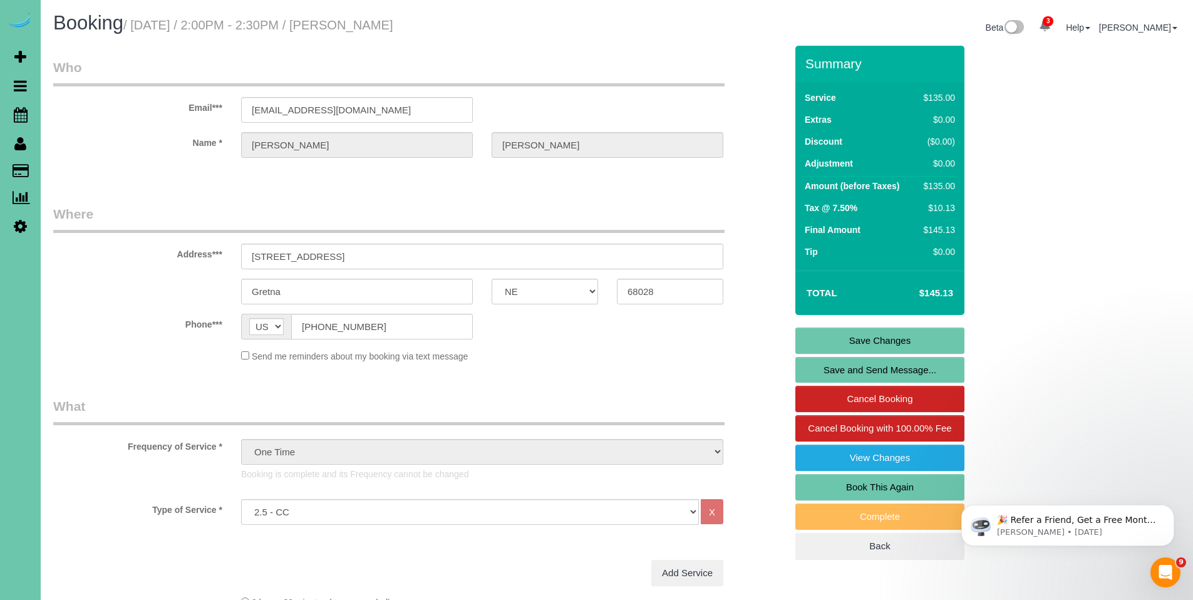
click at [887, 488] on link "Book This Again" at bounding box center [879, 487] width 169 height 26
select select "NE"
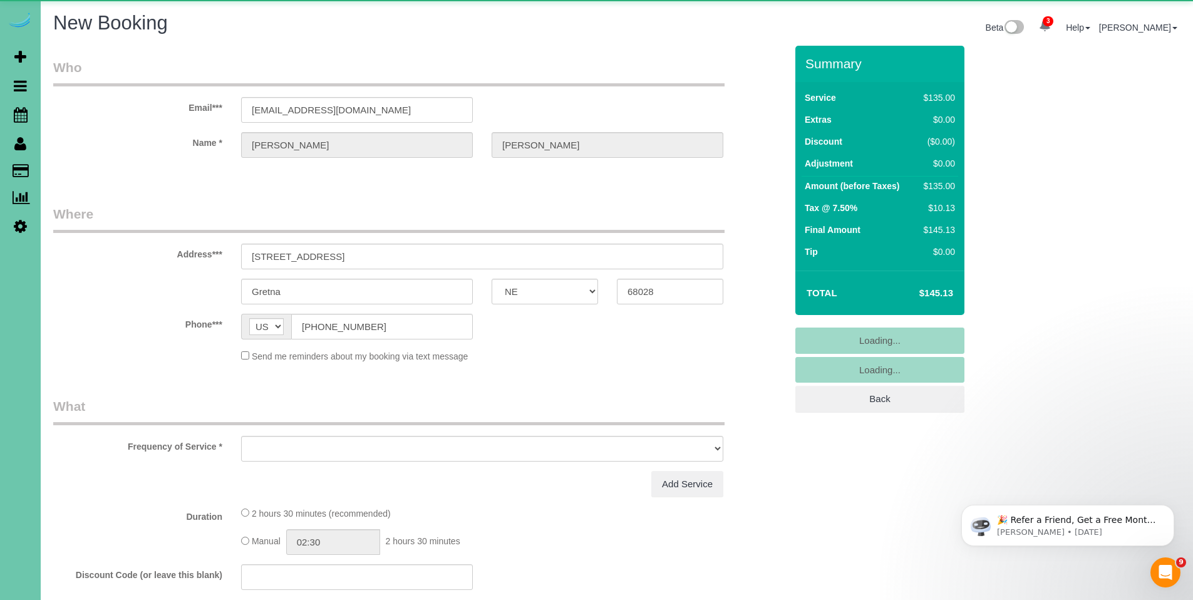
select select "object:1467"
select select "number:34"
select select "number:40"
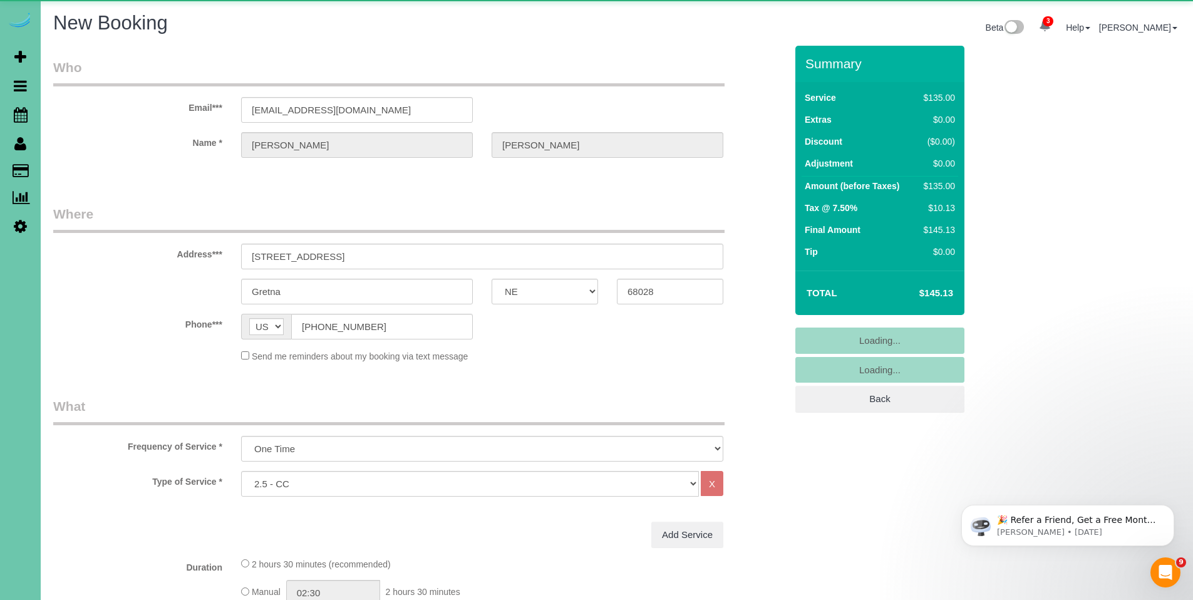
select select "object:1667"
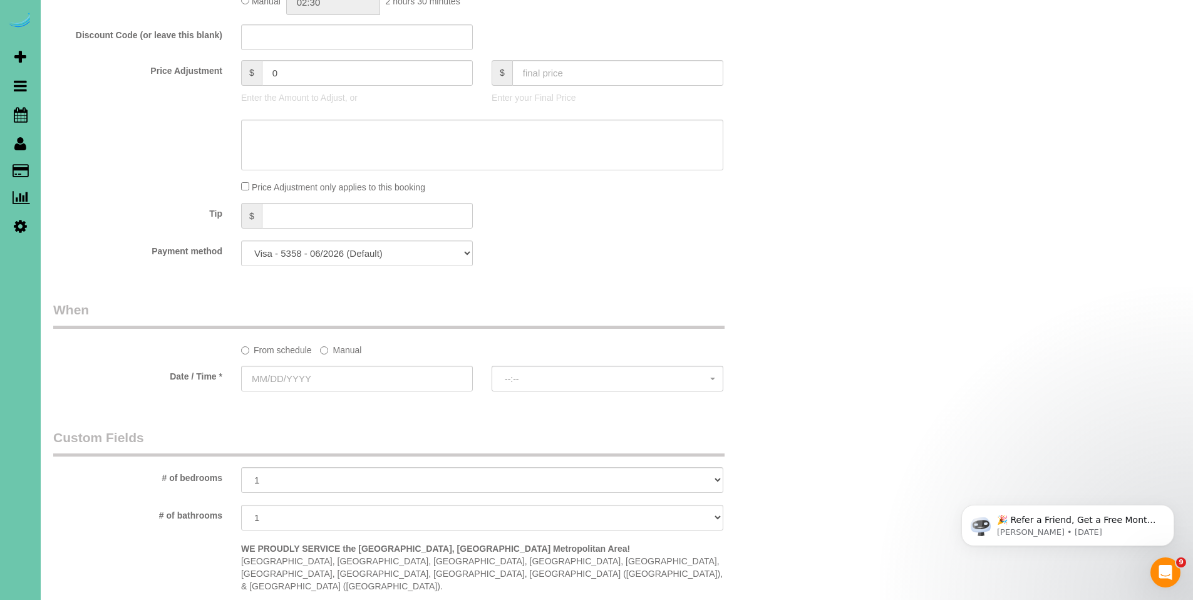
scroll to position [629, 0]
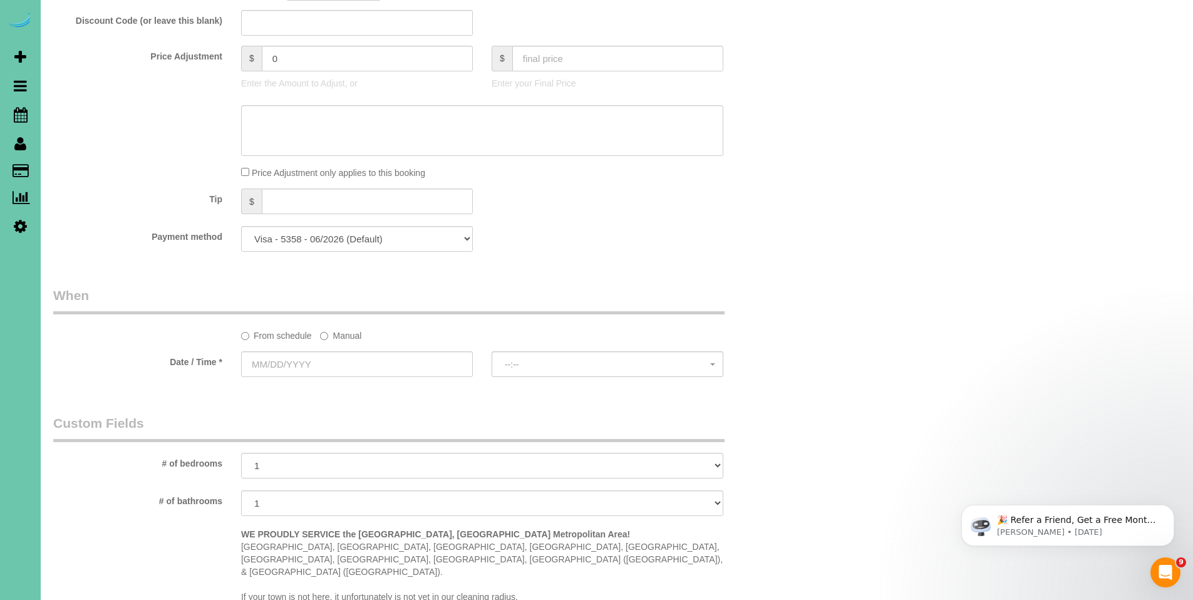
click at [354, 339] on label "Manual" at bounding box center [340, 333] width 41 height 17
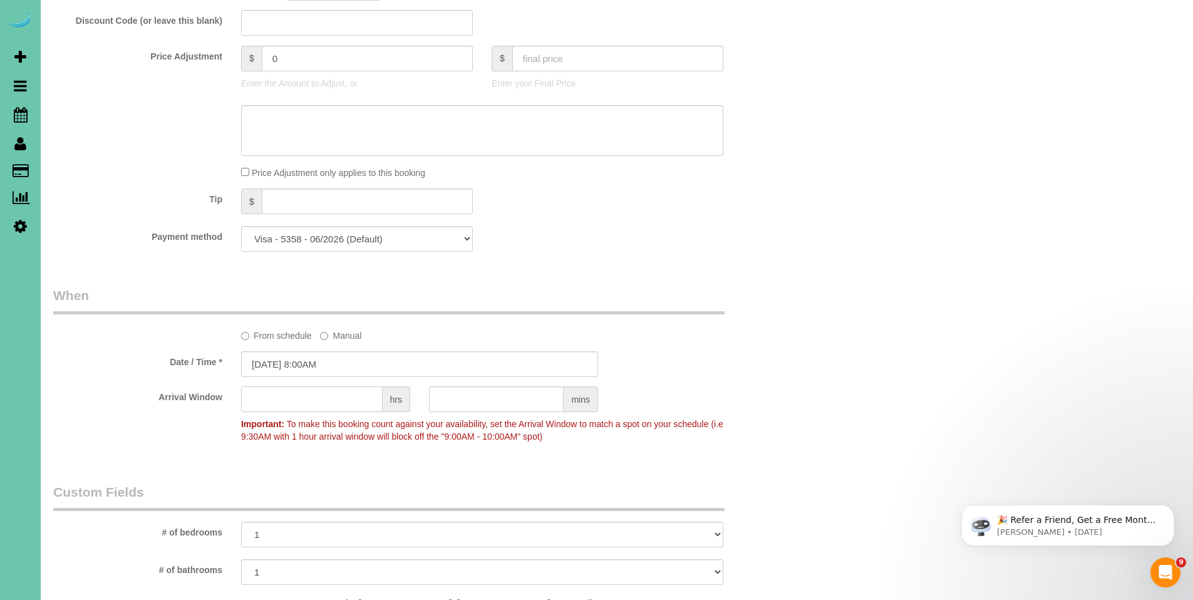
click at [347, 401] on input "text" at bounding box center [312, 399] width 142 height 26
click at [297, 365] on input "08/19/2025 8:00AM" at bounding box center [419, 364] width 357 height 26
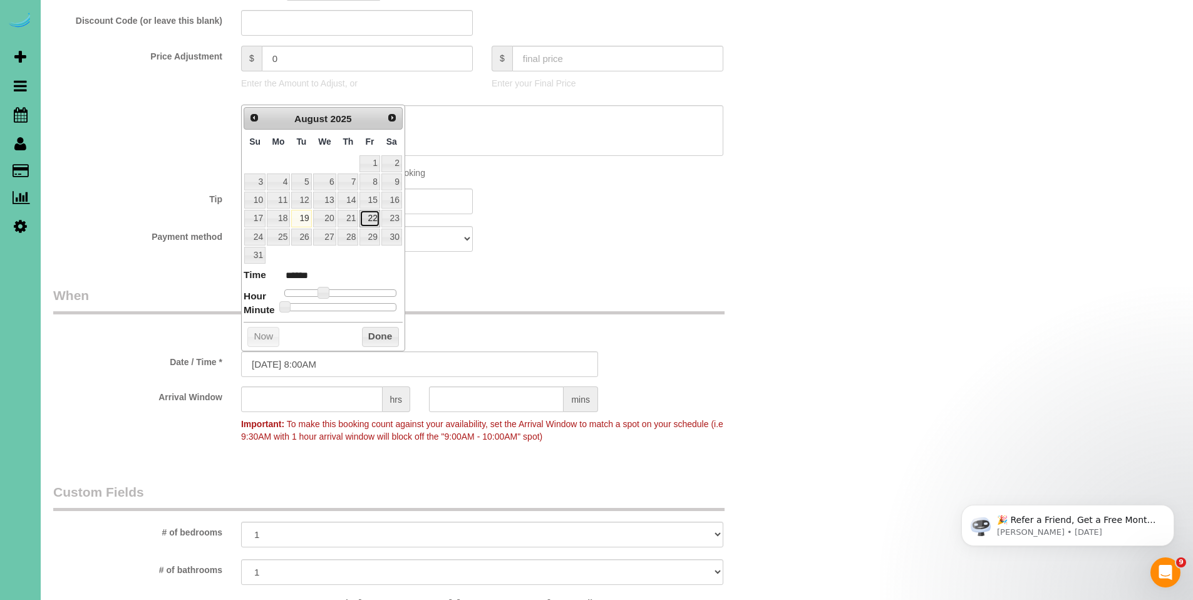
click at [375, 218] on link "22" at bounding box center [369, 218] width 20 height 17
click at [336, 365] on input "08/22/2025 8:00AM" at bounding box center [419, 364] width 357 height 26
type input "08/22/2025 9:00AM"
type input "******"
type input "08/22/2025 10:00AM"
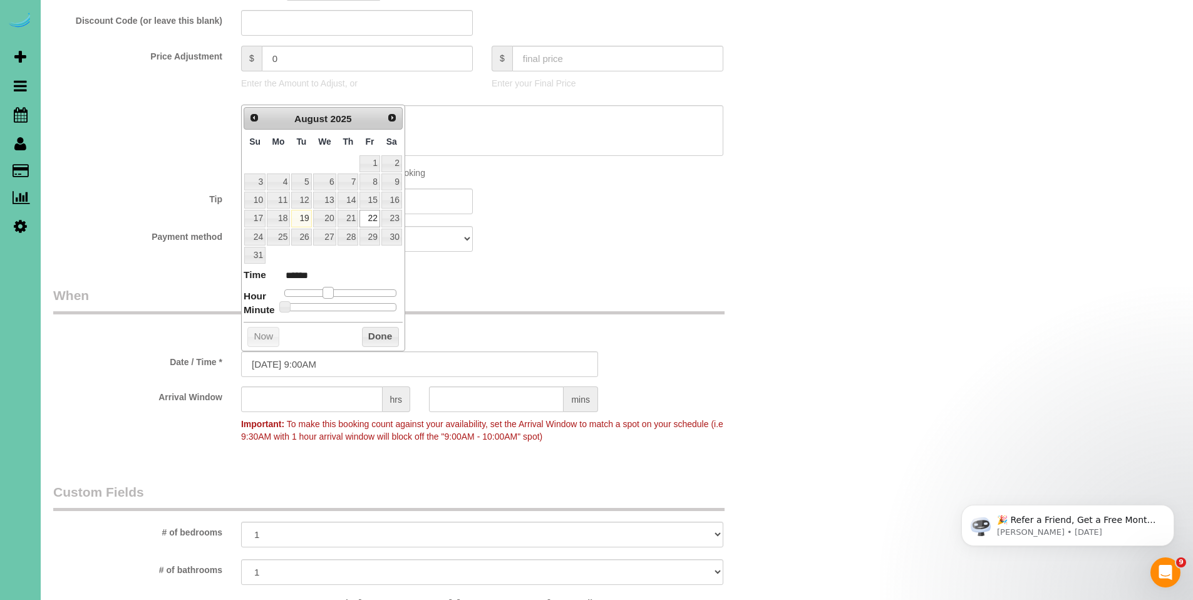
type input "*******"
type input "08/22/2025 11:00AM"
type input "*******"
type input "08/22/2025 12:00PM"
type input "*******"
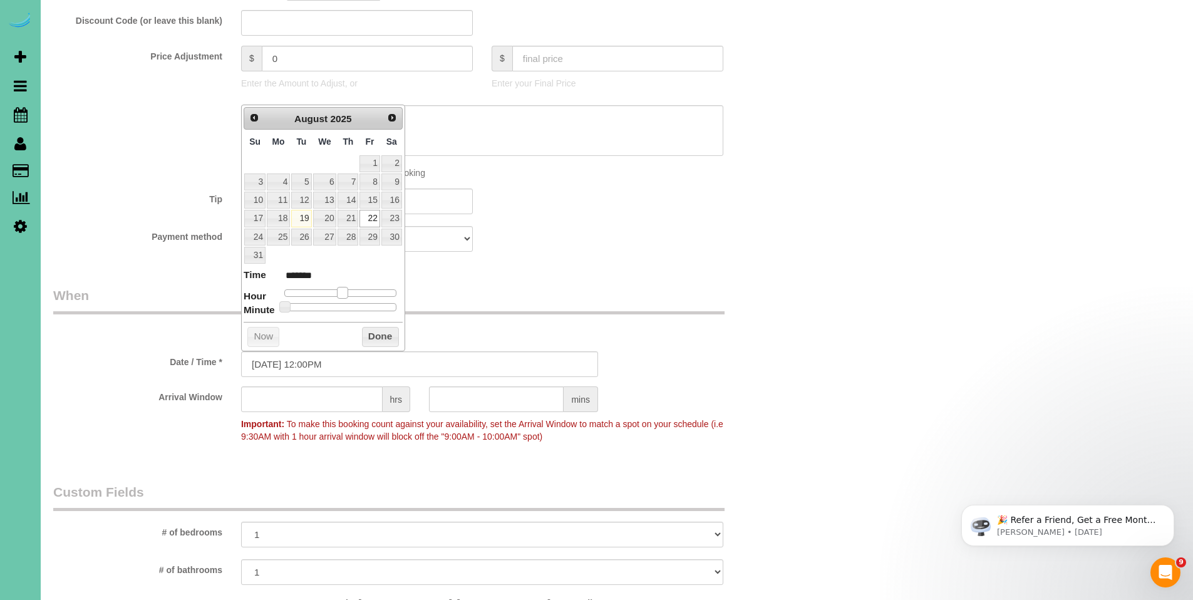
drag, startPoint x: 324, startPoint y: 292, endPoint x: 343, endPoint y: 292, distance: 18.8
click at [343, 292] on span at bounding box center [342, 292] width 11 height 11
click at [383, 340] on button "Done" at bounding box center [380, 337] width 37 height 20
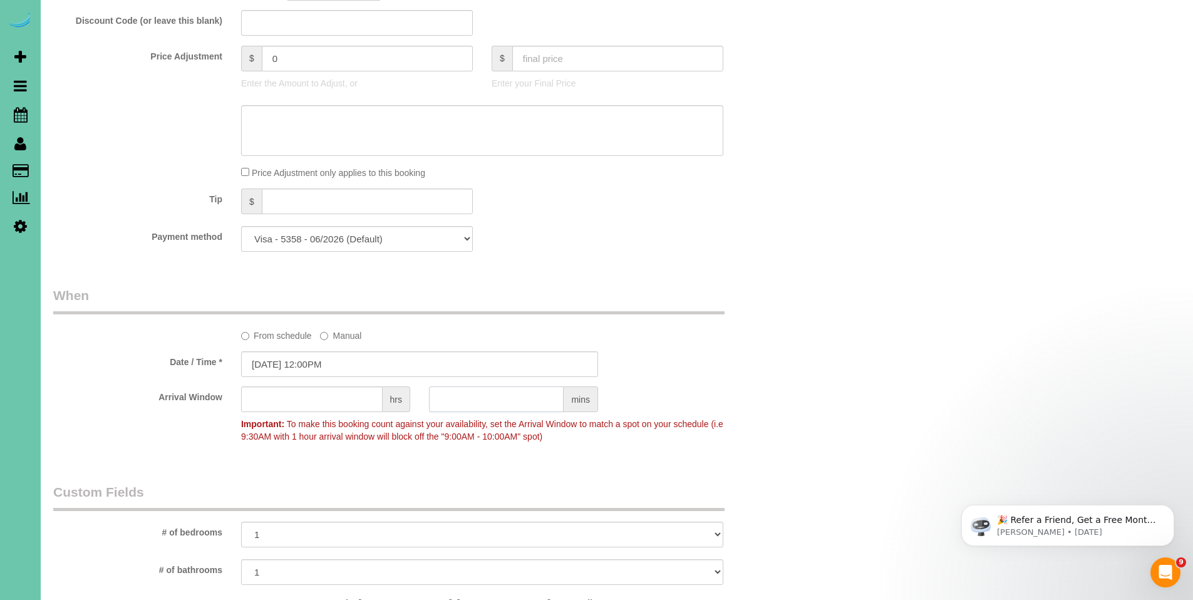
click at [519, 403] on input "text" at bounding box center [496, 399] width 135 height 26
type input "30"
click at [978, 245] on div "Who Email*** bja255@msn.com Name * Joan Anderson Where Address*** 20108 Maple S…" at bounding box center [616, 254] width 1127 height 1677
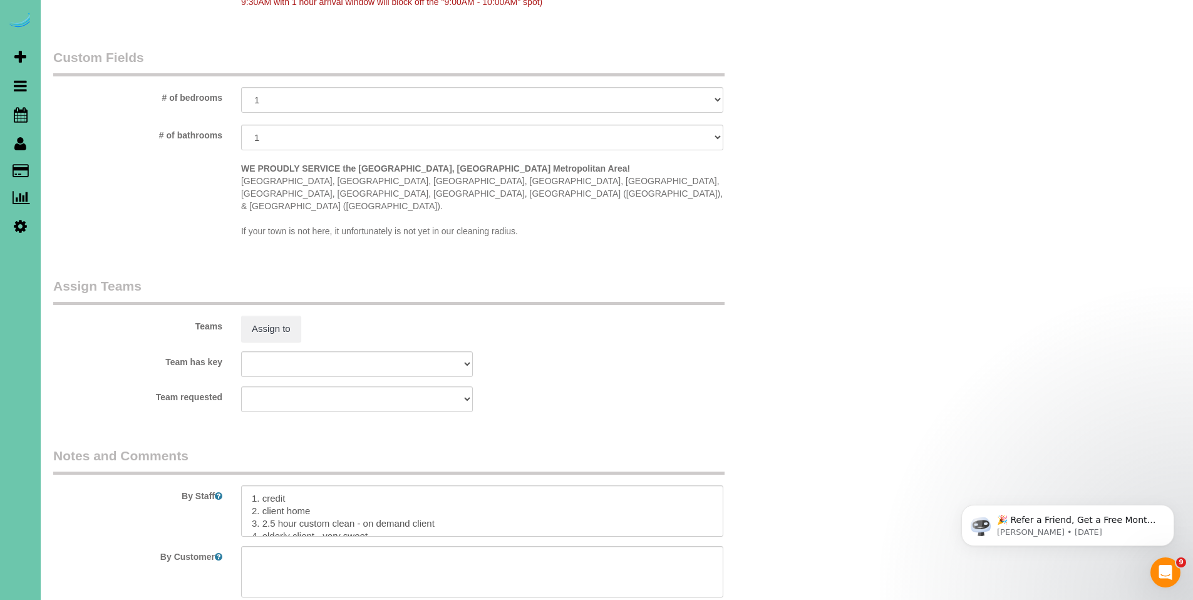
scroll to position [1108, 0]
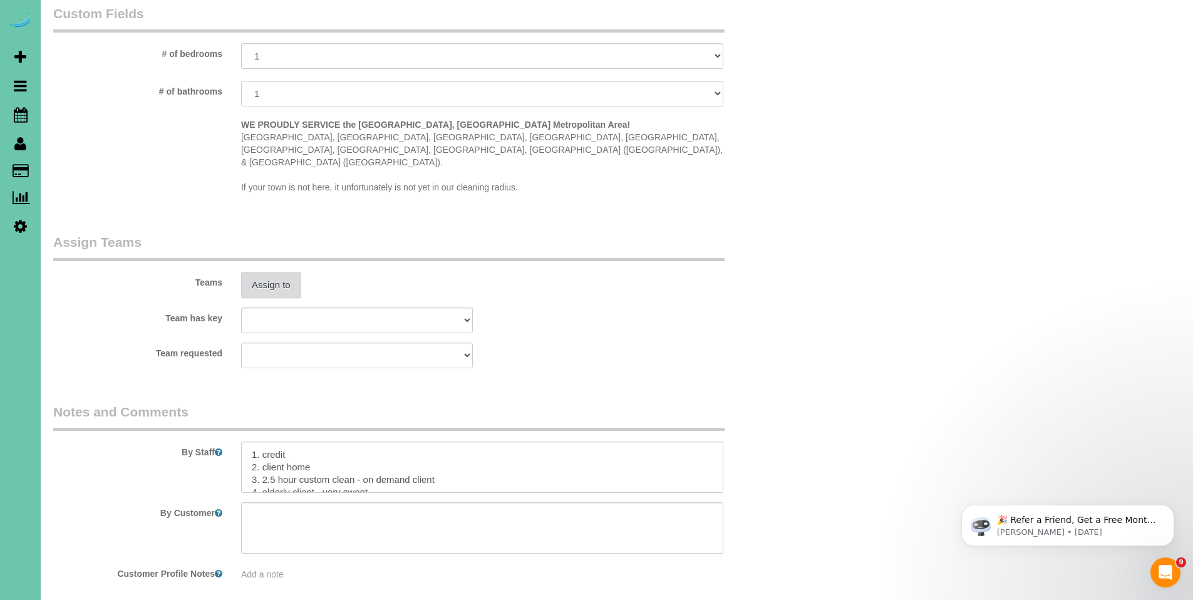
click at [265, 272] on button "Assign to" at bounding box center [271, 285] width 60 height 26
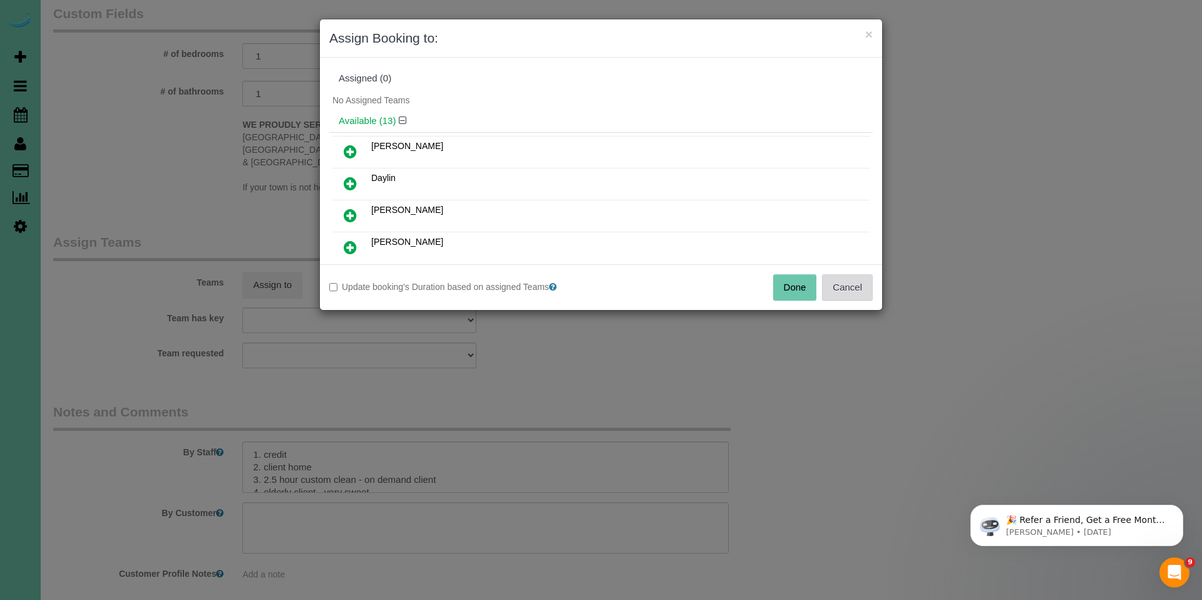
click at [859, 289] on button "Cancel" at bounding box center [847, 287] width 51 height 26
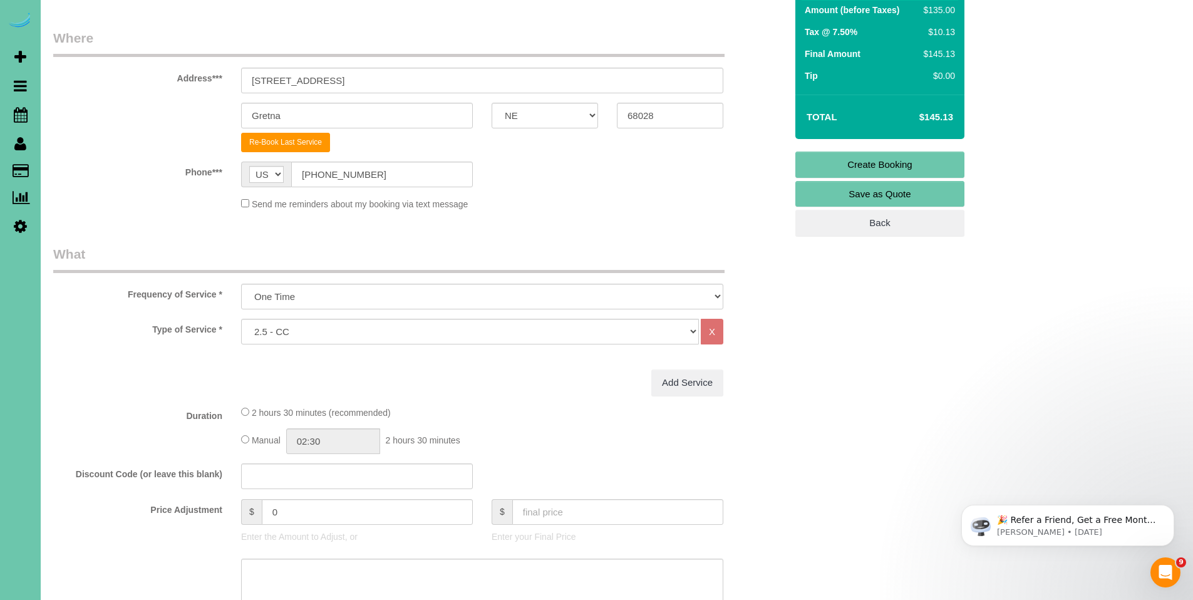
scroll to position [175, 0]
click at [874, 165] on link "Create Booking" at bounding box center [879, 165] width 169 height 26
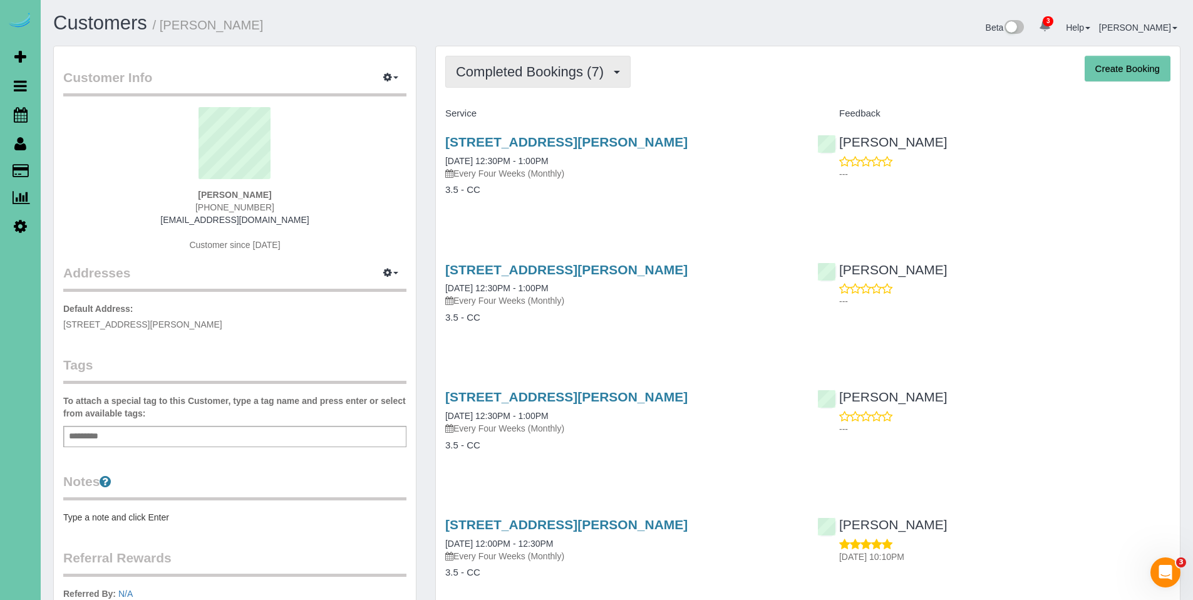
click at [532, 76] on span "Completed Bookings (7)" at bounding box center [533, 72] width 154 height 16
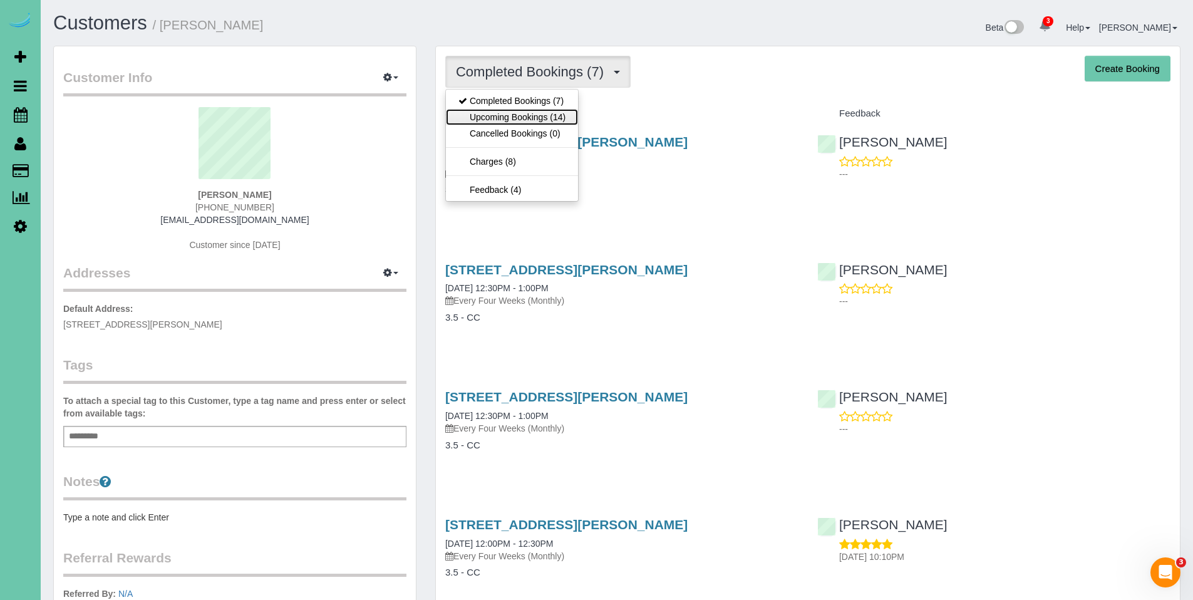
click at [530, 122] on link "Upcoming Bookings (14)" at bounding box center [512, 117] width 132 height 16
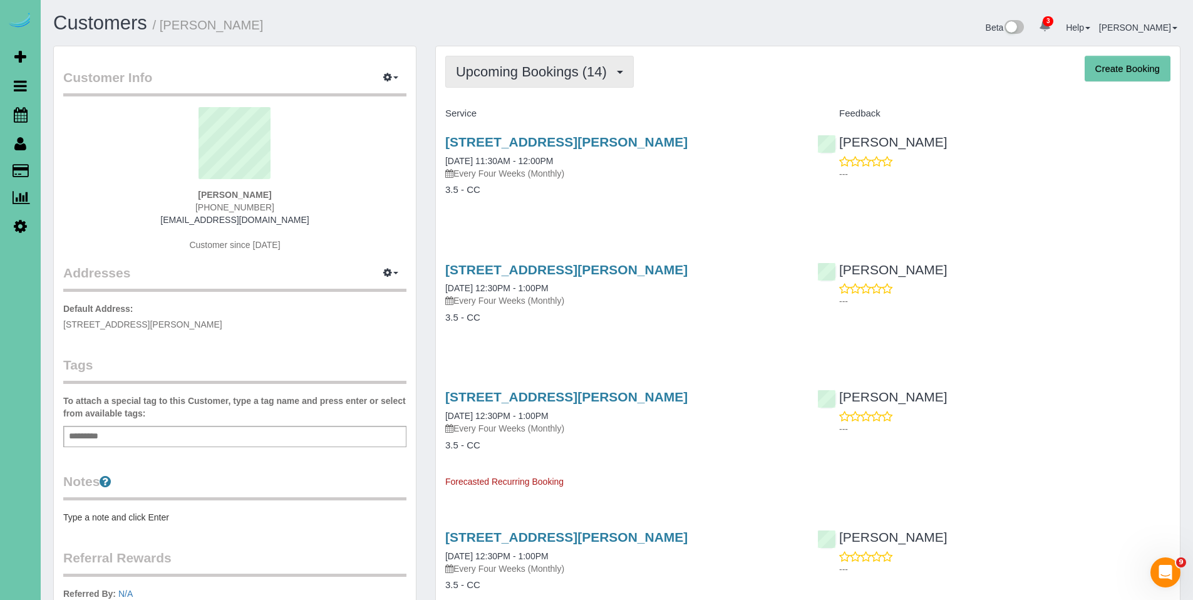
click at [531, 81] on button "Upcoming Bookings (14)" at bounding box center [539, 72] width 189 height 32
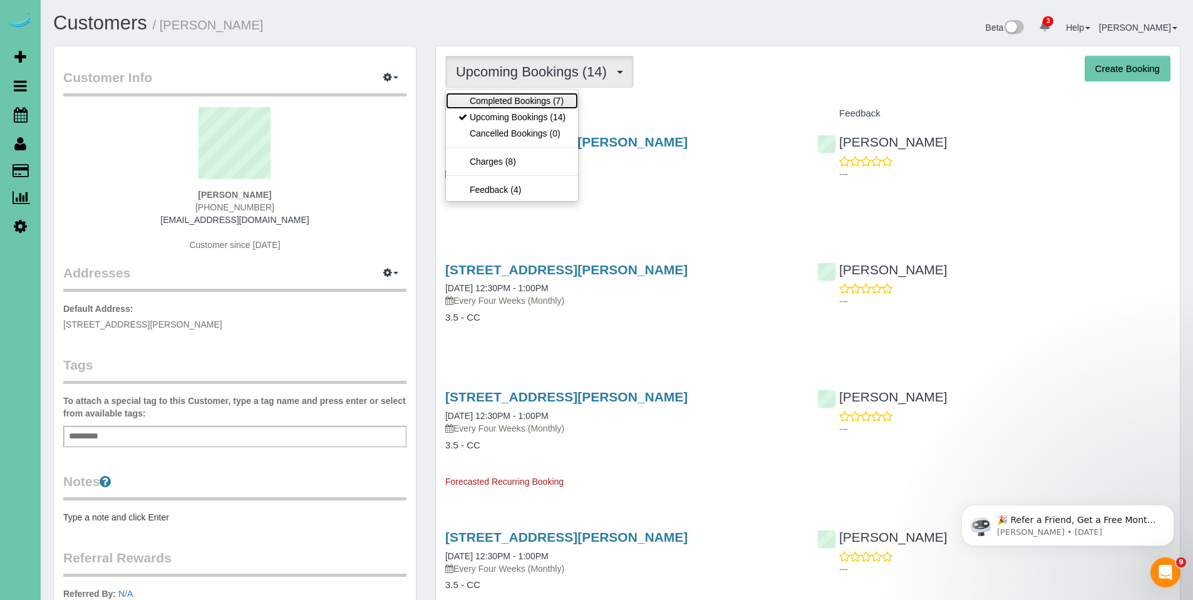
click at [523, 101] on link "Completed Bookings (7)" at bounding box center [512, 101] width 132 height 16
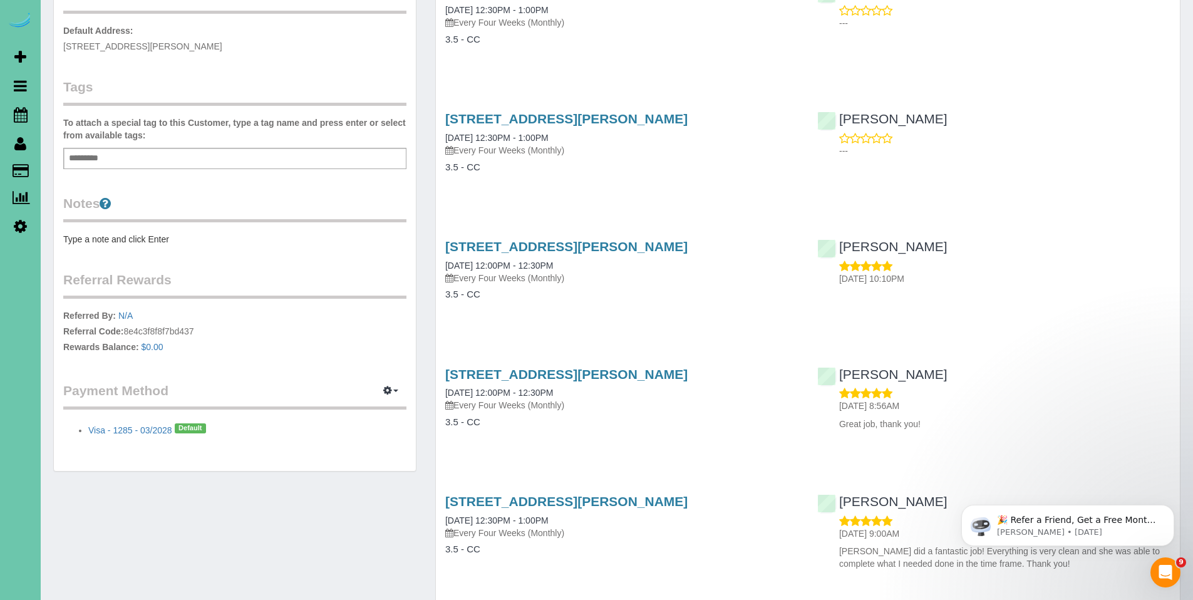
scroll to position [516, 0]
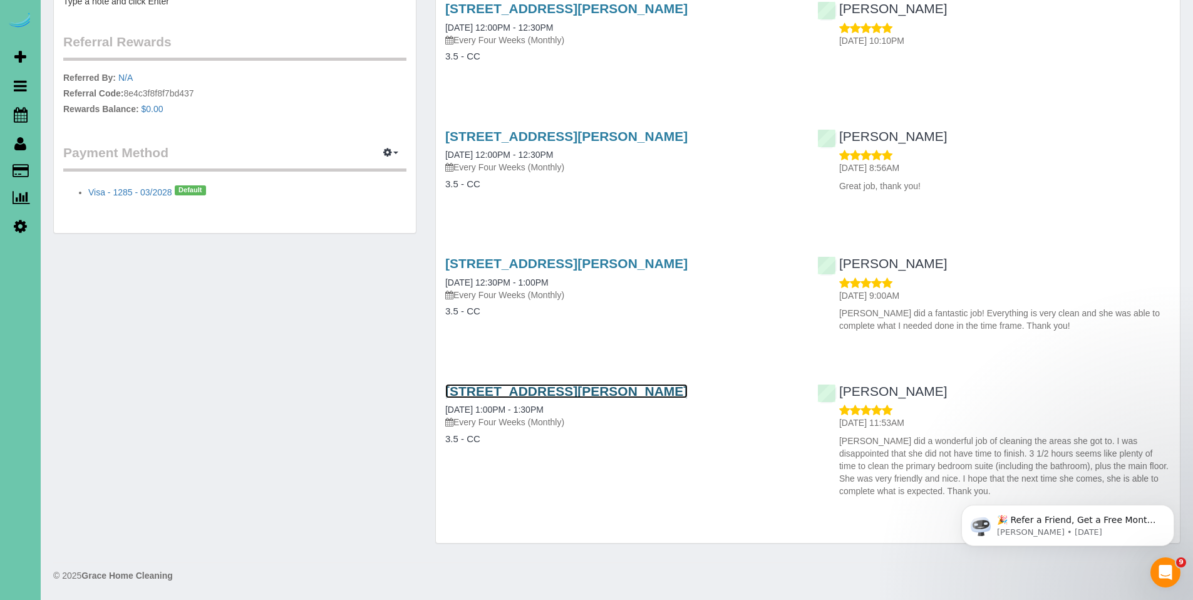
click at [534, 393] on link "5203 Burt St, Omaha, NE 68132" at bounding box center [566, 391] width 242 height 14
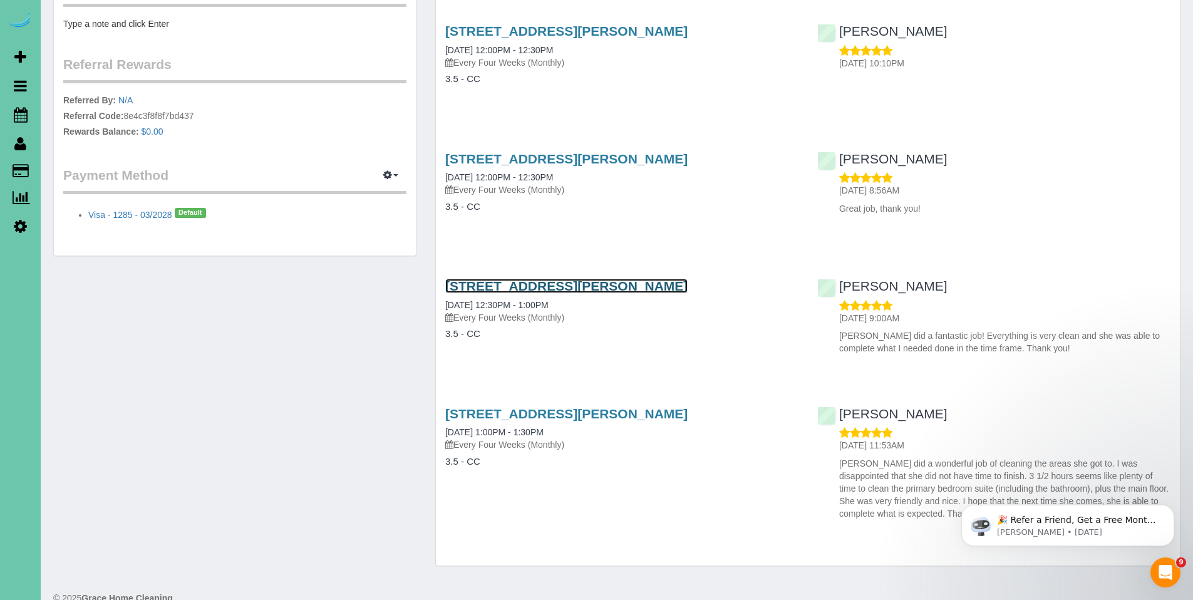
click at [525, 284] on link "5203 Burt St, Omaha, NE 68132" at bounding box center [566, 286] width 242 height 14
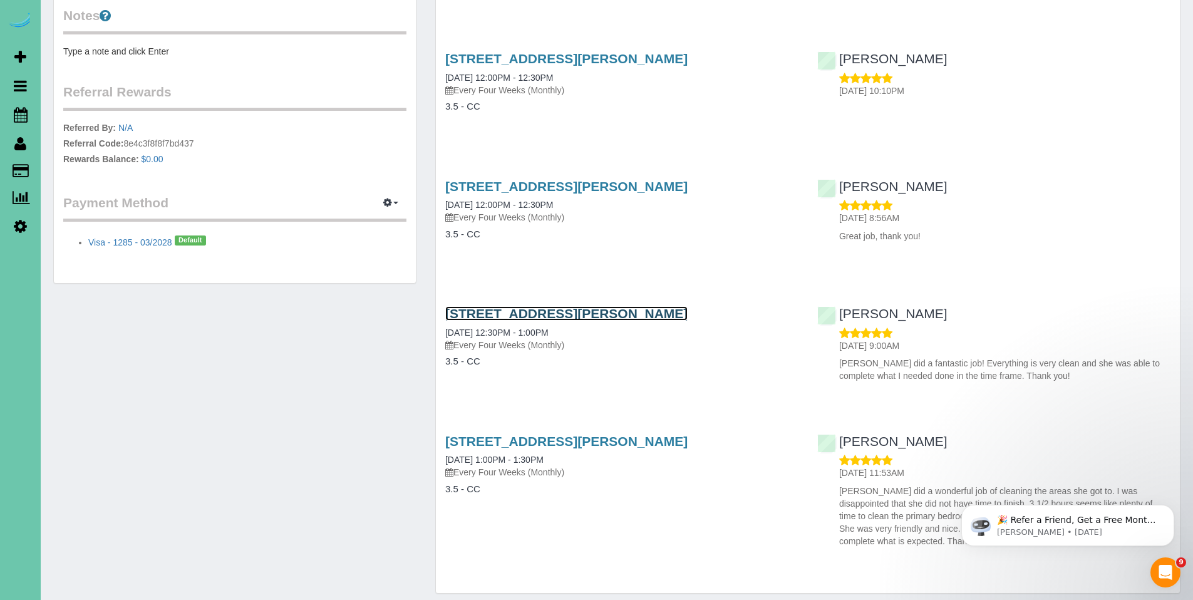
scroll to position [516, 0]
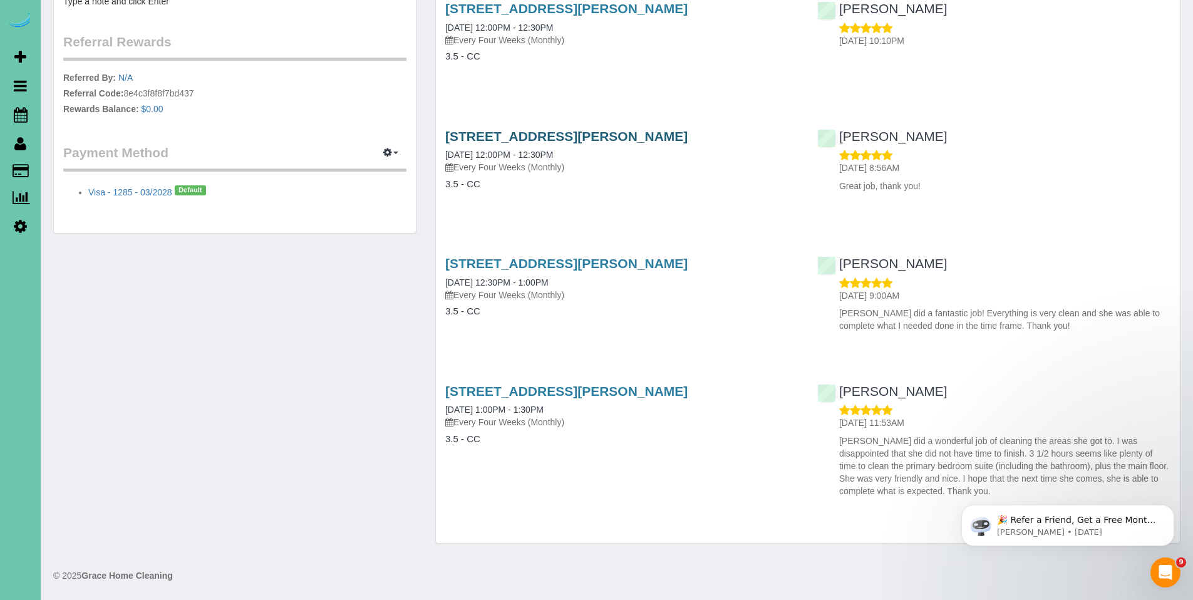
drag, startPoint x: 696, startPoint y: 137, endPoint x: 508, endPoint y: 133, distance: 187.9
click at [479, 140] on h3 "5203 Burt St, Omaha, NE 68132" at bounding box center [621, 136] width 353 height 14
click at [673, 125] on div "5203 Burt St, Omaha, NE 68132 04/10/2025 12:00PM - 12:30PM Every Four Weeks (Mo…" at bounding box center [622, 166] width 372 height 96
drag, startPoint x: 673, startPoint y: 138, endPoint x: 440, endPoint y: 138, distance: 232.4
click at [440, 138] on div "5203 Burt St, Omaha, NE 68132 04/10/2025 12:00PM - 12:30PM Every Four Weeks (Mo…" at bounding box center [622, 166] width 372 height 96
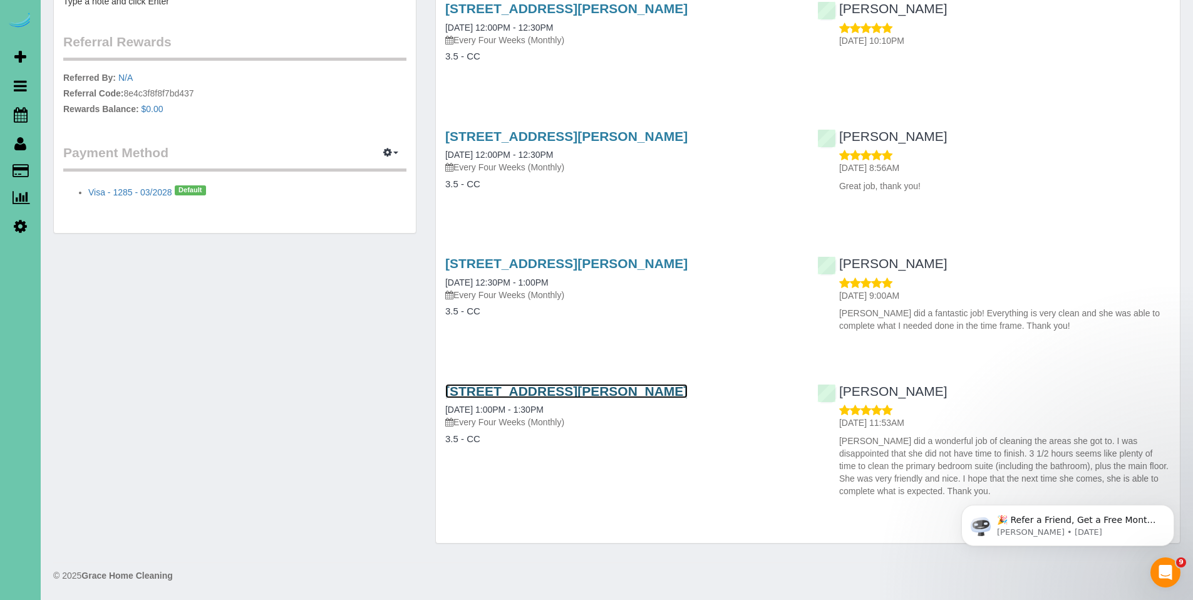
click at [534, 387] on link "5203 Burt St, Omaha, NE 68132" at bounding box center [566, 391] width 242 height 14
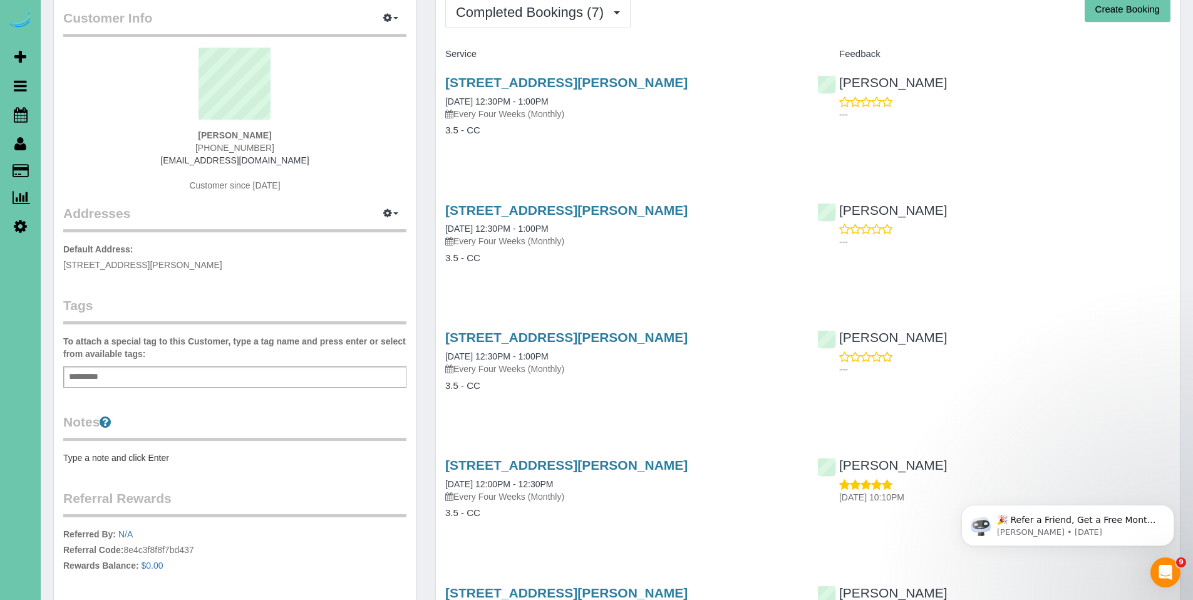
scroll to position [0, 0]
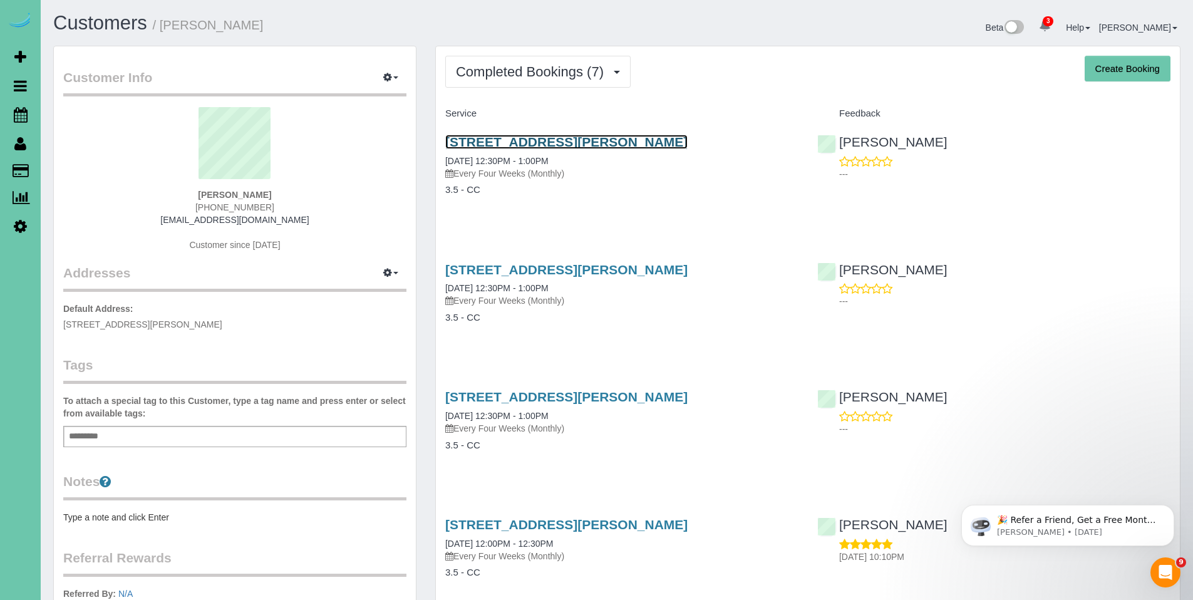
click at [512, 139] on link "5203 Burt St, Omaha, NE 68132" at bounding box center [566, 142] width 242 height 14
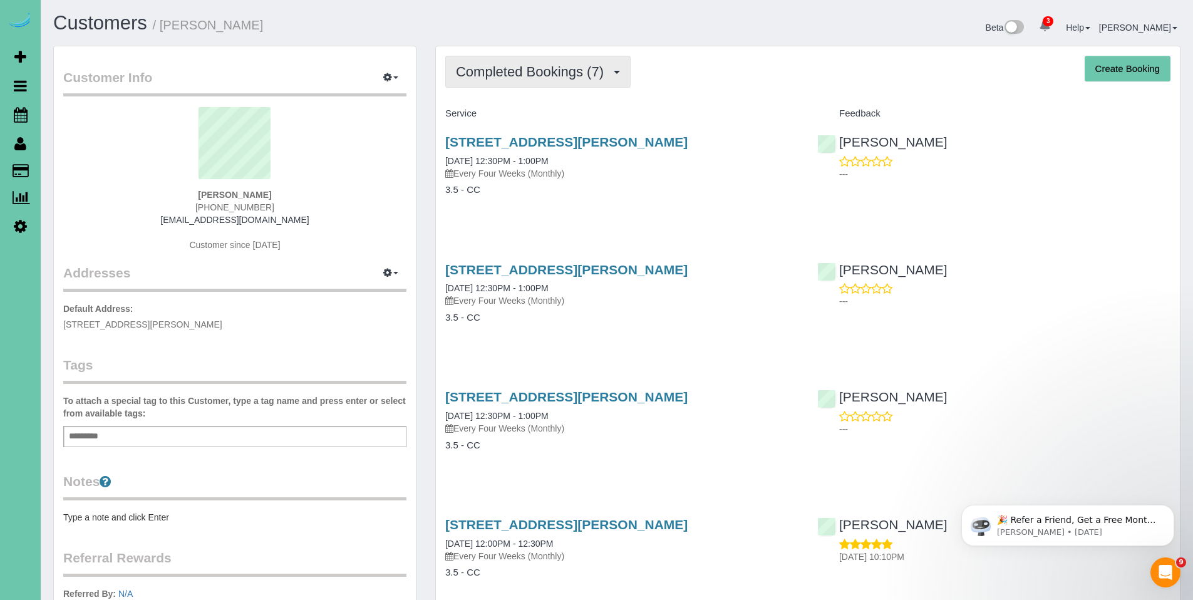
click at [518, 76] on span "Completed Bookings (7)" at bounding box center [533, 72] width 154 height 16
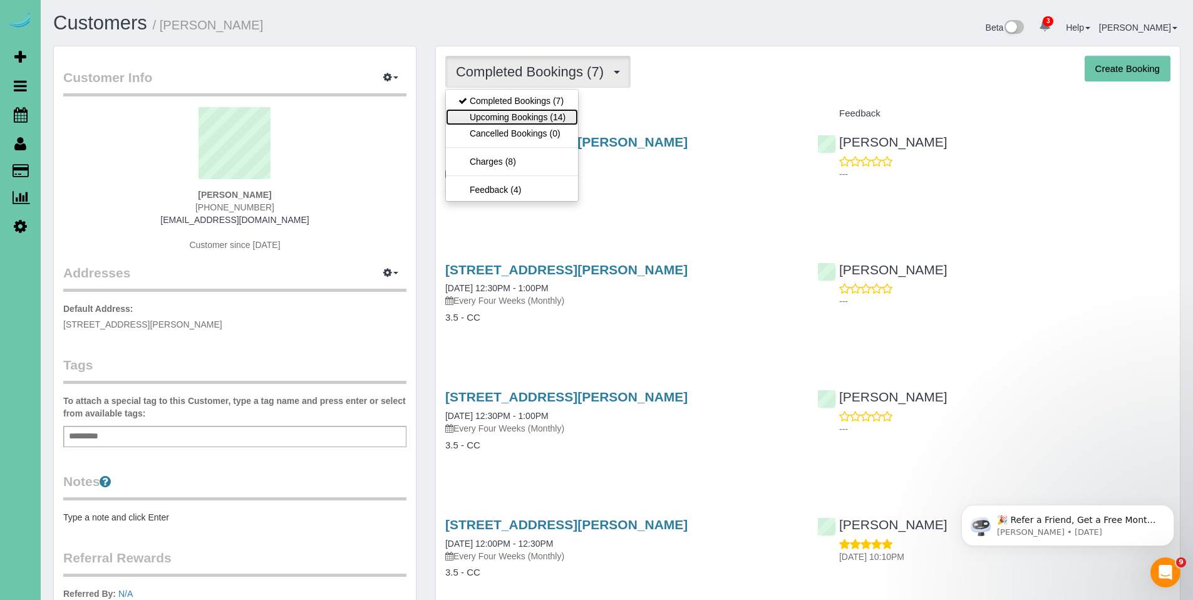
click at [497, 115] on link "Upcoming Bookings (14)" at bounding box center [512, 117] width 132 height 16
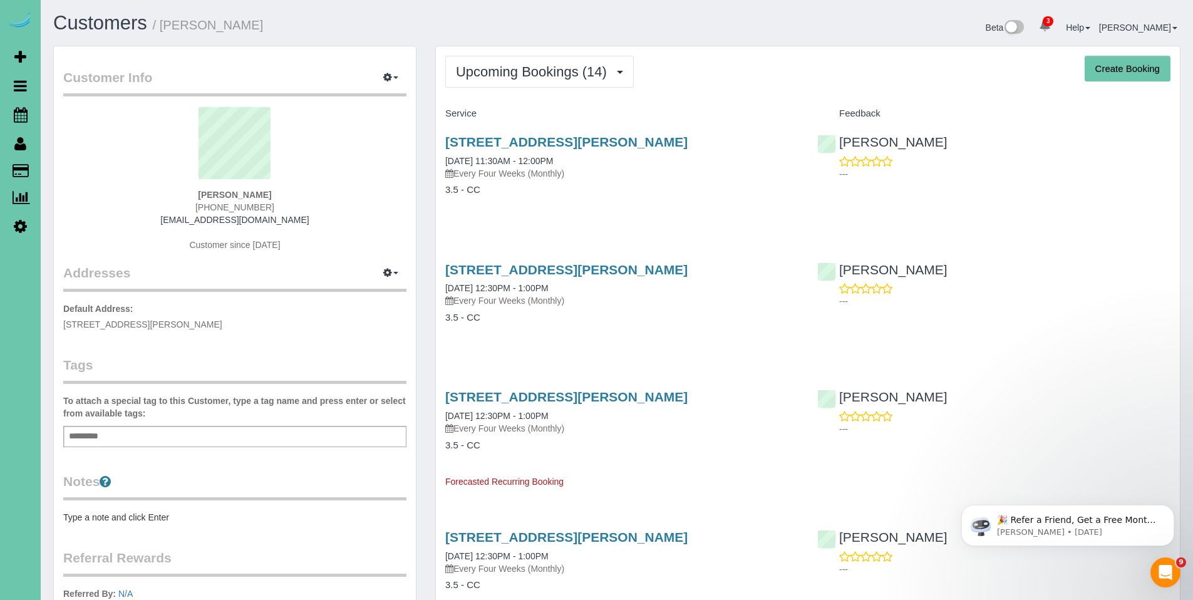
click at [496, 150] on div "5203 Burt St, Omaha, NE 68132 08/19/2025 11:30AM - 12:00PM Every Four Weeks (Mo…" at bounding box center [621, 157] width 353 height 45
click at [521, 140] on link "5203 Burt St, Omaha, NE 68132" at bounding box center [566, 142] width 242 height 14
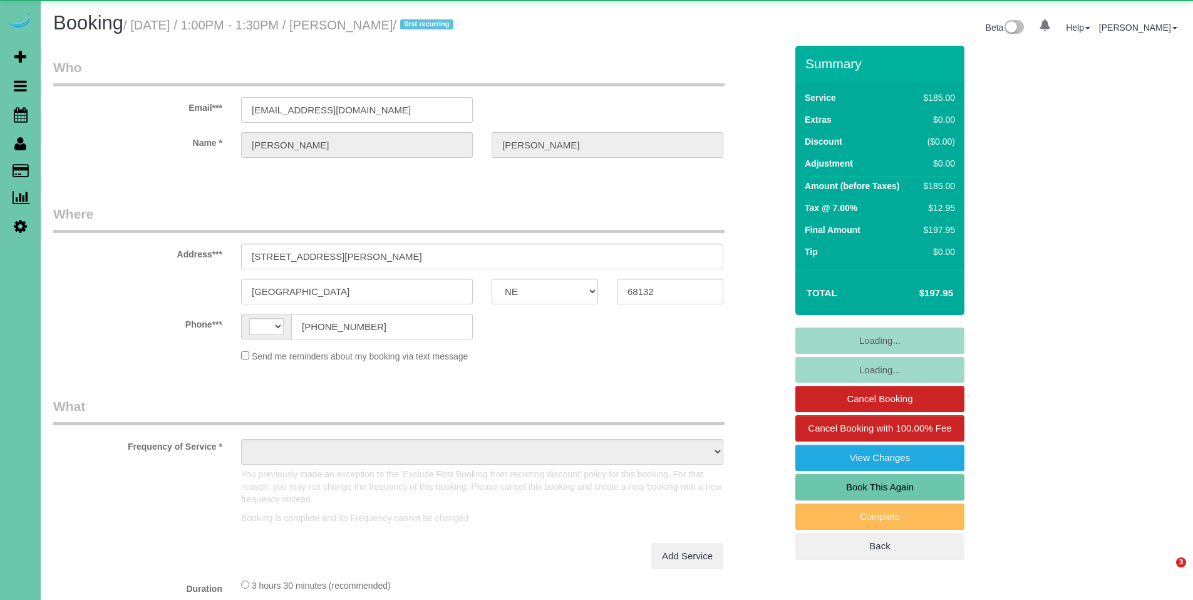
select select "NE"
select select "string:[GEOGRAPHIC_DATA]"
select select "object:678"
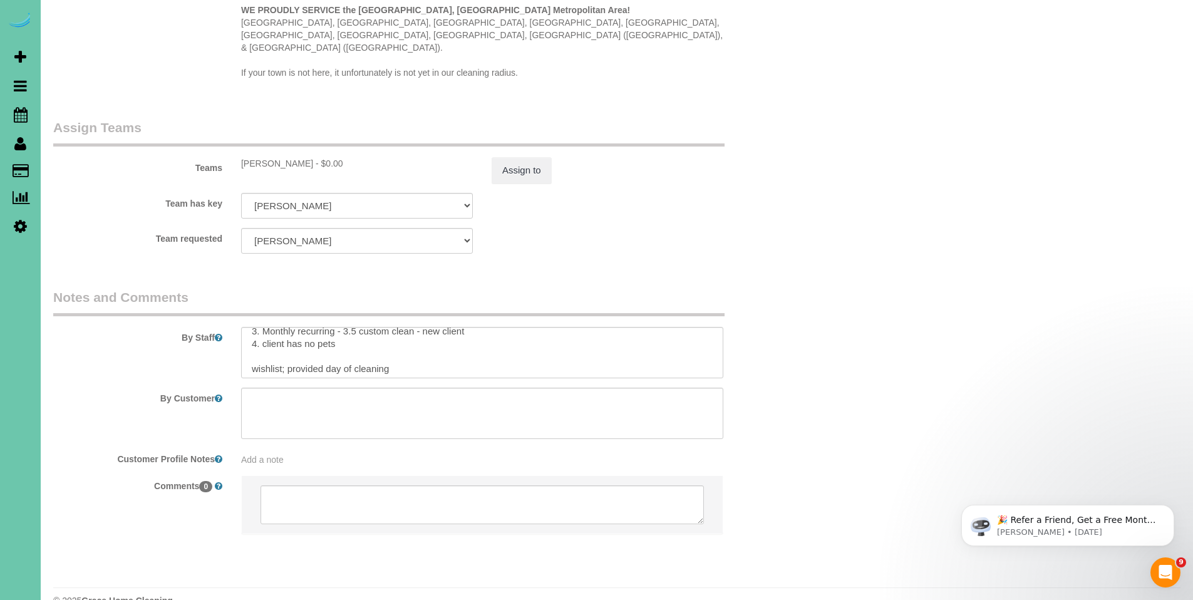
scroll to position [38, 0]
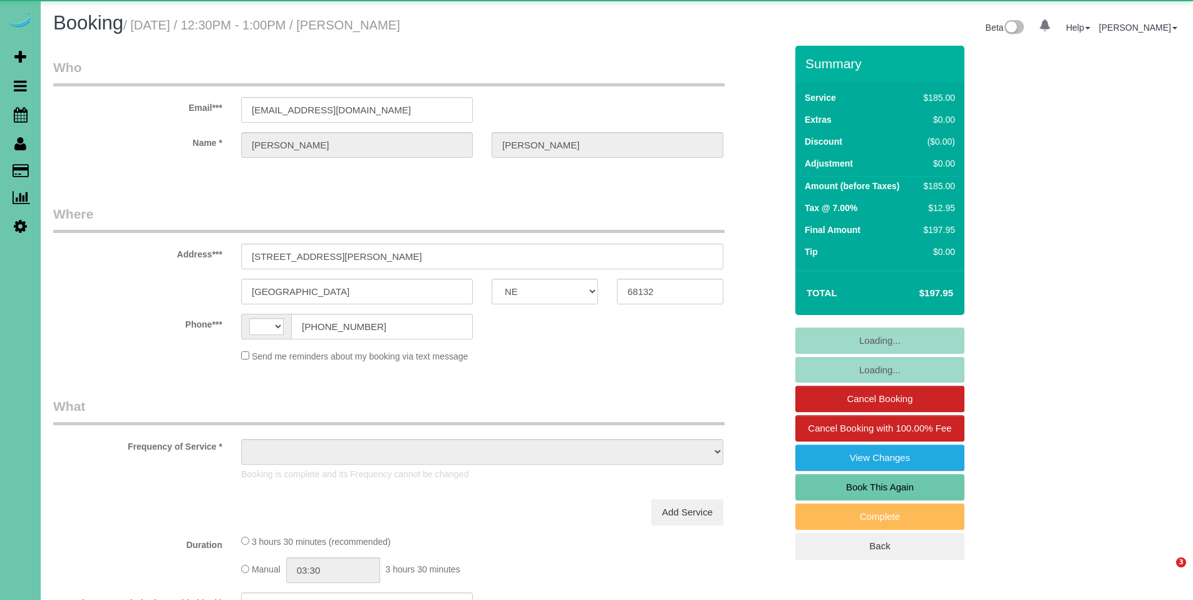
select select "NE"
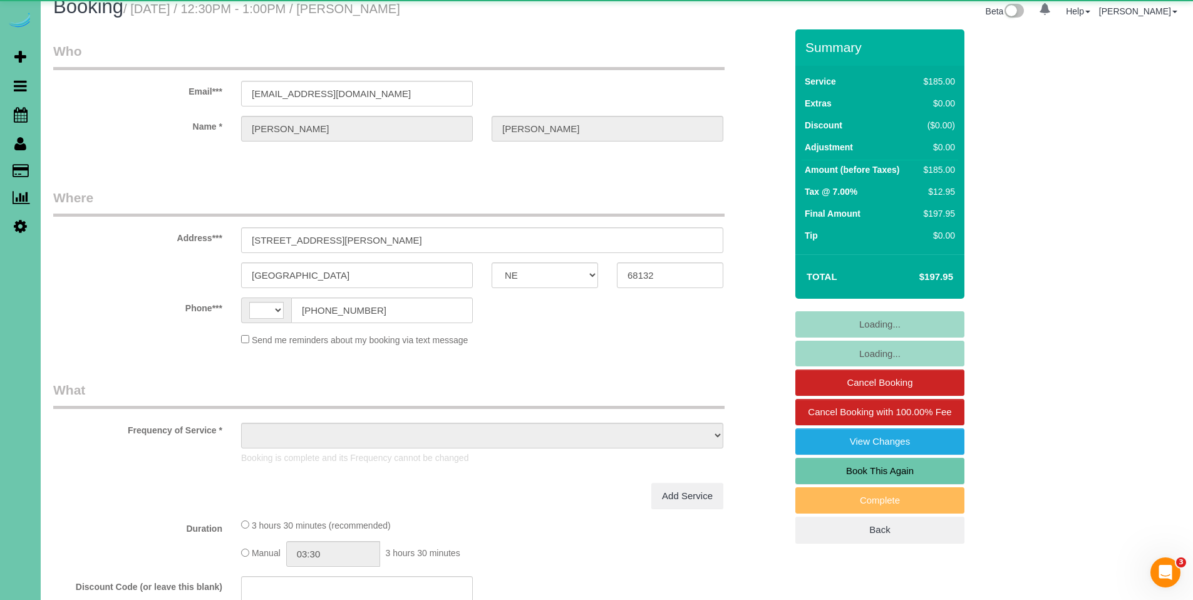
select select "string:[GEOGRAPHIC_DATA]"
select select "object:672"
select select "string:fspay-76d7e4f3-4447-445a-9553-2bf91621a1e9"
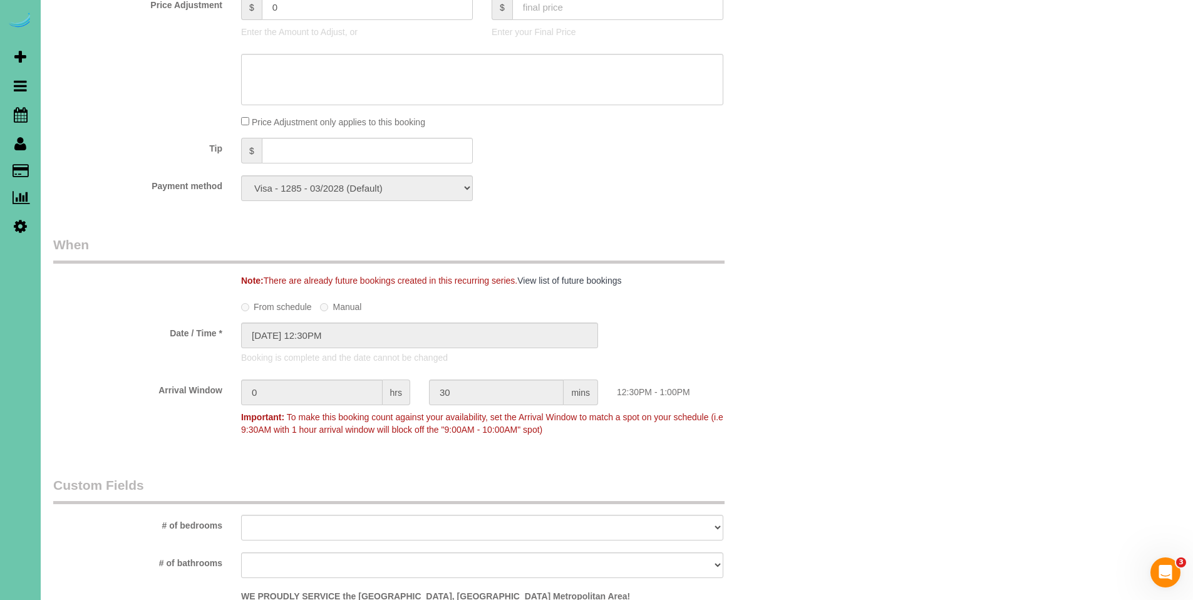
click at [955, 224] on div "Who Email*** lisafreifeld@gmail.com Name * Lisa Freifeld Where Address*** 5203 …" at bounding box center [616, 259] width 1127 height 1816
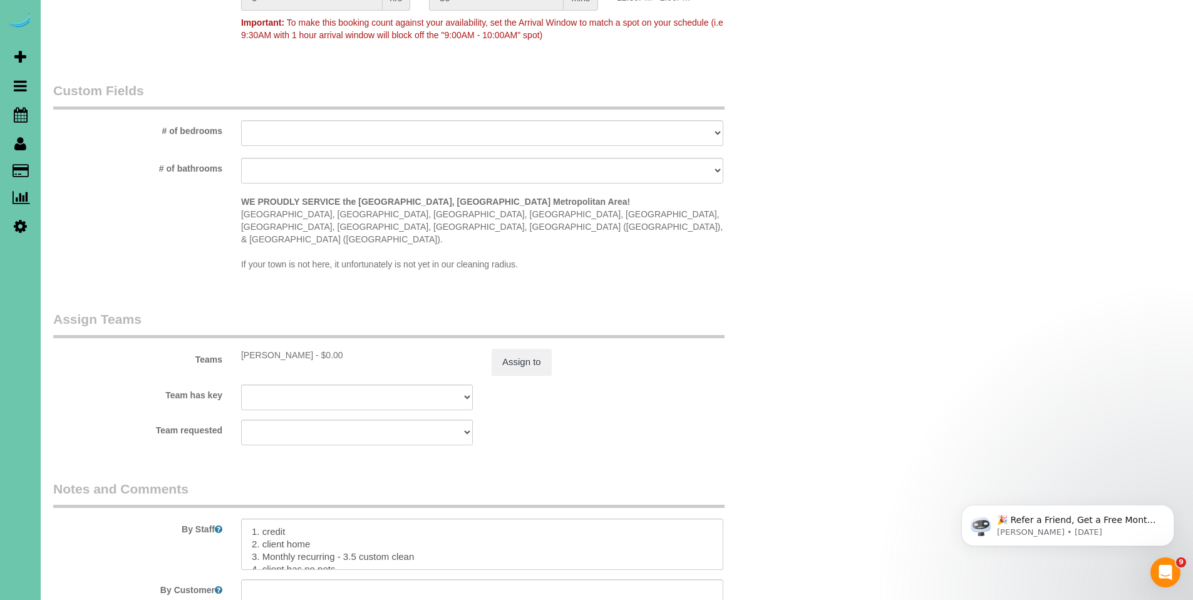
scroll to position [1281, 0]
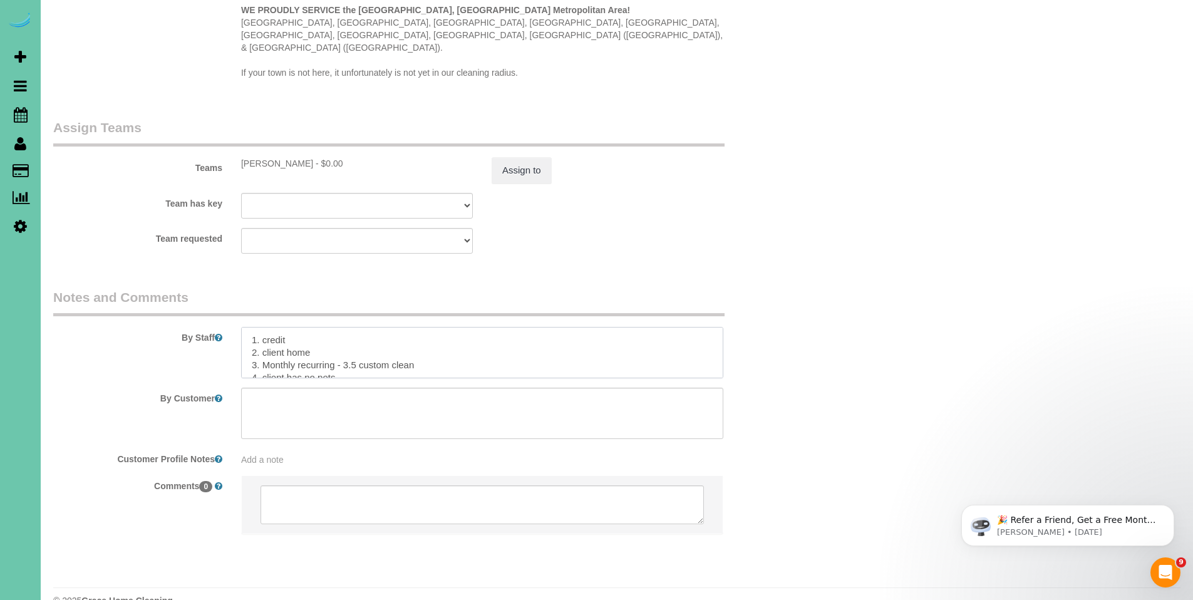
click at [633, 328] on textarea at bounding box center [482, 352] width 482 height 51
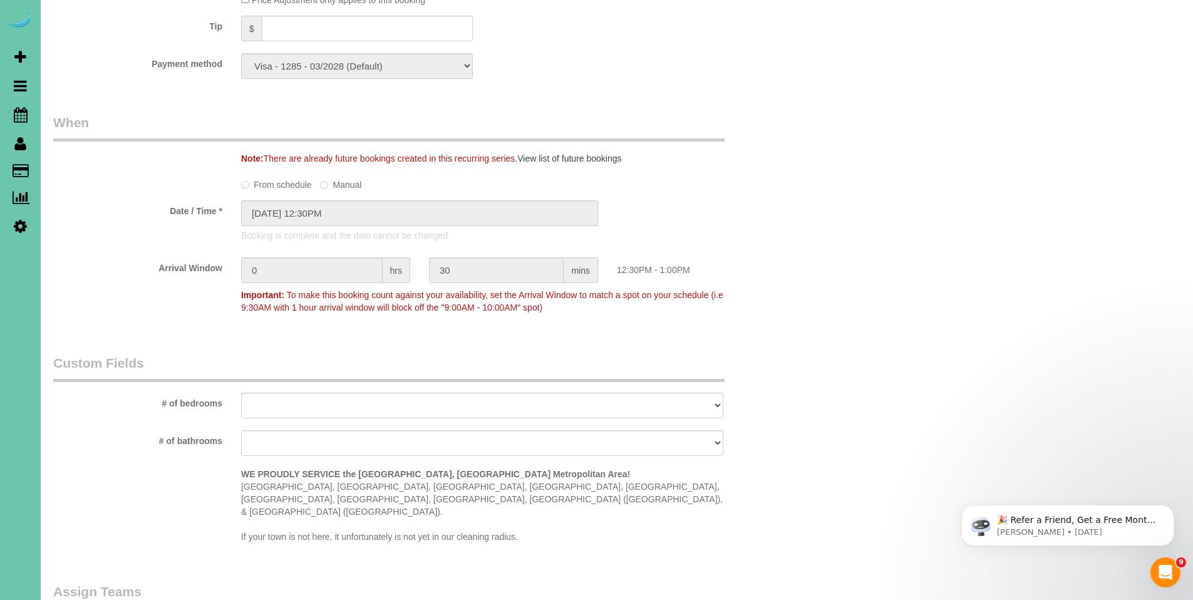
scroll to position [643, 0]
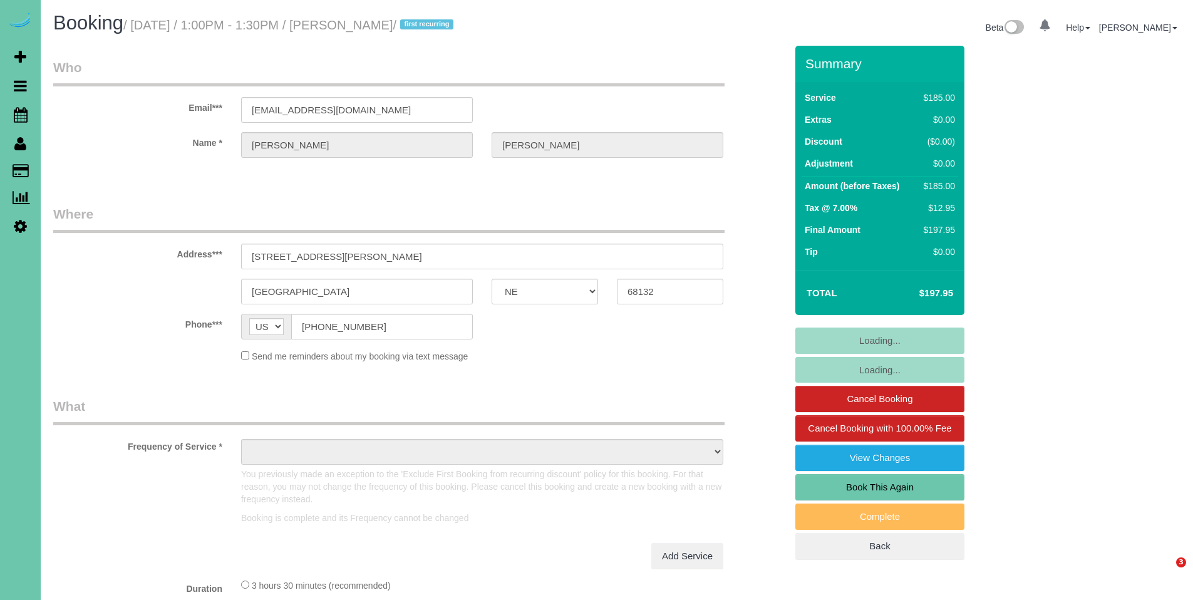
select select "NE"
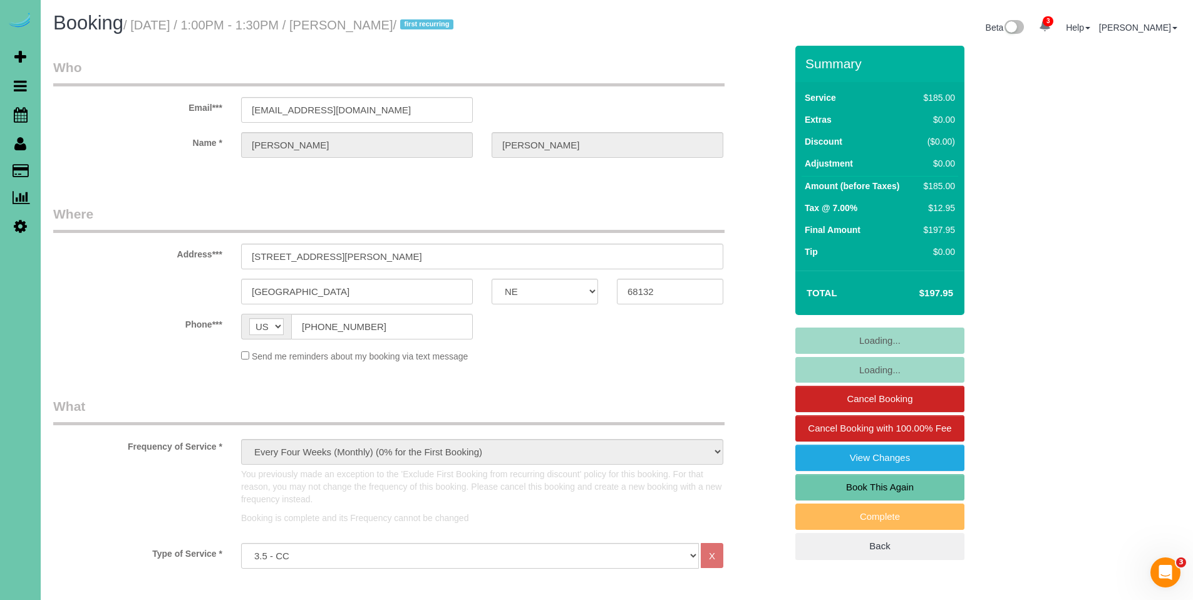
select select "object:678"
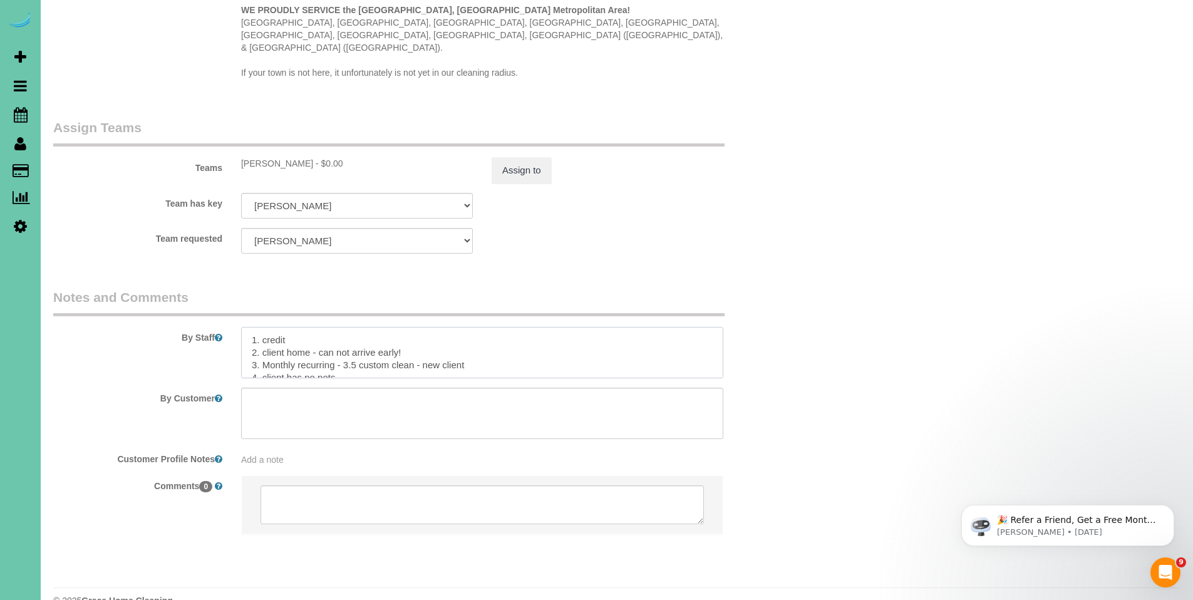
click at [602, 337] on textarea at bounding box center [482, 352] width 482 height 51
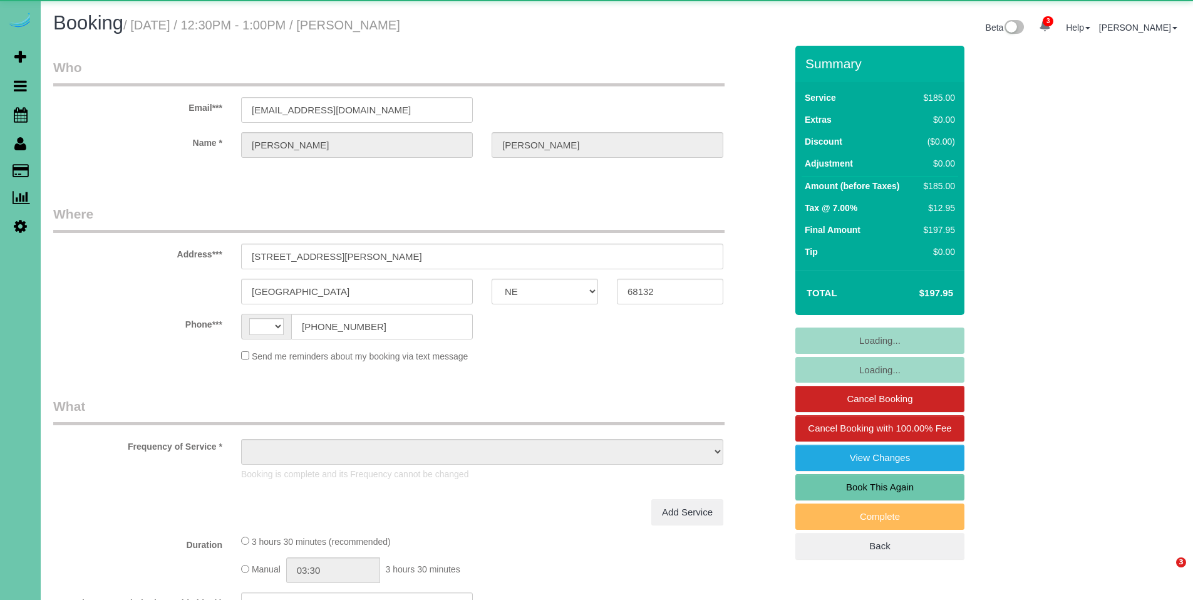
select select "NE"
select select "string:[GEOGRAPHIC_DATA]"
select select "object:653"
select select "string:fspay-76d7e4f3-4447-445a-9553-2bf91621a1e9"
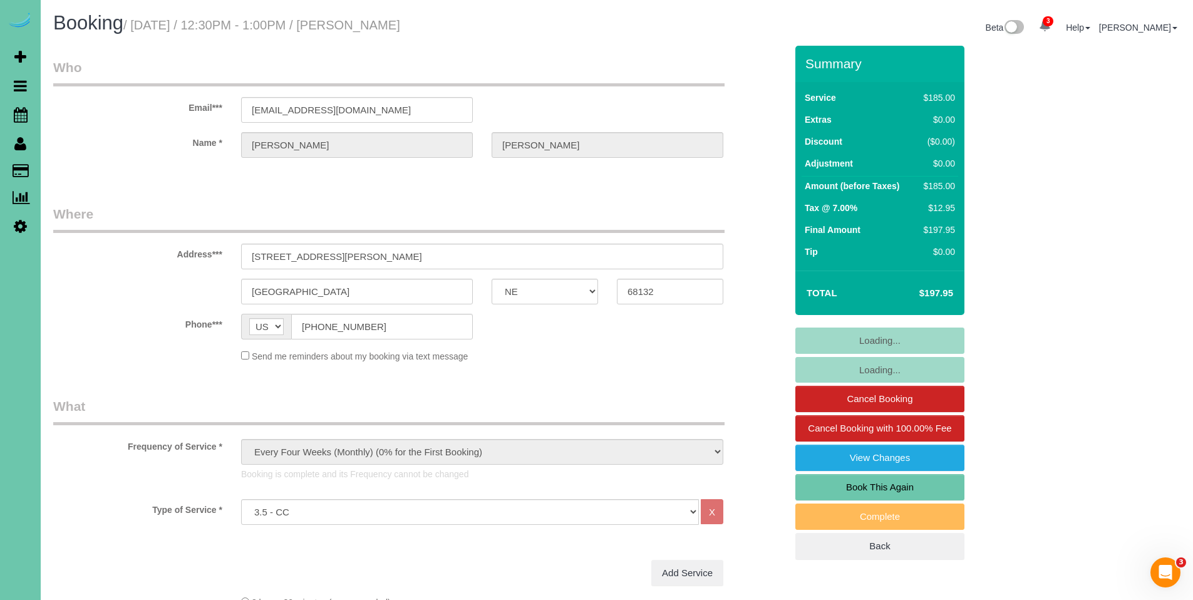
select select "object:691"
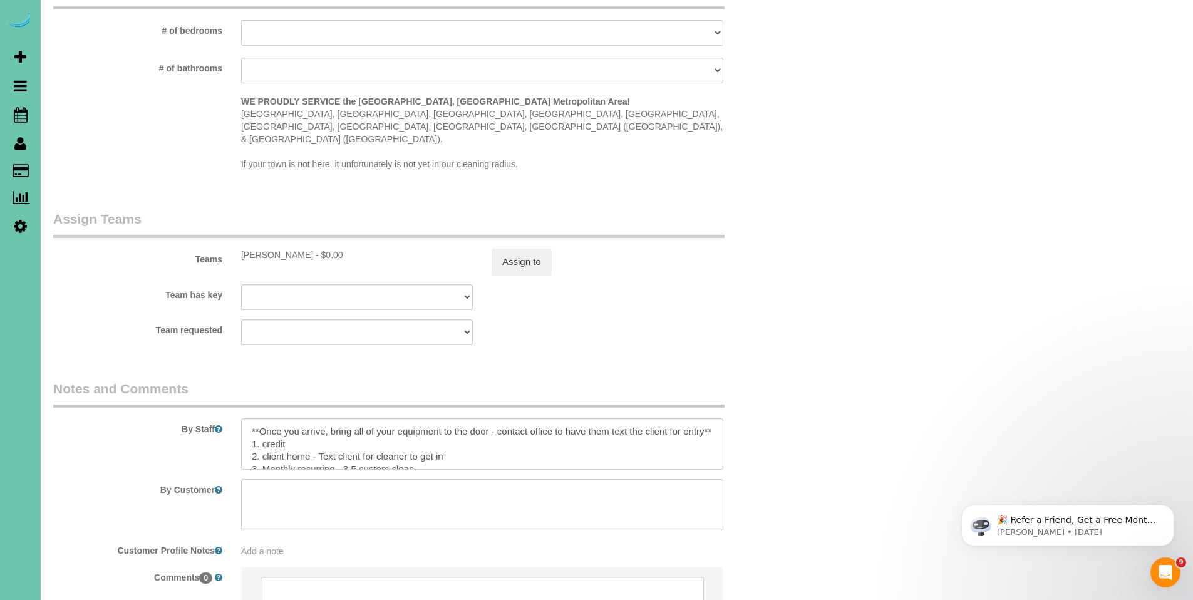
scroll to position [1281, 0]
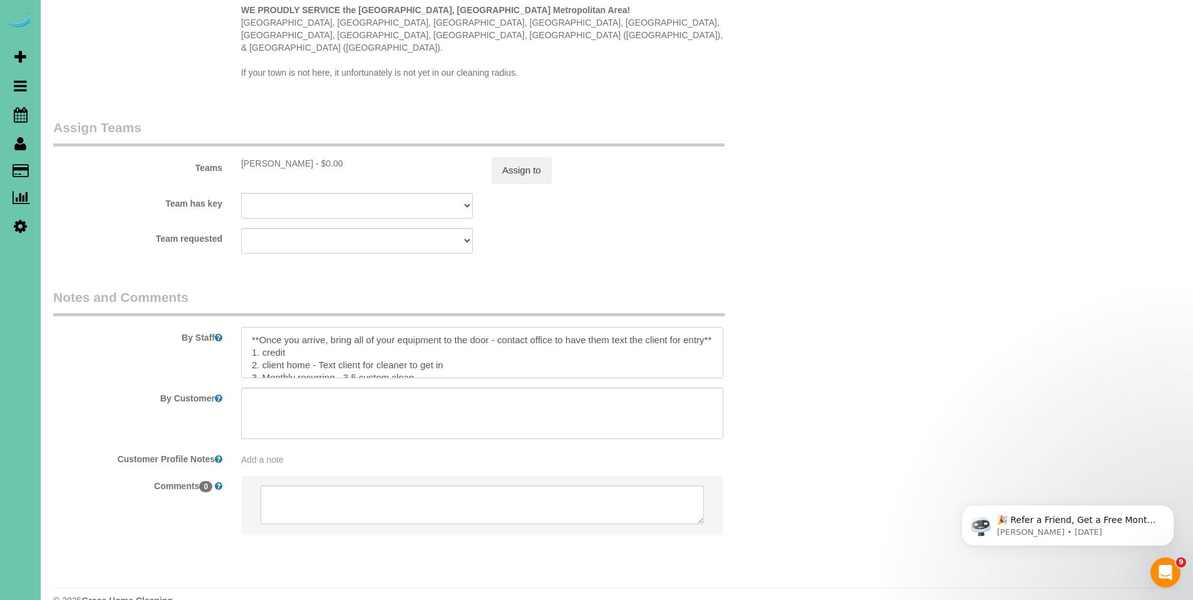
click at [558, 331] on textarea at bounding box center [482, 352] width 482 height 51
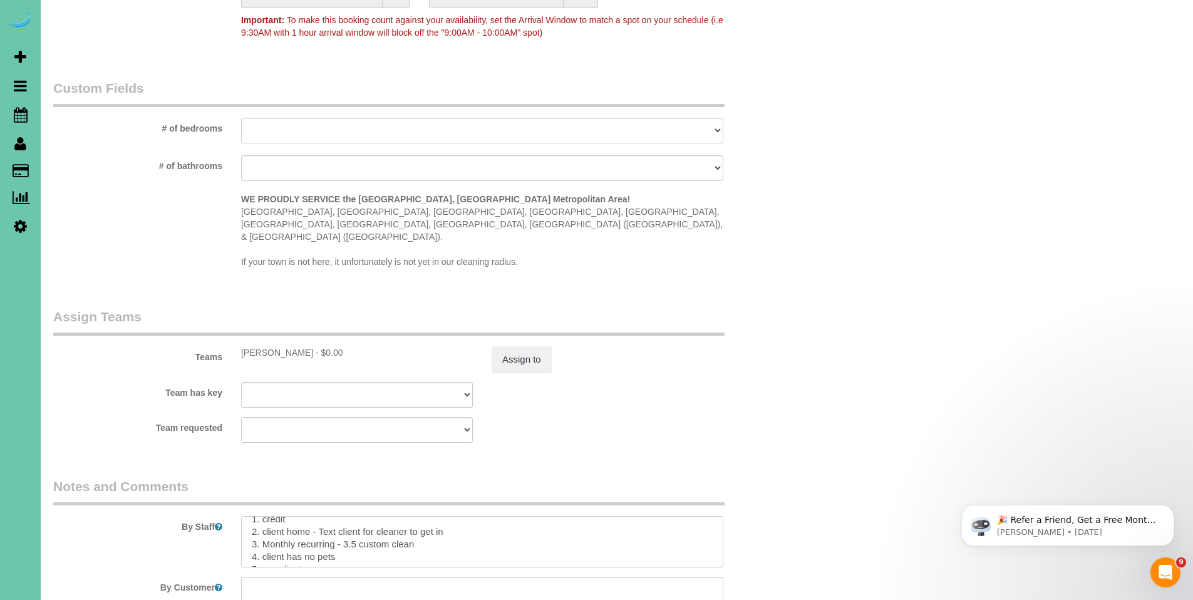
scroll to position [1008, 0]
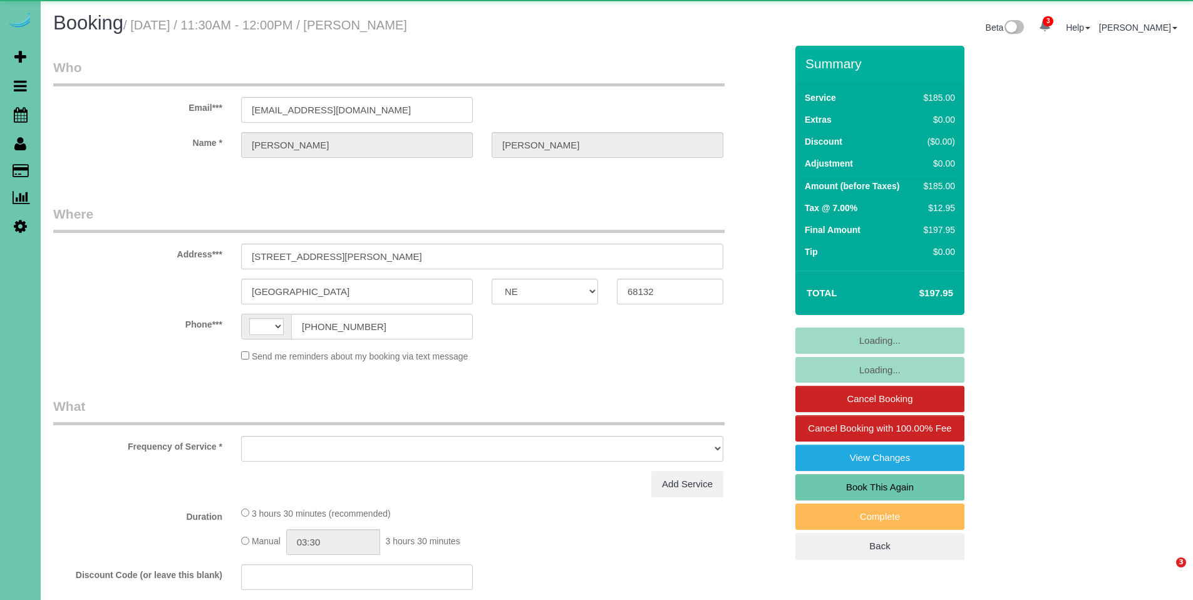
select select "NE"
select select "string:[GEOGRAPHIC_DATA]"
select select "object:750"
select select "string:fspay-76d7e4f3-4447-445a-9553-2bf91621a1e9"
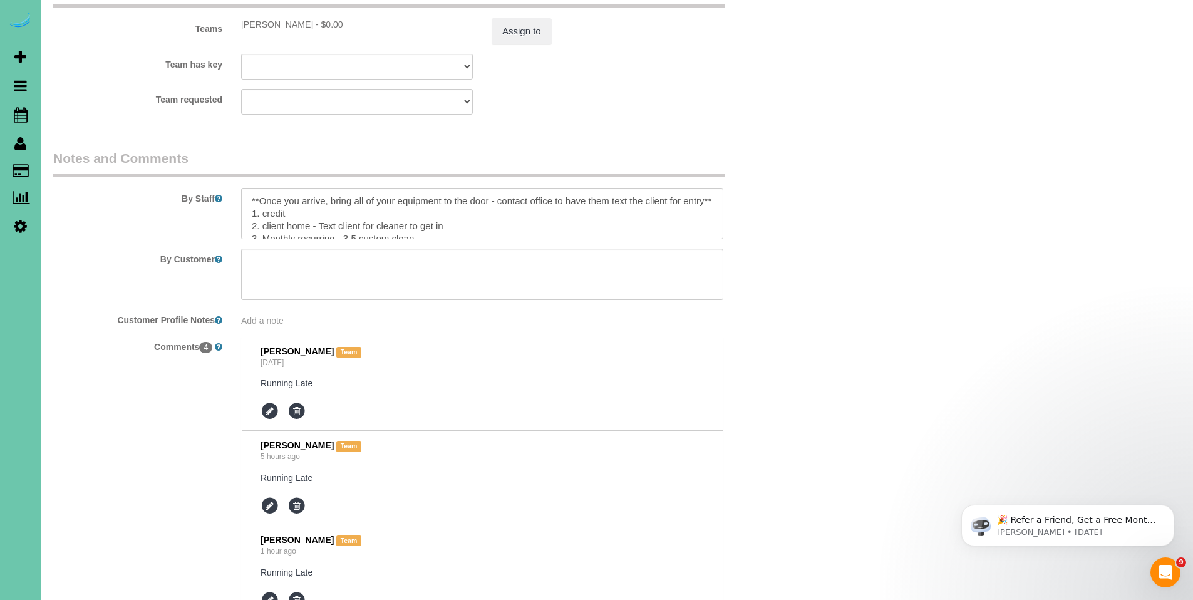
scroll to position [1377, 0]
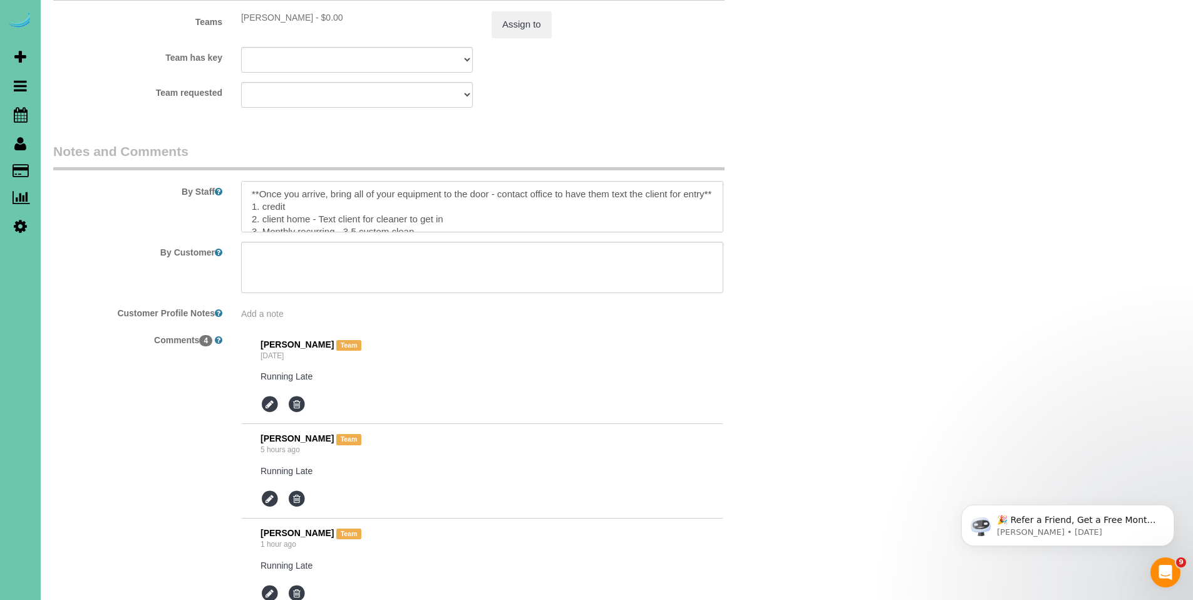
click at [634, 189] on textarea at bounding box center [482, 206] width 482 height 51
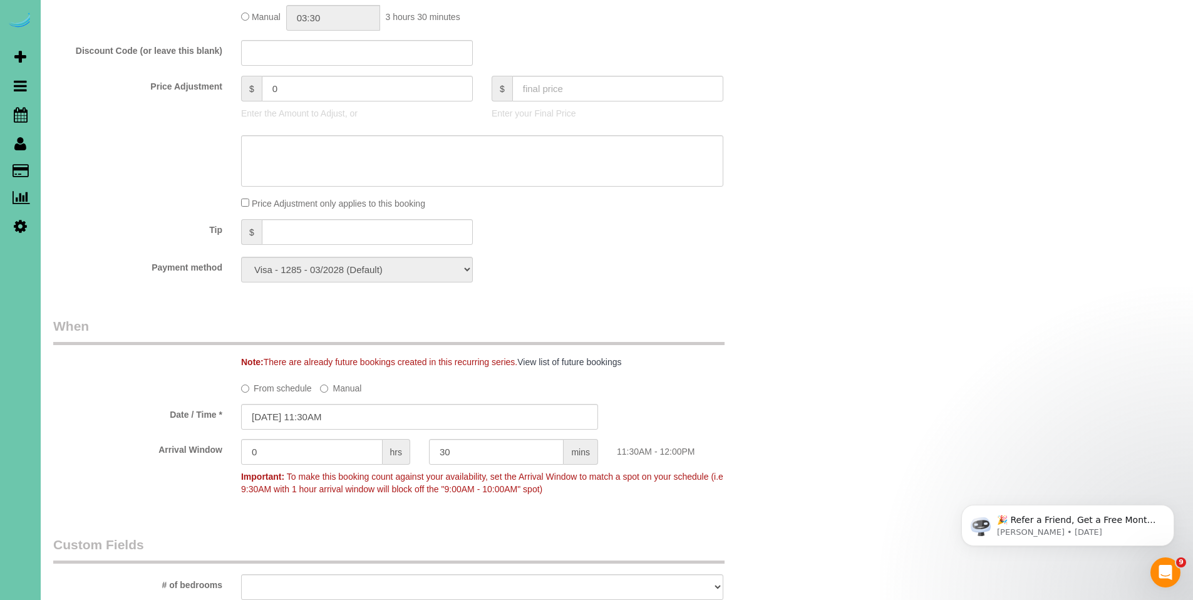
scroll to position [157, 0]
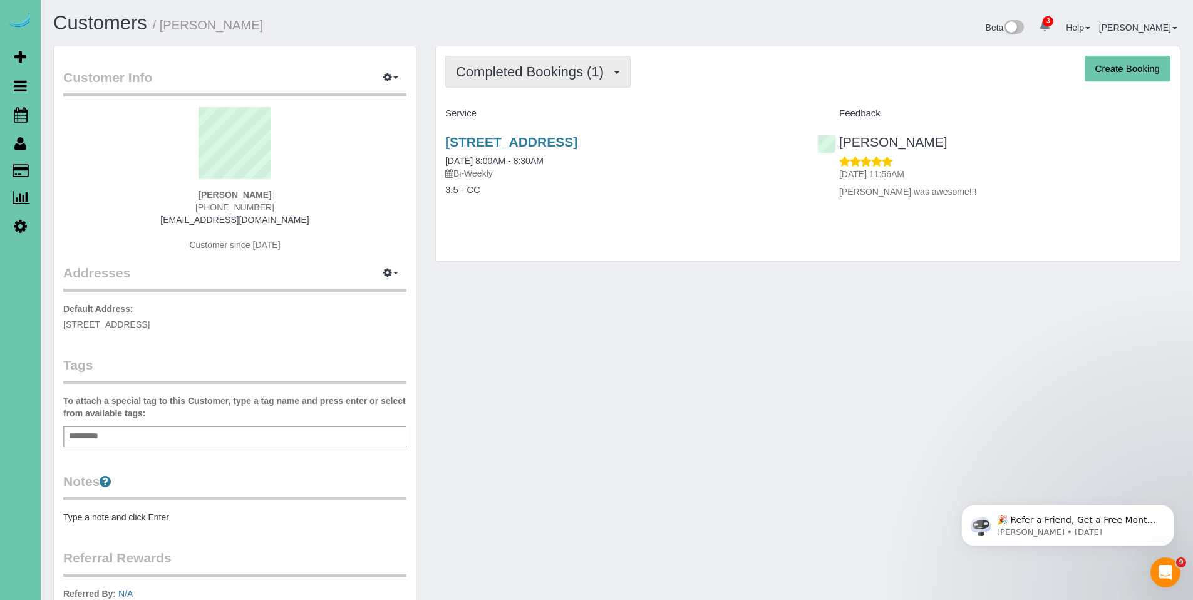
click at [523, 70] on span "Completed Bookings (1)" at bounding box center [533, 72] width 154 height 16
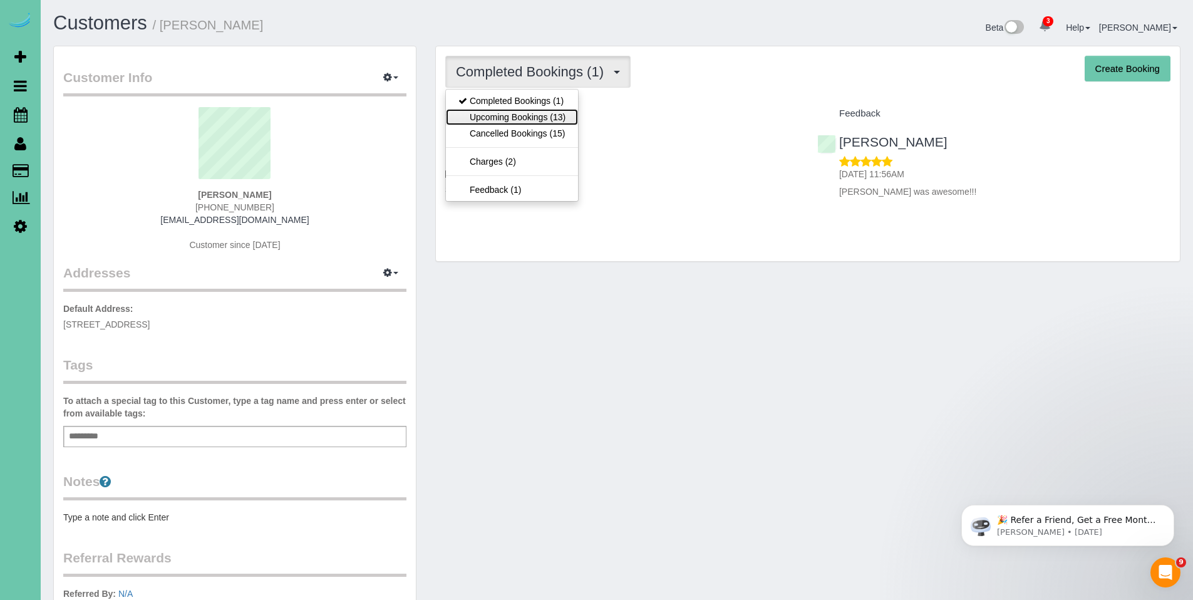
click at [509, 116] on link "Upcoming Bookings (13)" at bounding box center [512, 117] width 132 height 16
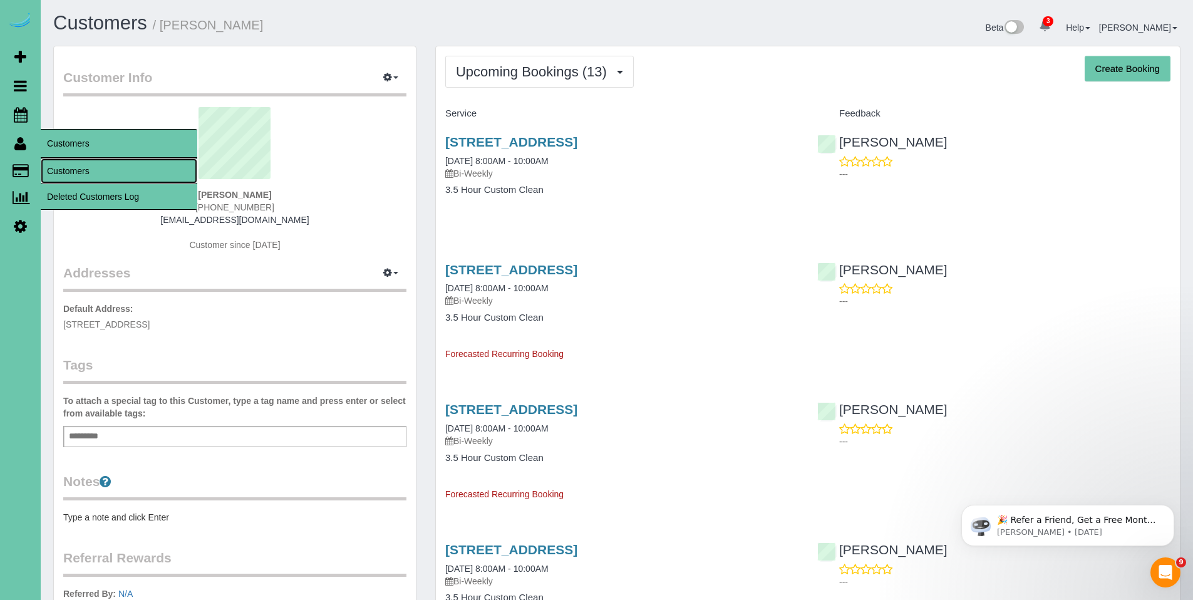
click at [78, 166] on link "Customers" at bounding box center [119, 170] width 157 height 25
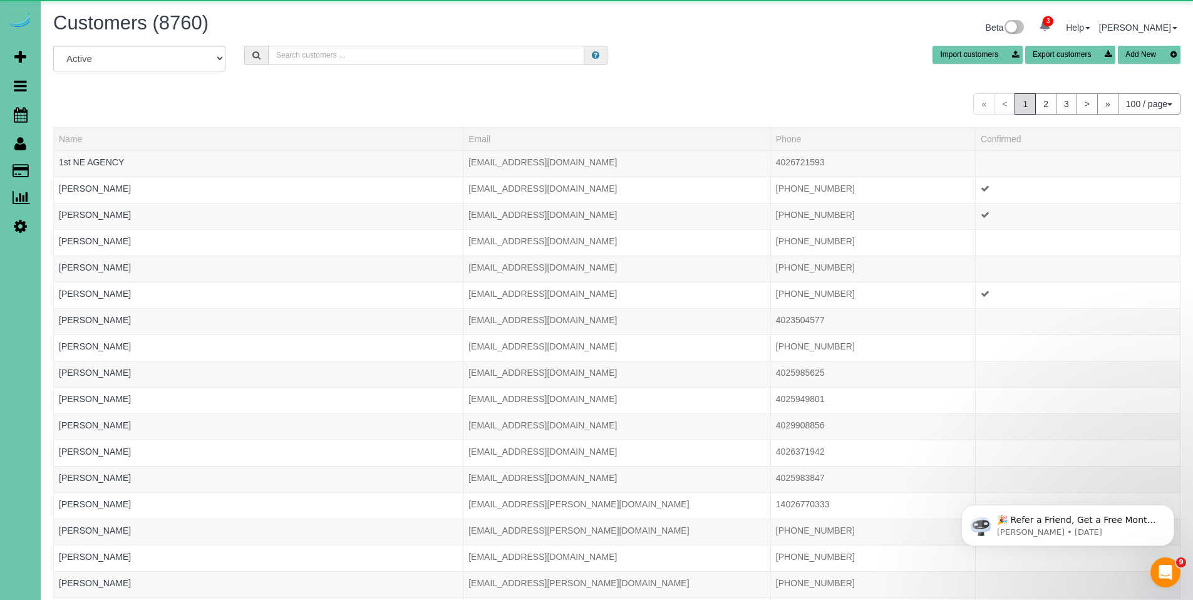
click at [397, 58] on input "text" at bounding box center [426, 55] width 316 height 19
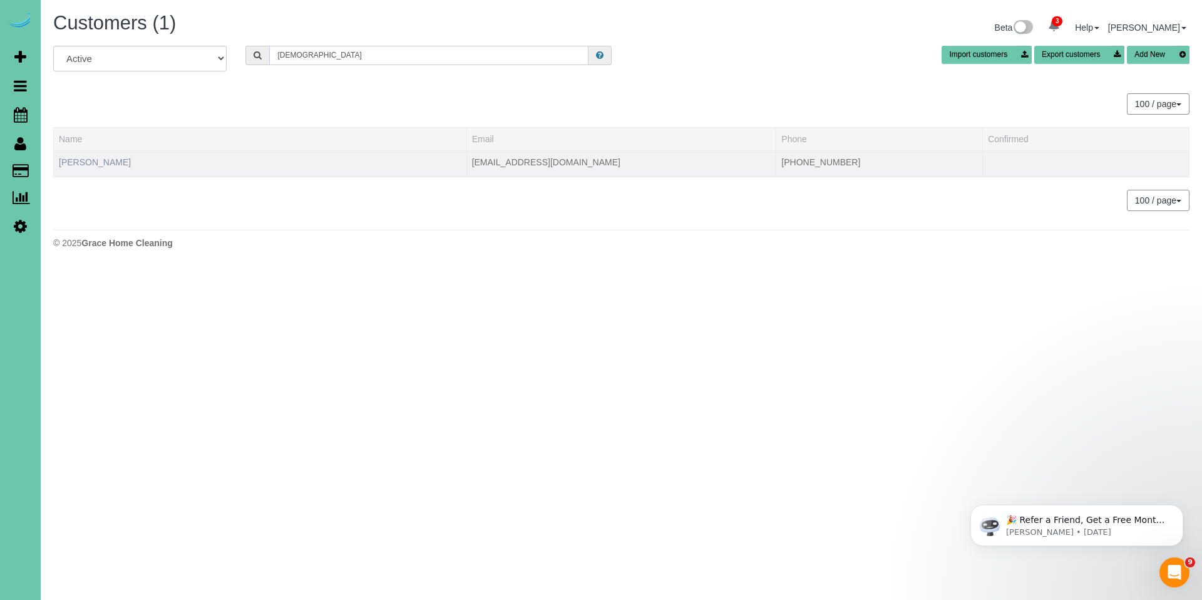
type input "sunita"
click at [112, 158] on link "Sunita Chaduvula" at bounding box center [95, 162] width 72 height 10
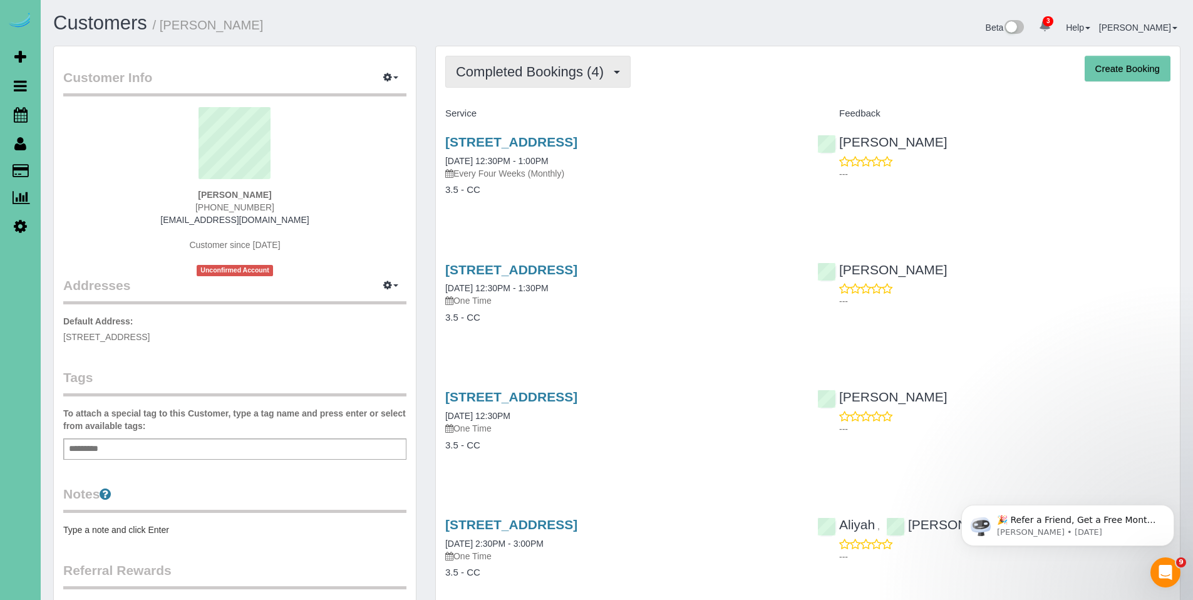
click at [529, 73] on span "Completed Bookings (4)" at bounding box center [533, 72] width 154 height 16
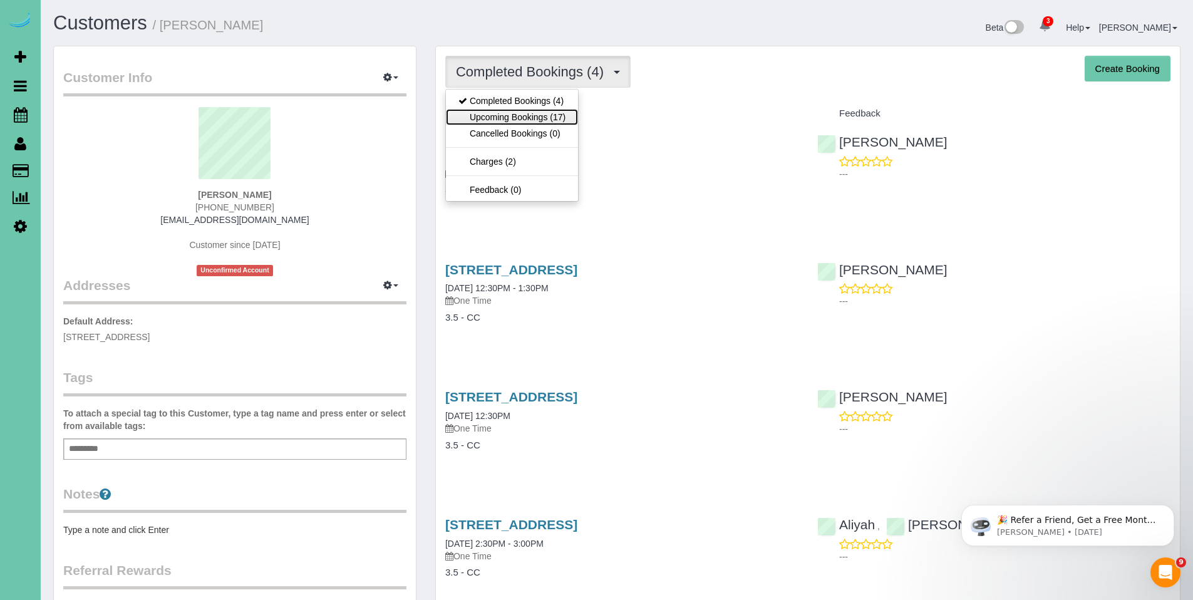
click at [505, 116] on link "Upcoming Bookings (17)" at bounding box center [512, 117] width 132 height 16
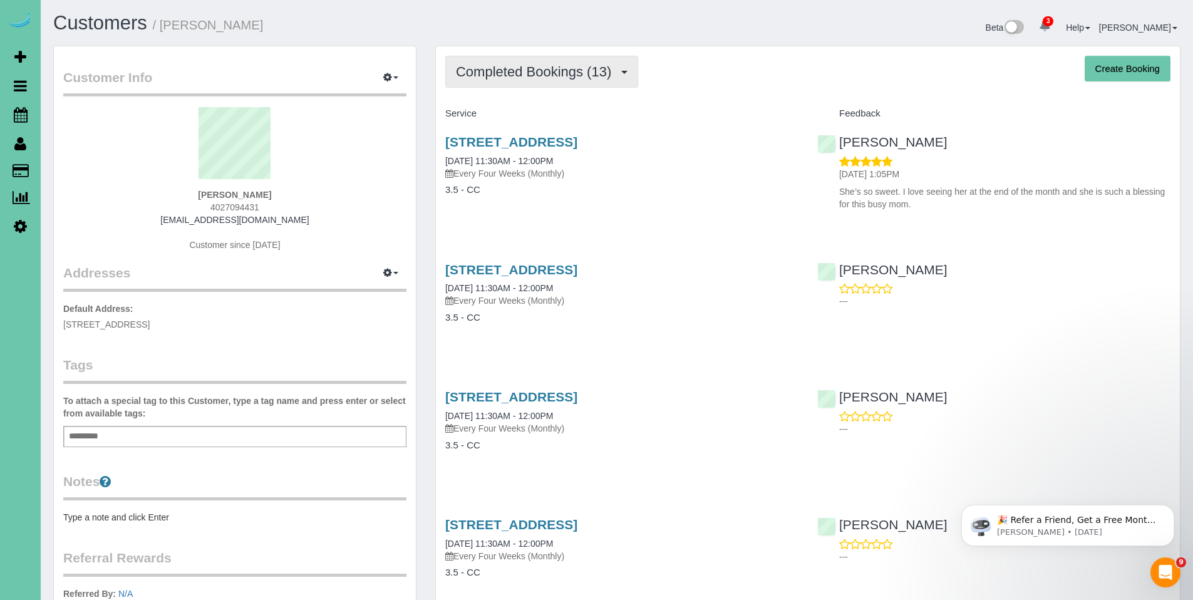
click at [555, 80] on button "Completed Bookings (13)" at bounding box center [541, 72] width 193 height 32
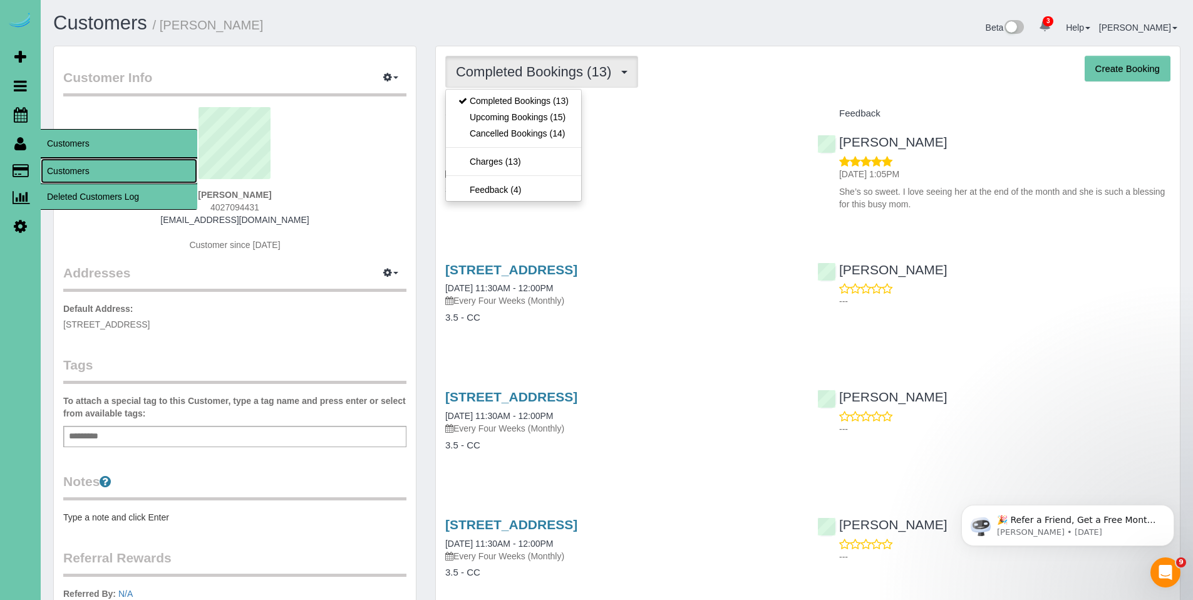
click at [89, 175] on link "Customers" at bounding box center [119, 170] width 157 height 25
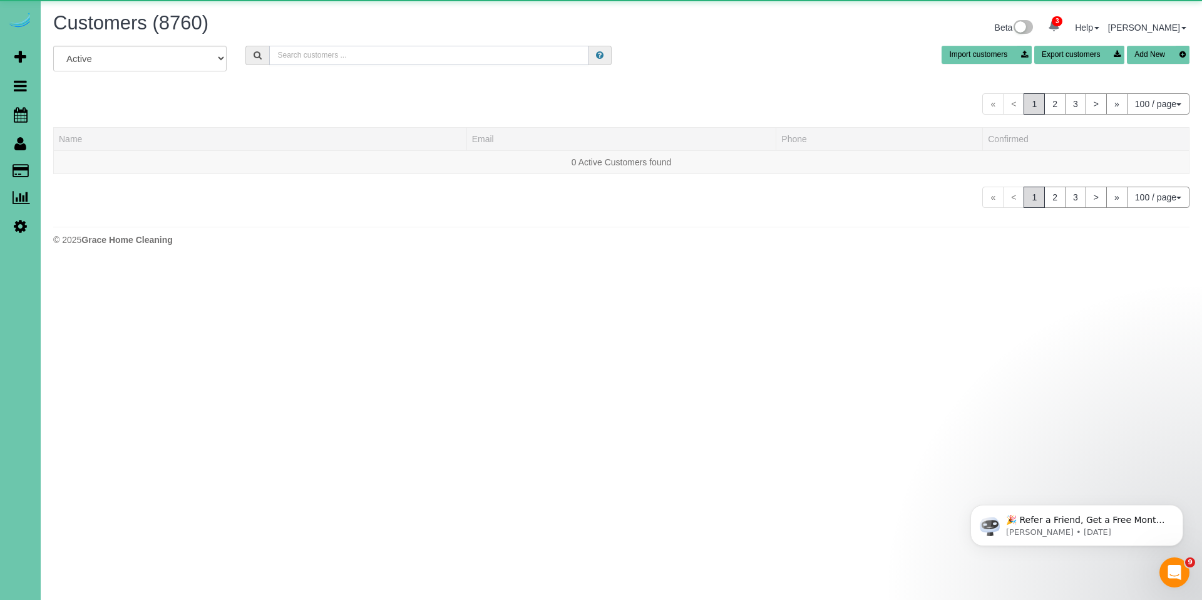
click at [467, 60] on input "text" at bounding box center [428, 55] width 319 height 19
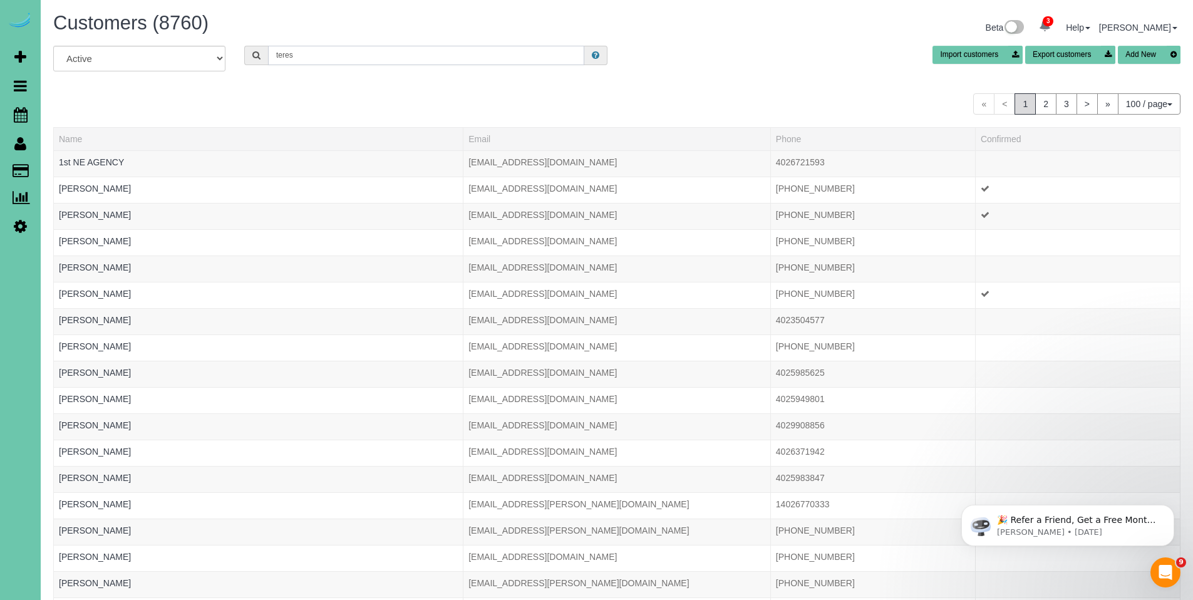
type input "[PERSON_NAME]"
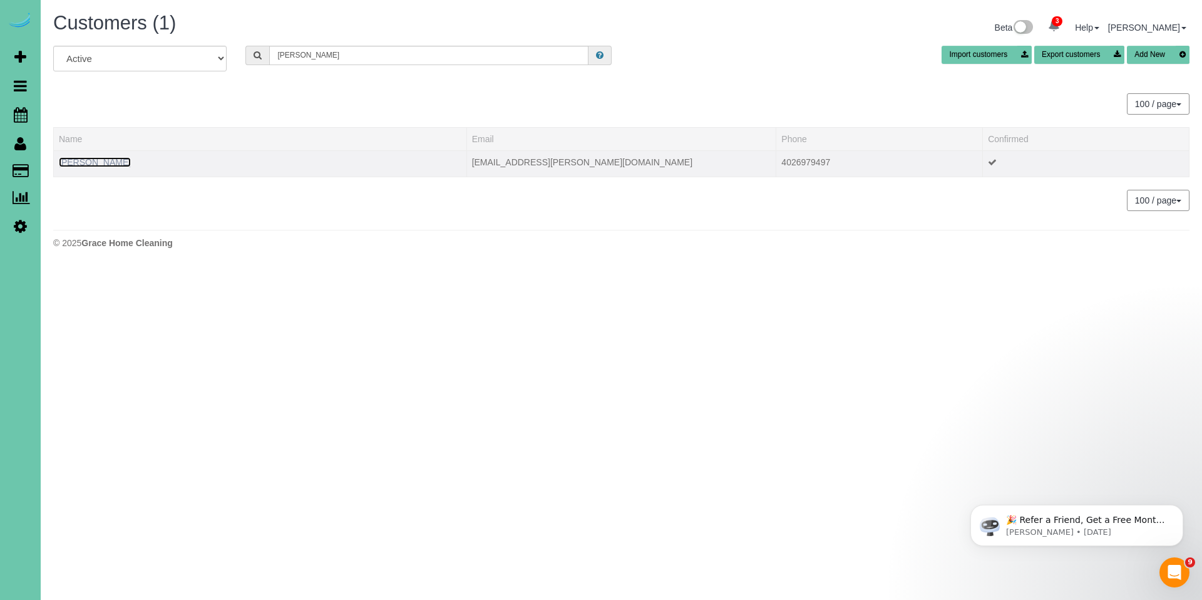
click at [97, 157] on link "[PERSON_NAME]" at bounding box center [95, 162] width 72 height 10
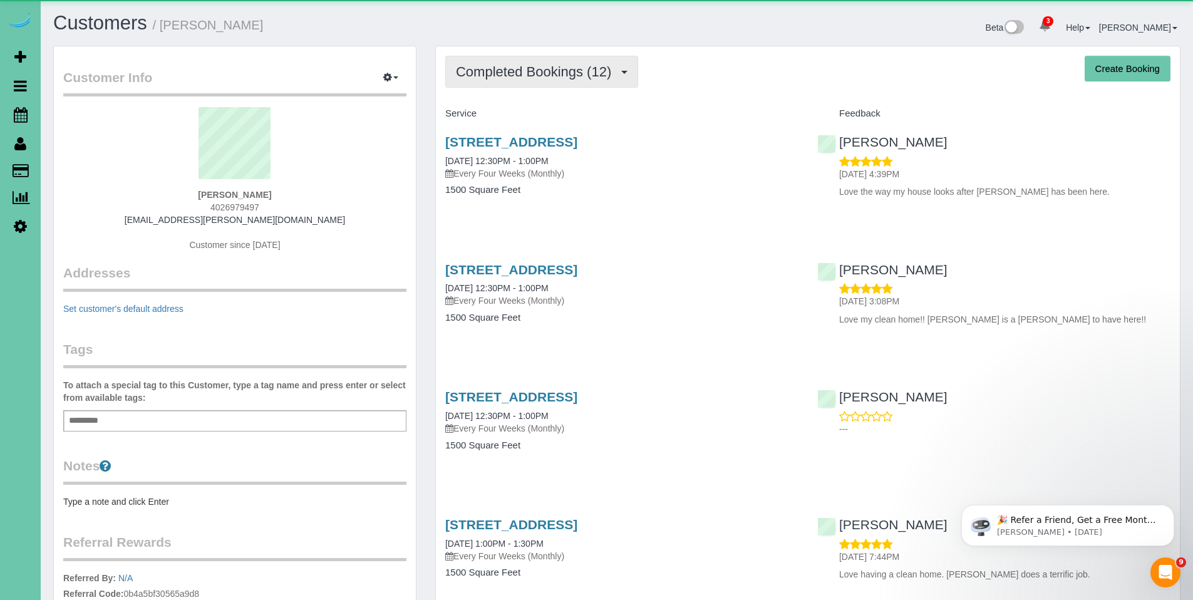
click at [544, 75] on span "Completed Bookings (12)" at bounding box center [537, 72] width 162 height 16
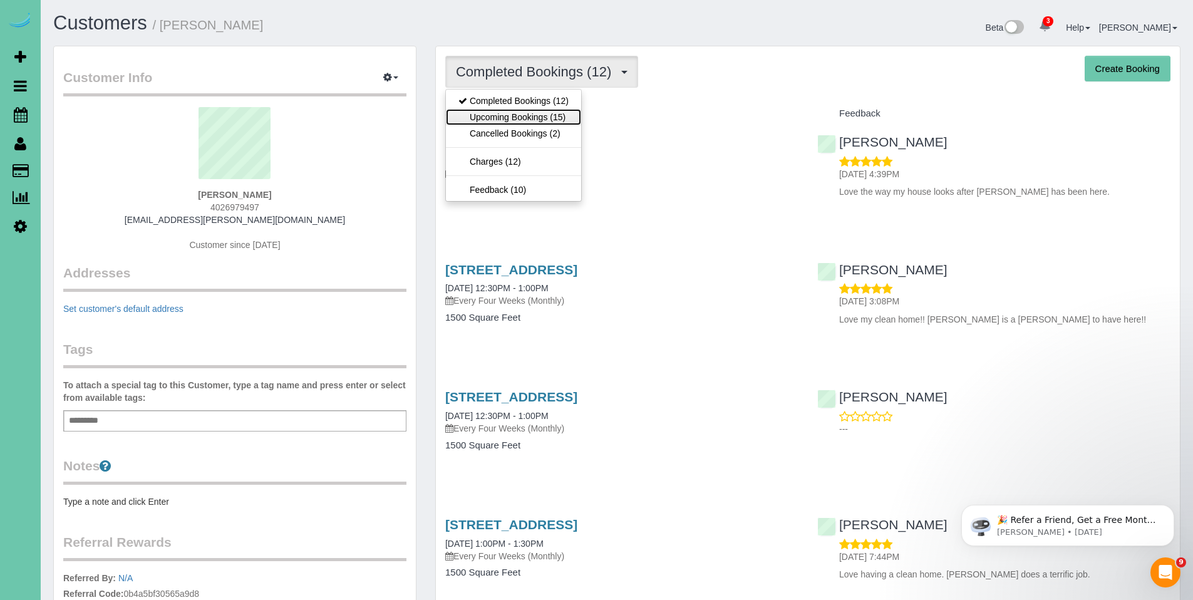
click at [517, 115] on link "Upcoming Bookings (15)" at bounding box center [513, 117] width 135 height 16
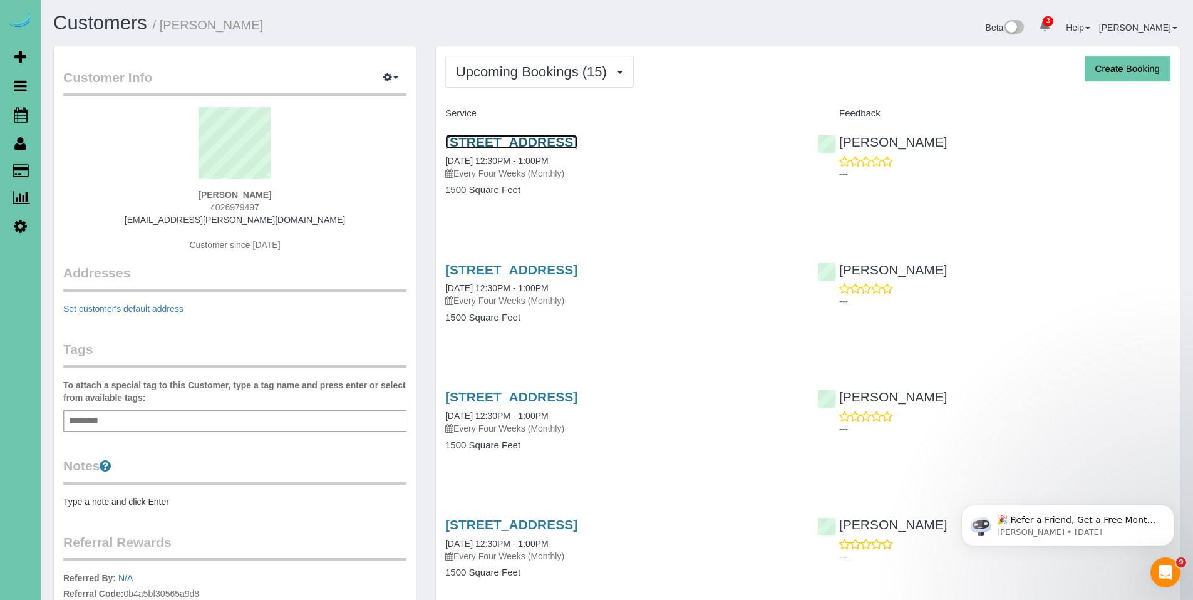
click at [549, 145] on link "[STREET_ADDRESS]" at bounding box center [511, 142] width 132 height 14
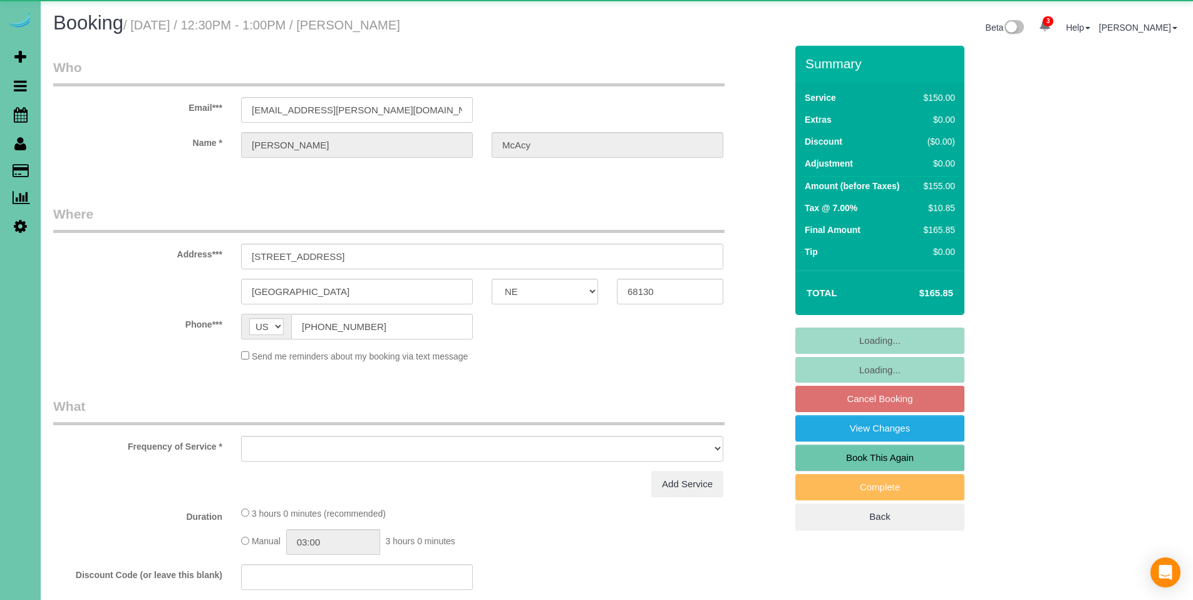
select select "NE"
select select "object:677"
select select "number:34"
select select "number:41"
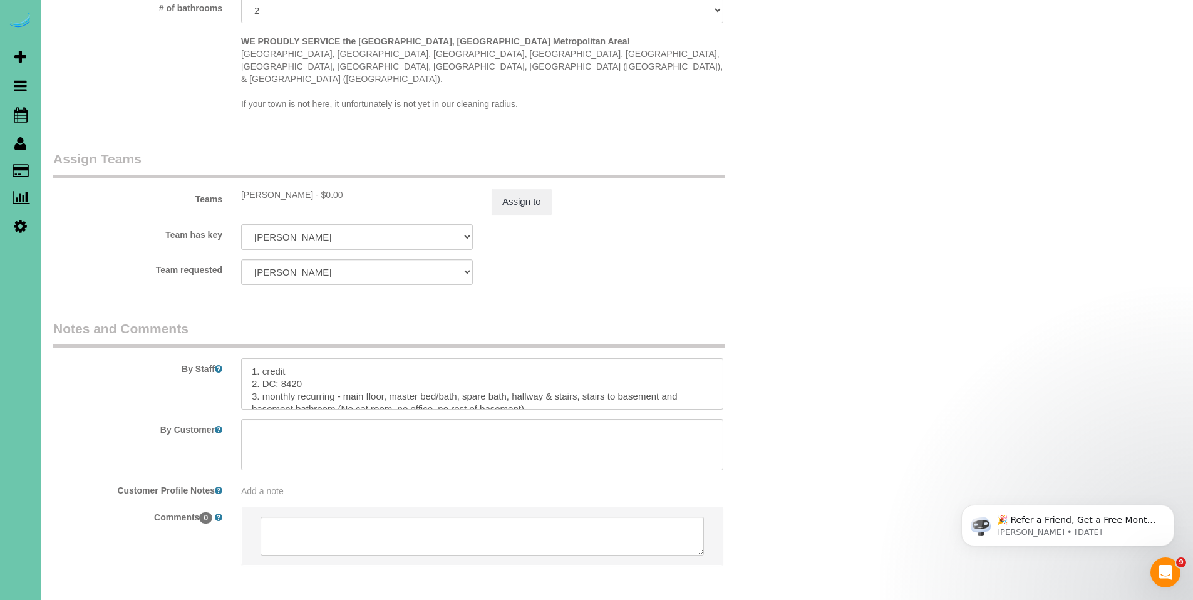
scroll to position [1285, 0]
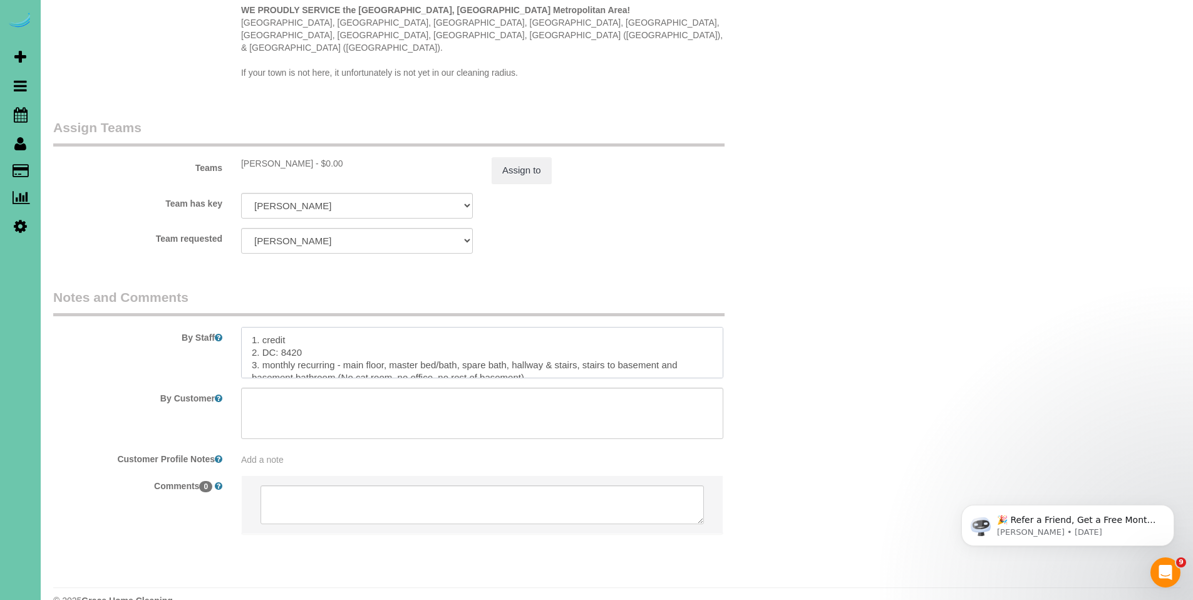
click at [584, 333] on textarea at bounding box center [482, 352] width 482 height 51
click at [249, 327] on textarea at bounding box center [482, 352] width 482 height 51
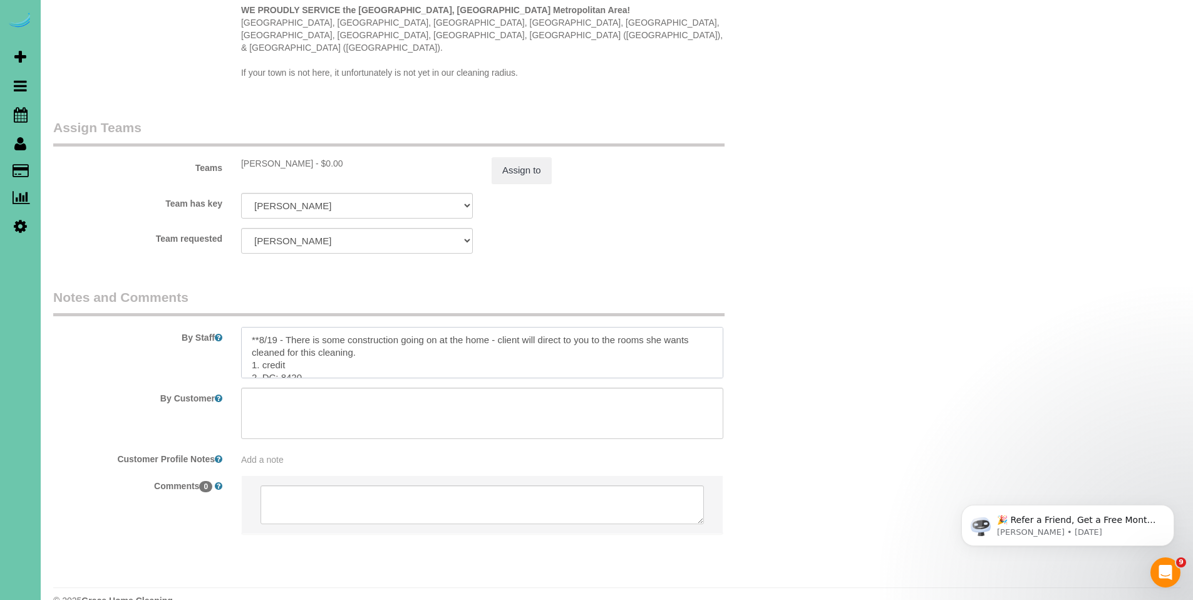
click at [365, 329] on textarea at bounding box center [482, 352] width 482 height 51
type textarea "**8/19 - There is some construction going on at the home - client will direct t…"
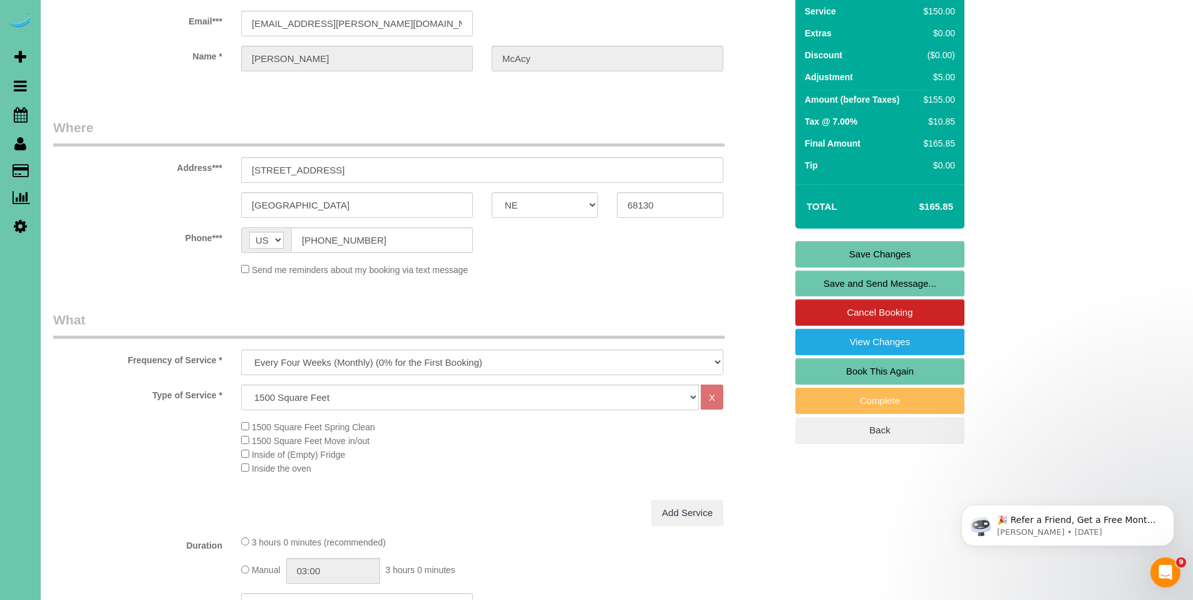
scroll to position [0, 0]
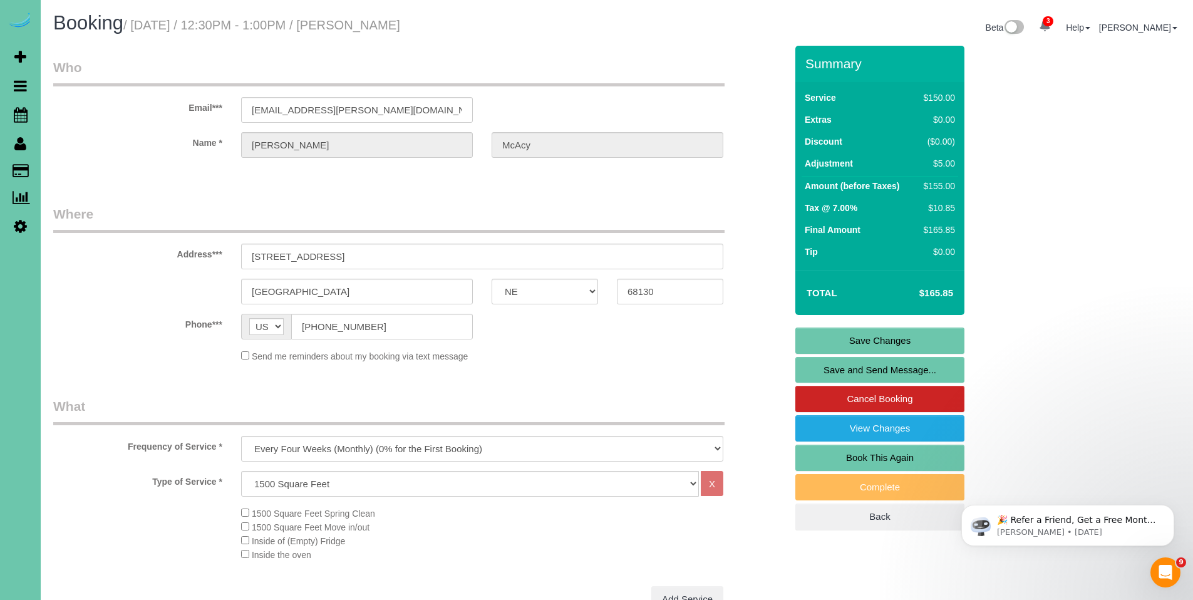
click at [889, 345] on link "Save Changes" at bounding box center [879, 341] width 169 height 26
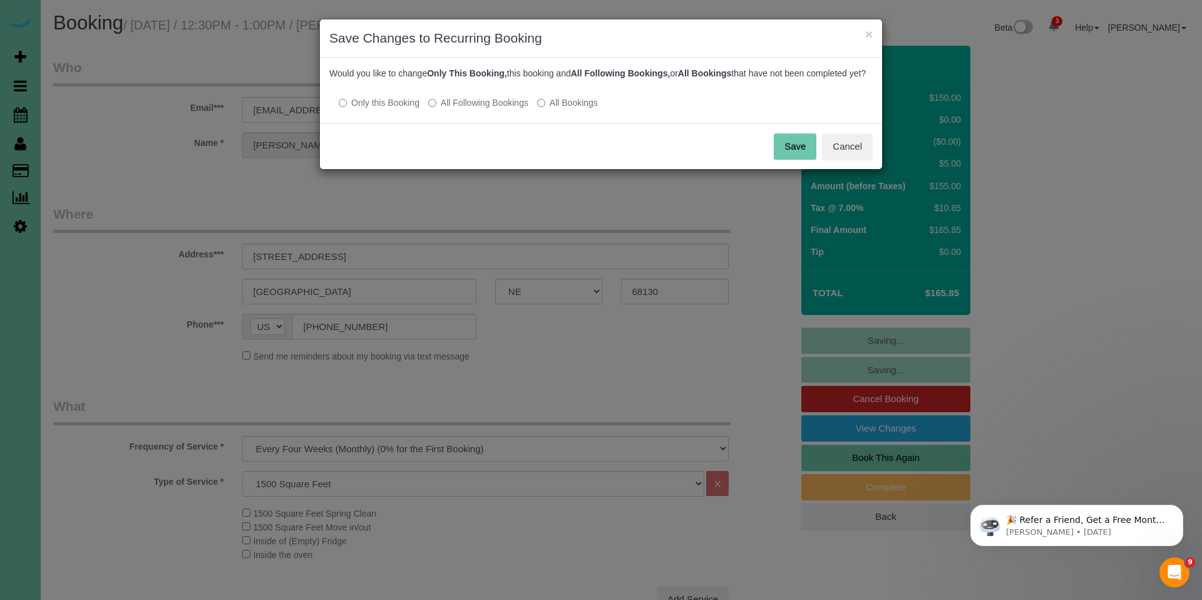
click at [793, 152] on button "Save" at bounding box center [795, 146] width 43 height 26
